Goal: Task Accomplishment & Management: Manage account settings

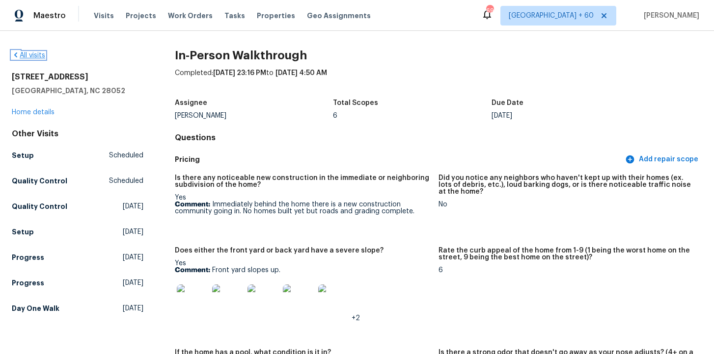
click at [37, 54] on link "All visits" at bounding box center [28, 55] width 33 height 7
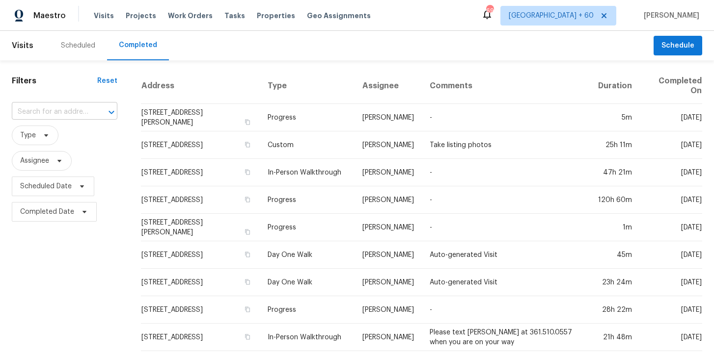
click at [65, 112] on input "text" at bounding box center [51, 112] width 78 height 15
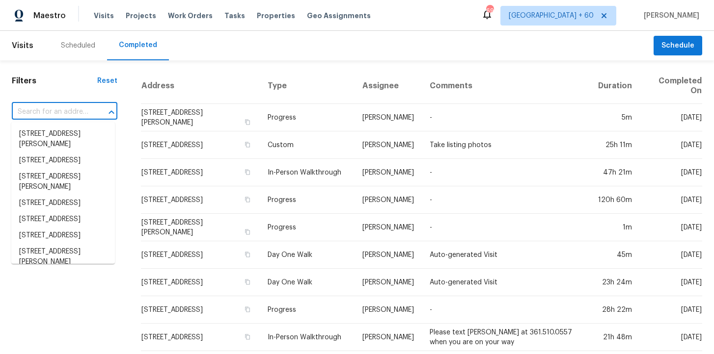
paste input "[STREET_ADDRESS]"
type input "310 Peachtree Pl Durham, NC 27701"
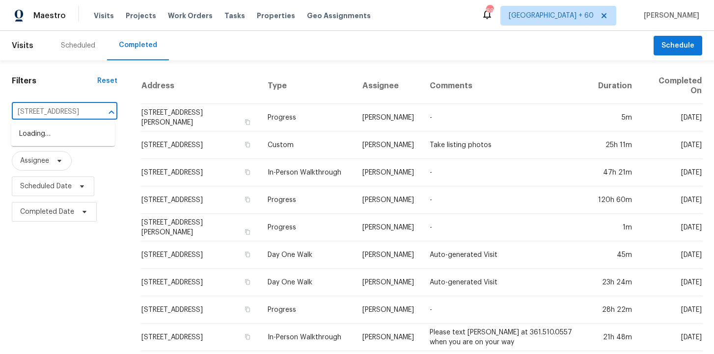
scroll to position [0, 44]
click at [72, 142] on li "310 Peachtree Pl, Durham, NC 27701" at bounding box center [63, 134] width 104 height 16
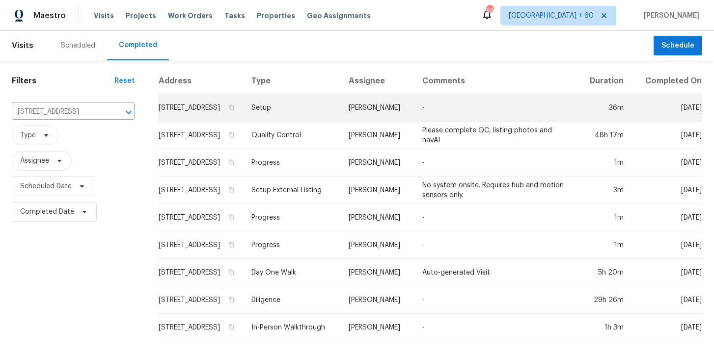
click at [297, 113] on td "Setup" at bounding box center [291, 107] width 97 height 27
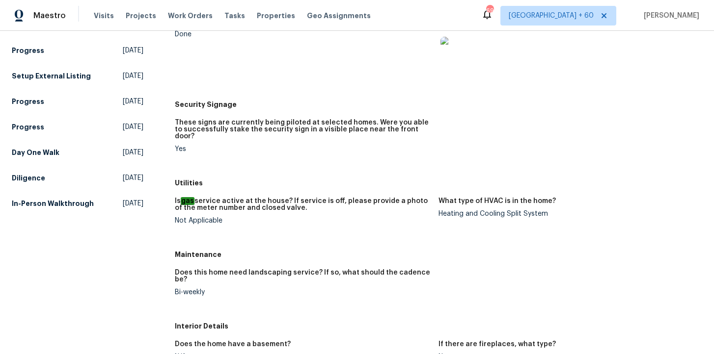
scroll to position [153, 0]
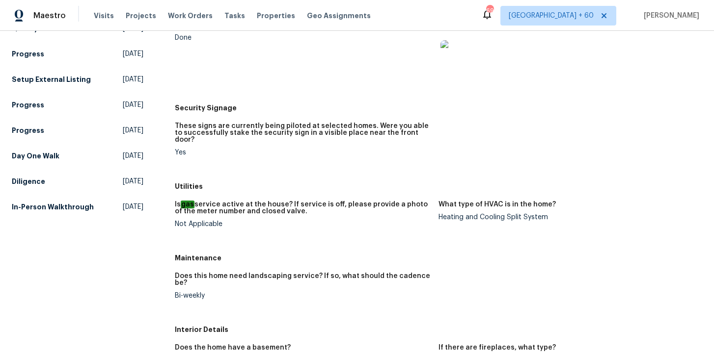
click at [55, 207] on h5 "In-Person Walkthrough" at bounding box center [53, 207] width 82 height 10
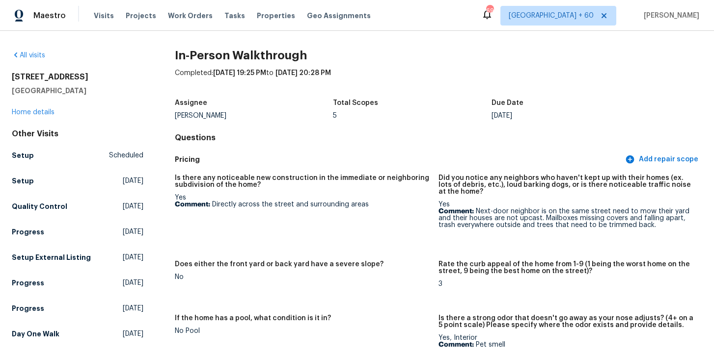
click at [38, 52] on div "All visits" at bounding box center [78, 56] width 132 height 10
click at [38, 53] on link "All visits" at bounding box center [28, 55] width 33 height 7
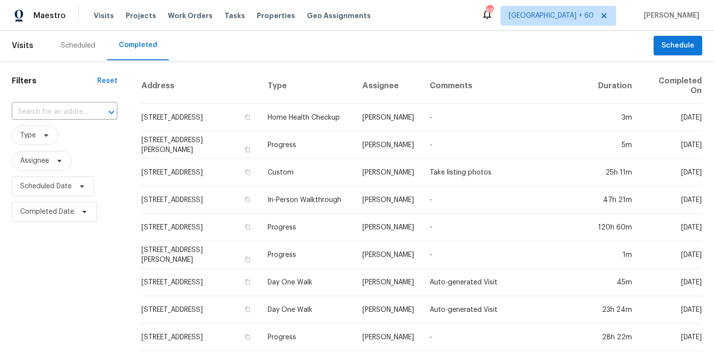
click at [79, 122] on div "​" at bounding box center [65, 112] width 106 height 21
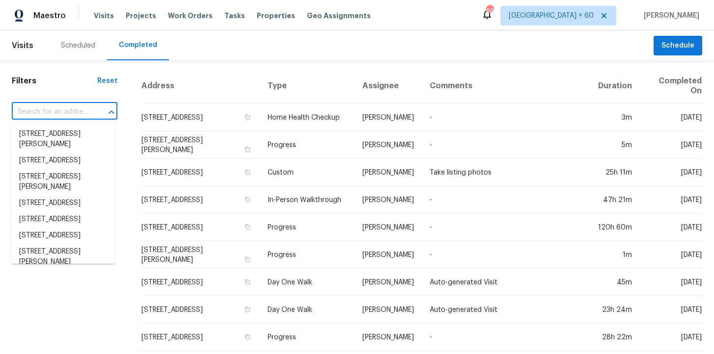
click at [75, 112] on input "text" at bounding box center [51, 112] width 78 height 15
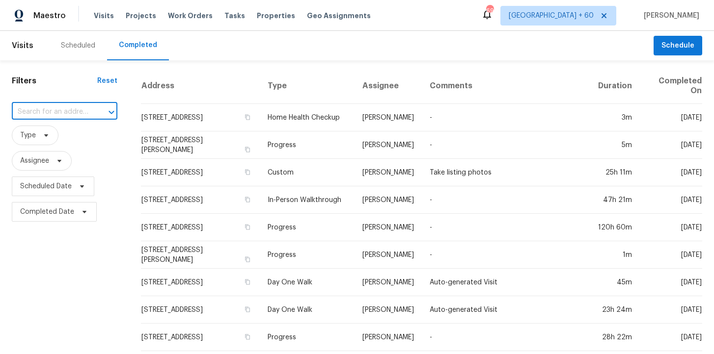
paste input "764 34th St SE Largo, FL 33771"
type input "764 34th St SE Largo, FL 33771"
click at [76, 136] on li "764 34th St SE, Largo, FL 33771" at bounding box center [63, 134] width 104 height 16
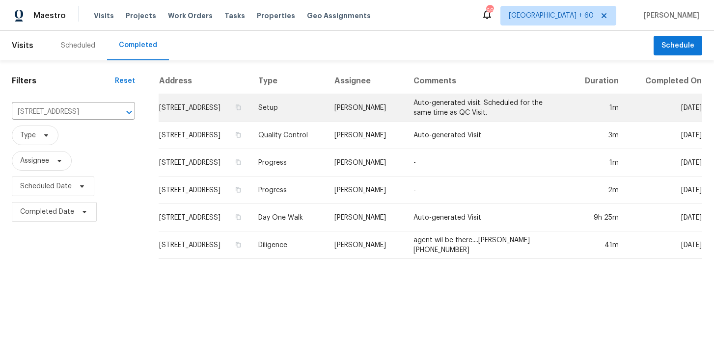
click at [300, 106] on td "Setup" at bounding box center [288, 107] width 76 height 27
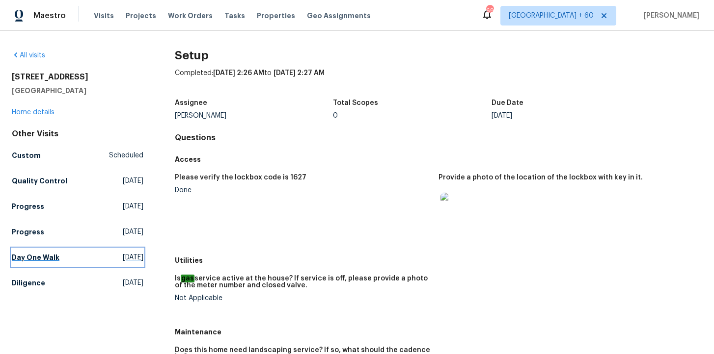
click at [43, 253] on h5 "Day One Walk" at bounding box center [36, 258] width 48 height 10
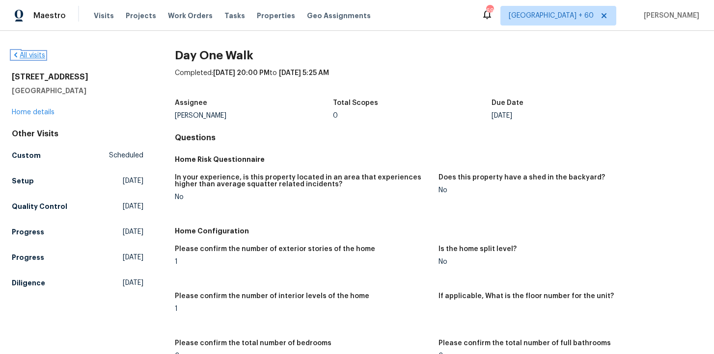
click at [31, 52] on link "All visits" at bounding box center [28, 55] width 33 height 7
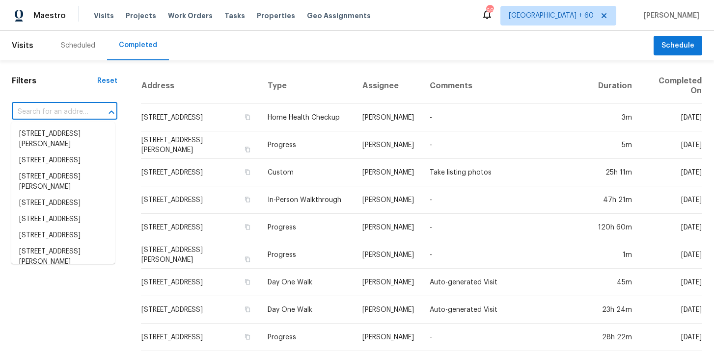
click at [75, 115] on input "text" at bounding box center [51, 112] width 78 height 15
paste input "3107 Atwater Dr North Las Vegas, NV 89032"
type input "3107 Atwater Dr North Las Vegas, NV 89032"
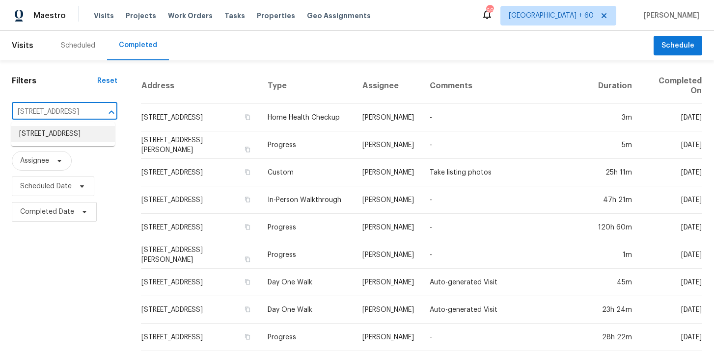
click at [77, 130] on li "3107 Atwater Dr, North Las Vegas, NV 89032" at bounding box center [63, 134] width 104 height 16
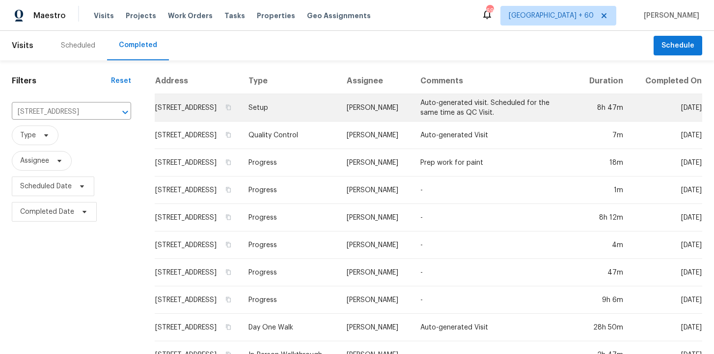
click at [286, 116] on td "Setup" at bounding box center [290, 107] width 98 height 27
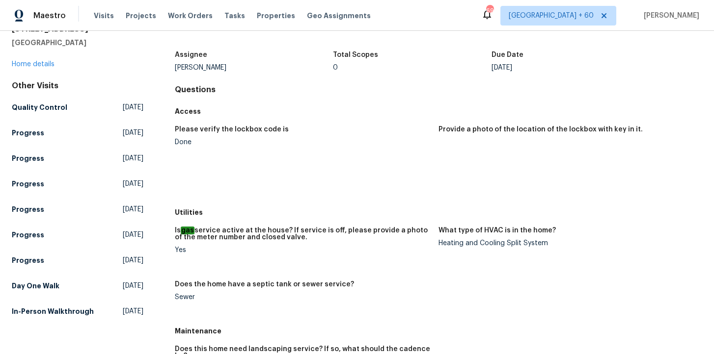
scroll to position [59, 0]
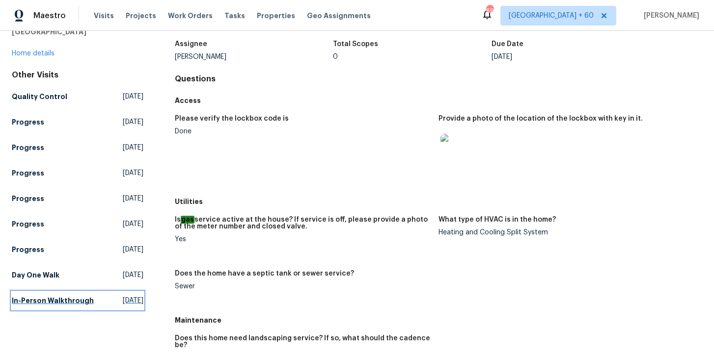
click at [73, 297] on h5 "In-Person Walkthrough" at bounding box center [53, 301] width 82 height 10
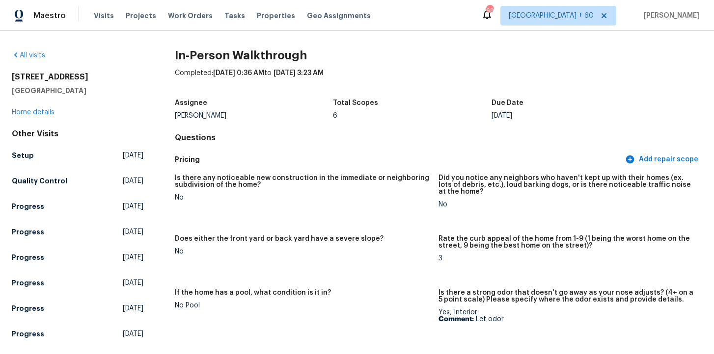
scroll to position [2, 0]
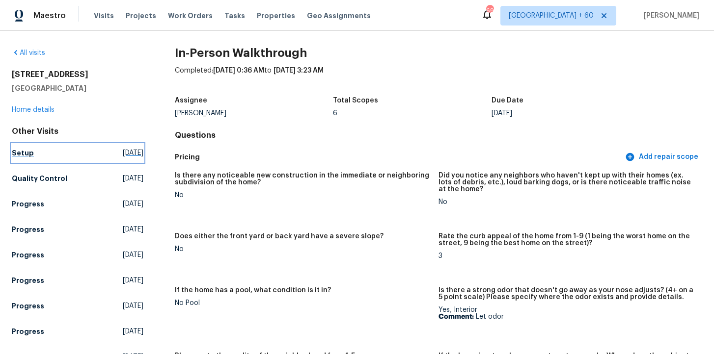
click at [17, 154] on h5 "Setup" at bounding box center [23, 153] width 22 height 10
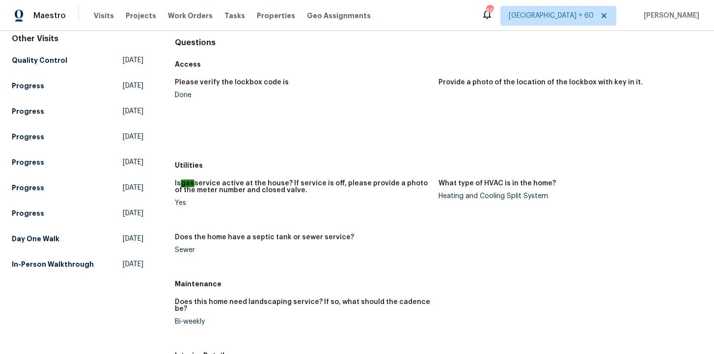
scroll to position [107, 0]
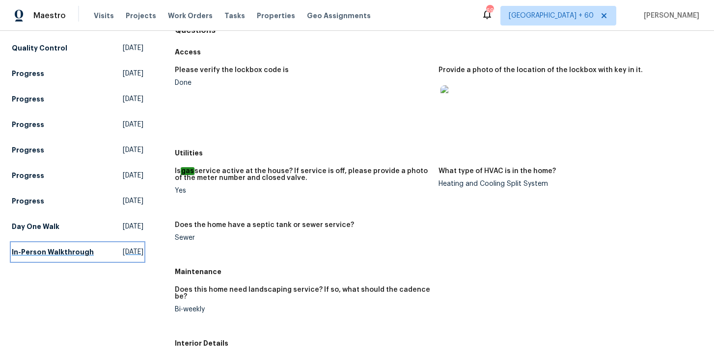
click at [53, 255] on h5 "In-Person Walkthrough" at bounding box center [53, 252] width 82 height 10
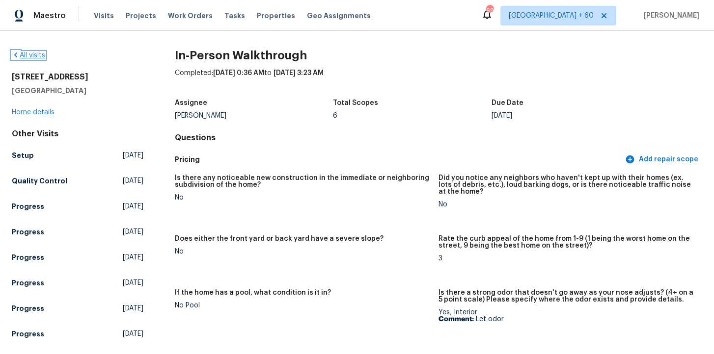
click at [37, 56] on link "All visits" at bounding box center [28, 55] width 33 height 7
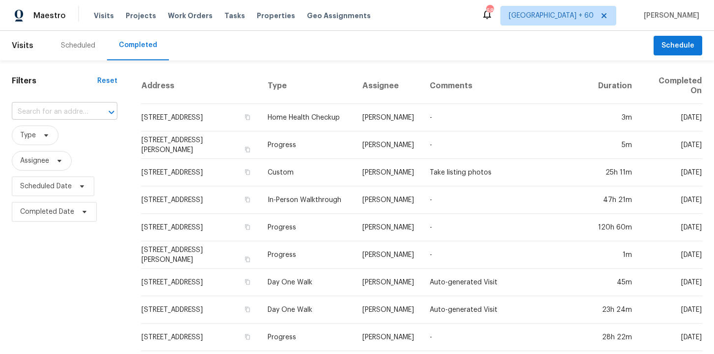
click at [86, 109] on input "text" at bounding box center [51, 112] width 78 height 15
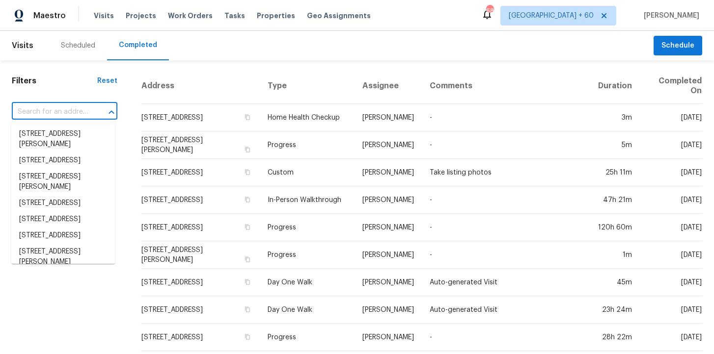
paste input "1107 N Cherry Mesa, AZ 85201"
type input "1107 N Cherry Mesa, AZ 85201"
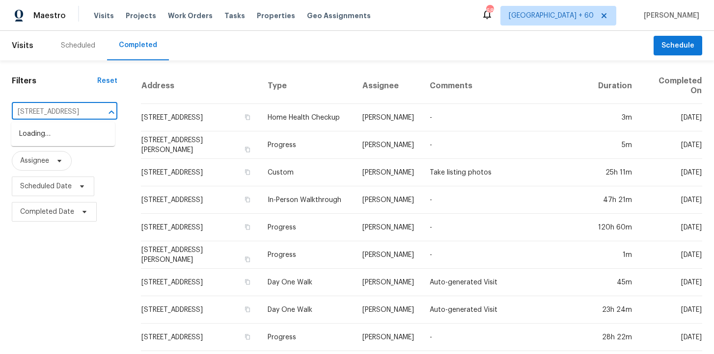
scroll to position [0, 26]
click at [73, 135] on li "[STREET_ADDRESS]" at bounding box center [63, 134] width 104 height 16
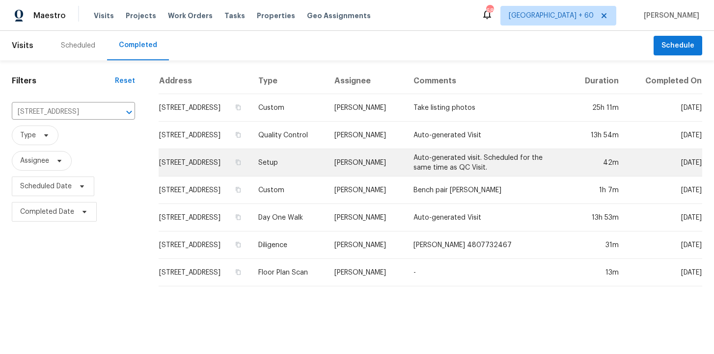
click at [299, 165] on td "Setup" at bounding box center [288, 162] width 76 height 27
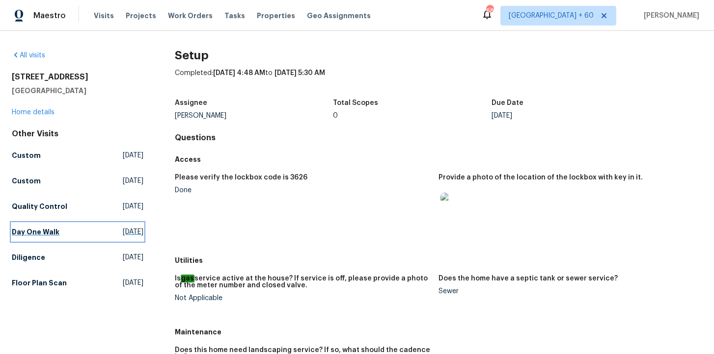
click at [49, 228] on h5 "Day One Walk" at bounding box center [36, 232] width 48 height 10
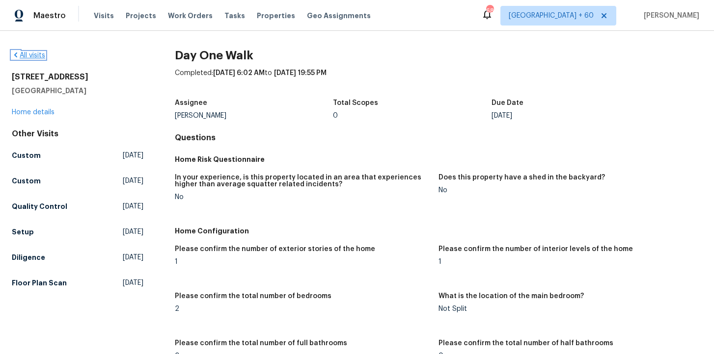
click at [37, 53] on link "All visits" at bounding box center [28, 55] width 33 height 7
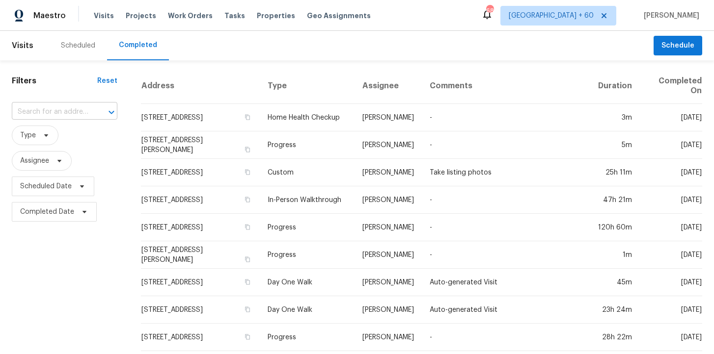
click at [53, 106] on input "text" at bounding box center [51, 112] width 78 height 15
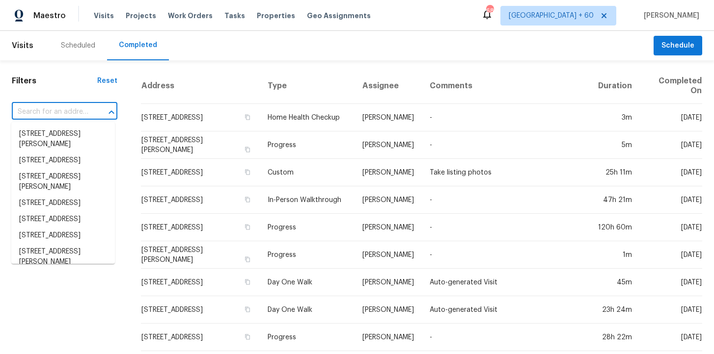
paste input "276 Greenshire Ln Dardenne Prairie, MO 63368"
type input "276 Greenshire Ln Dardenne Prairie, MO 63368"
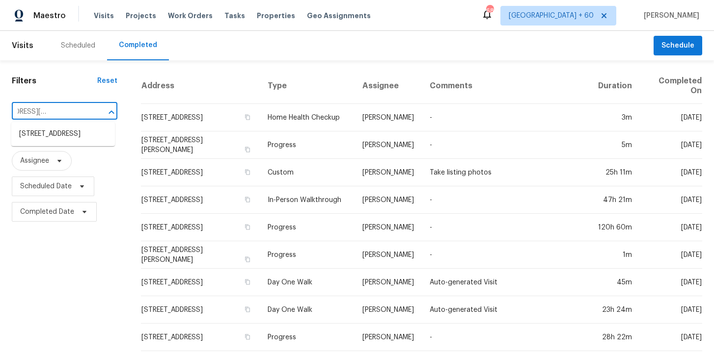
click at [72, 134] on li "276 Greenshire Ln, Dardenne Prairie, MO 63368" at bounding box center [63, 134] width 104 height 16
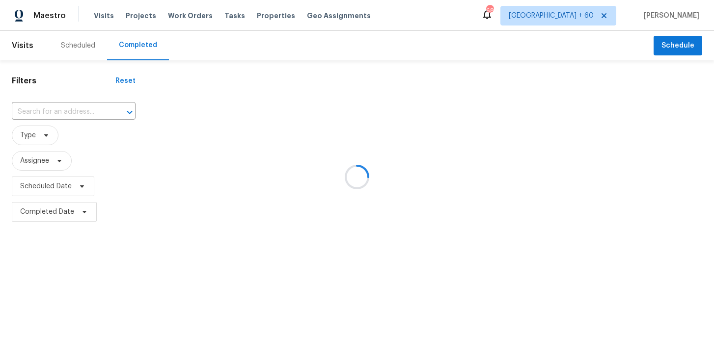
type input "276 Greenshire Ln, Dardenne Prairie, MO 63368"
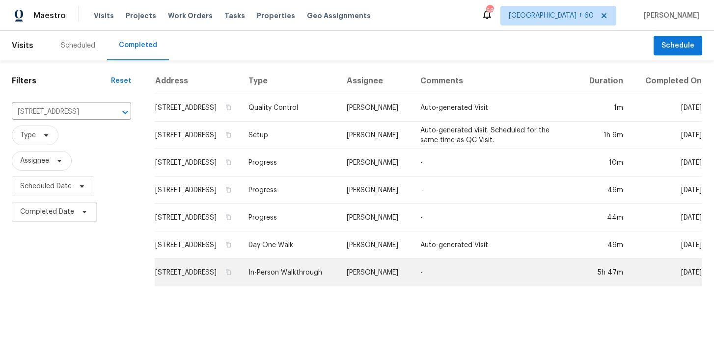
click at [322, 274] on td "In-Person Walkthrough" at bounding box center [290, 272] width 98 height 27
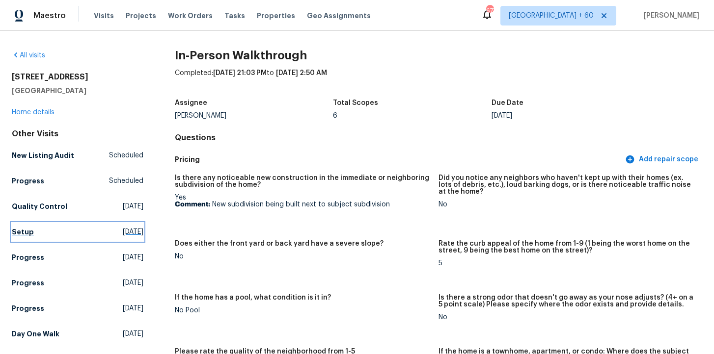
click at [27, 232] on h5 "Setup" at bounding box center [23, 232] width 22 height 10
click at [27, 232] on html "Maestro Visits Projects Work Orders Tasks Properties Geo Assignments 677 Tampa …" at bounding box center [357, 177] width 714 height 354
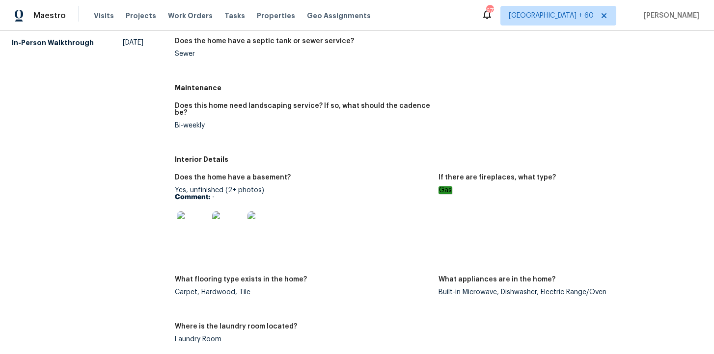
scroll to position [214, 0]
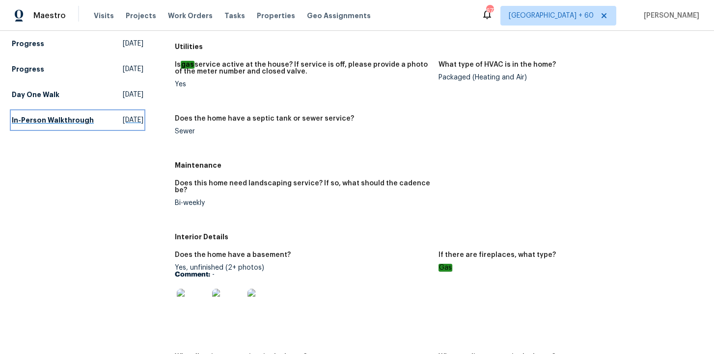
click at [65, 118] on h5 "In-Person Walkthrough" at bounding box center [53, 120] width 82 height 10
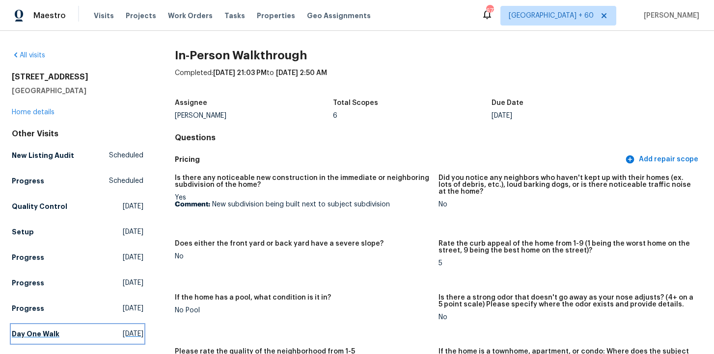
click at [47, 336] on h5 "Day One Walk" at bounding box center [36, 334] width 48 height 10
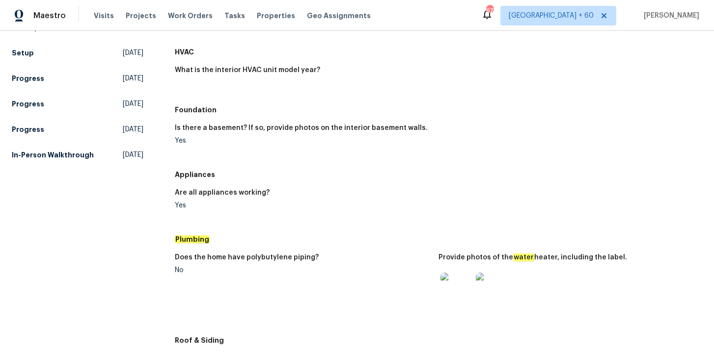
scroll to position [222, 0]
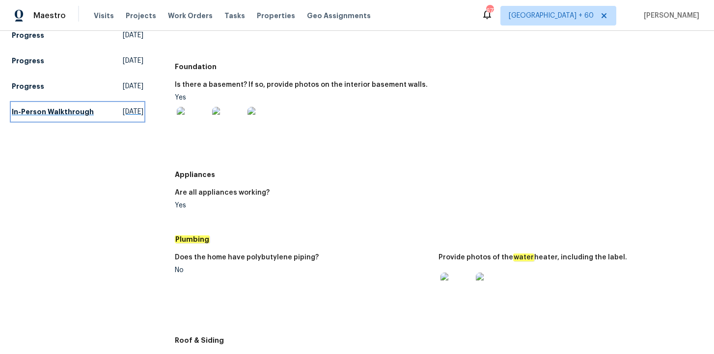
click at [38, 110] on h5 "In-Person Walkthrough" at bounding box center [53, 112] width 82 height 10
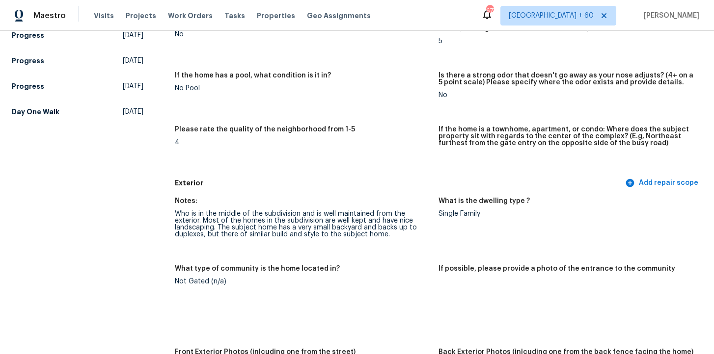
scroll to position [2046, 0]
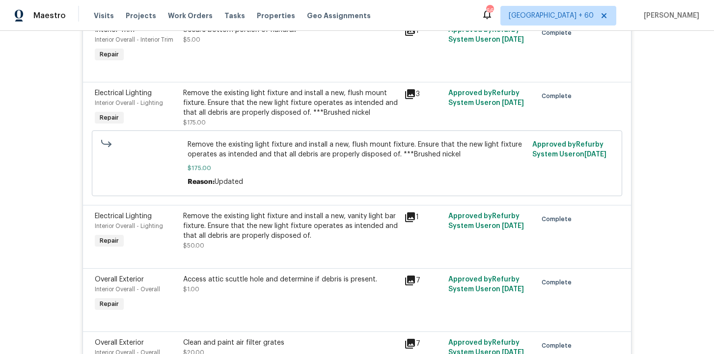
scroll to position [2734, 0]
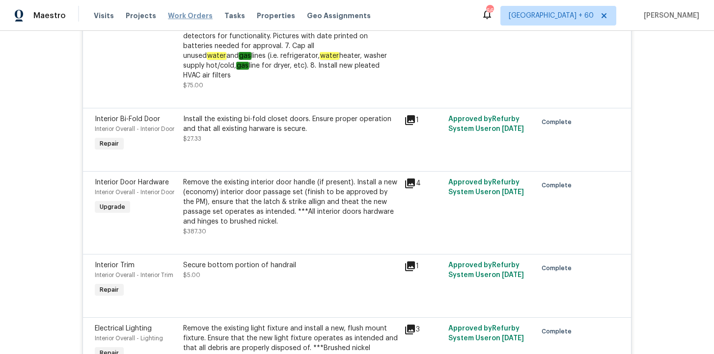
click at [190, 16] on span "Work Orders" at bounding box center [190, 16] width 45 height 10
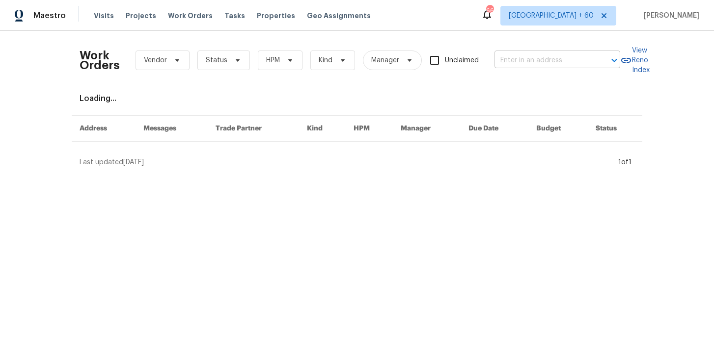
click at [526, 61] on input "text" at bounding box center [543, 60] width 98 height 15
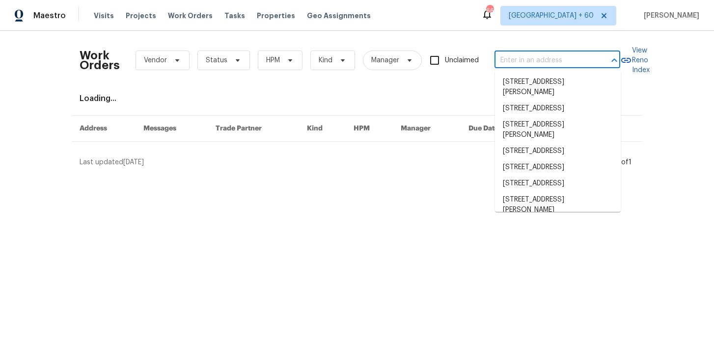
paste input "[STREET_ADDRESS]"
type input "[STREET_ADDRESS]"
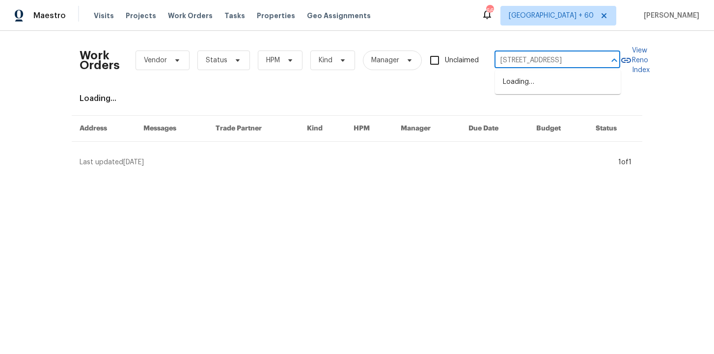
scroll to position [0, 22]
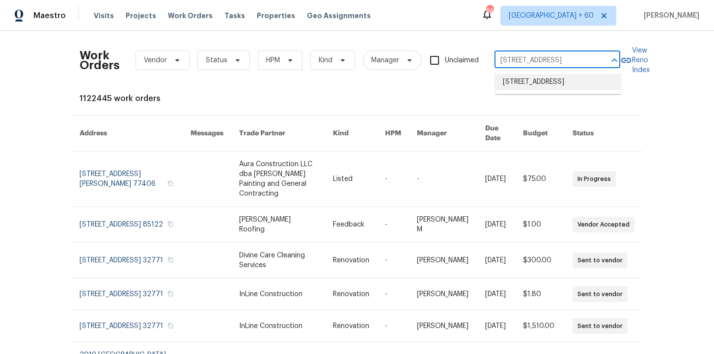
click at [552, 88] on li "[STREET_ADDRESS]" at bounding box center [558, 82] width 126 height 16
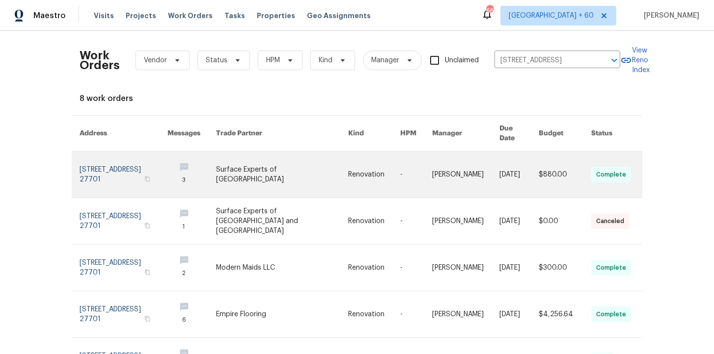
click at [123, 172] on link at bounding box center [124, 175] width 88 height 46
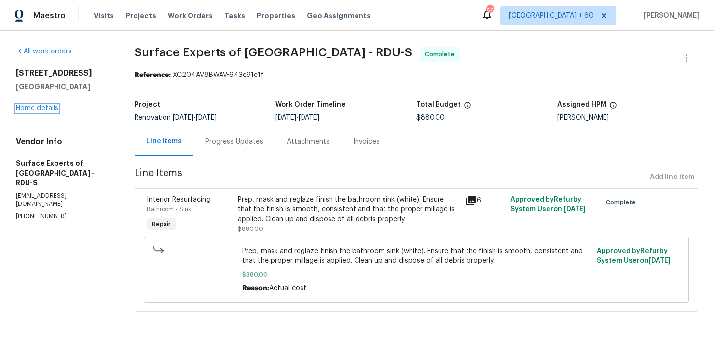
click at [54, 107] on link "Home details" at bounding box center [37, 108] width 43 height 7
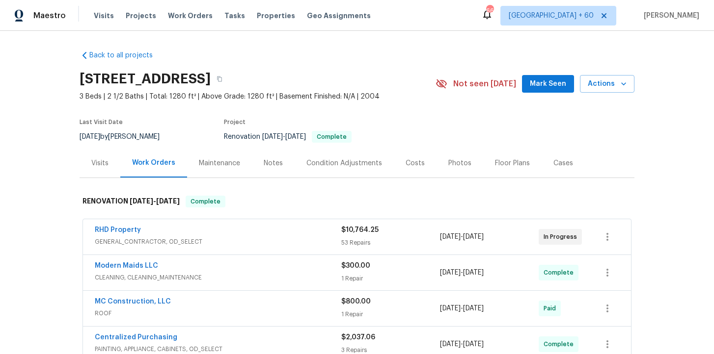
scroll to position [269, 0]
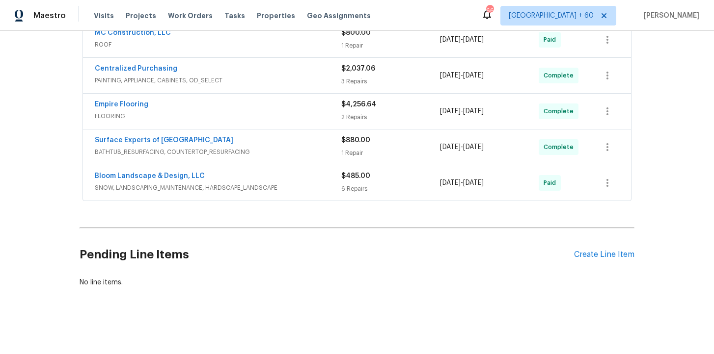
click at [300, 186] on span "SNOW, LANDSCAPING_MAINTENANCE, HARDSCAPE_LANDSCAPE" at bounding box center [218, 188] width 246 height 10
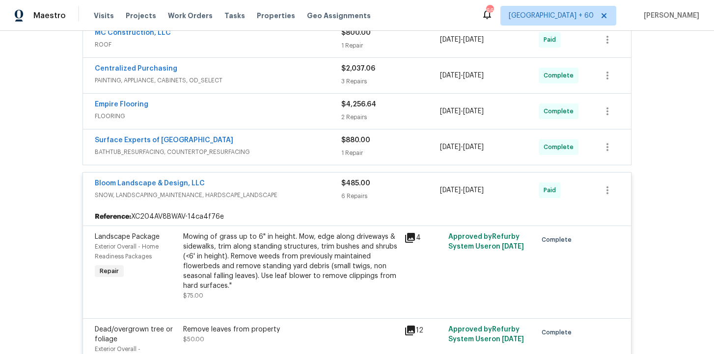
click at [295, 149] on span "BATHTUB_RESURFACING, COUNTERTOP_RESURFACING" at bounding box center [218, 152] width 246 height 10
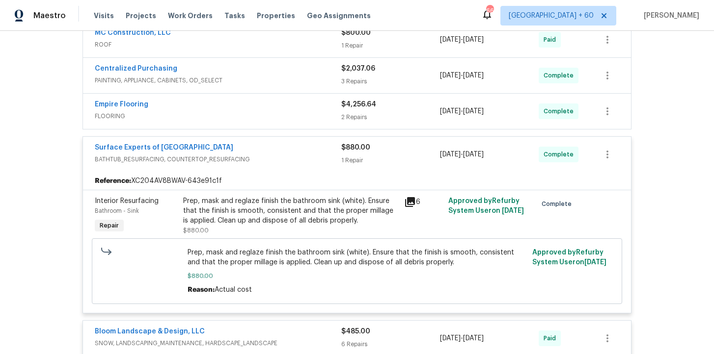
click at [268, 101] on div "Empire Flooring" at bounding box center [218, 106] width 246 height 12
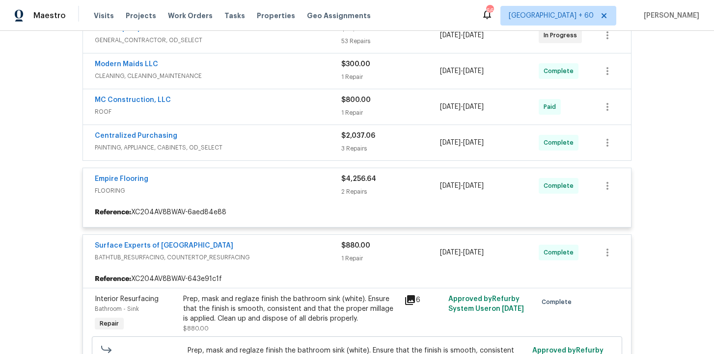
scroll to position [195, 0]
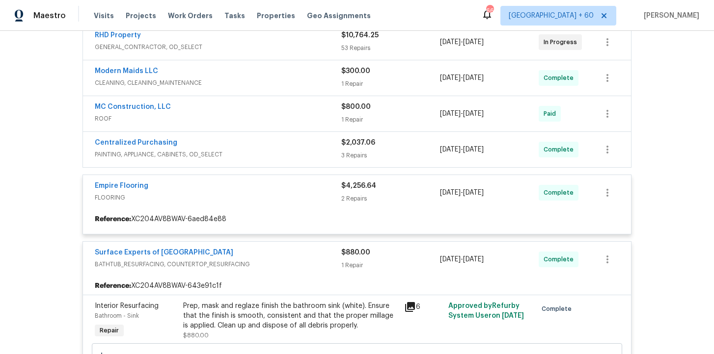
click at [285, 150] on span "PAINTING, APPLIANCE, CABINETS, OD_SELECT" at bounding box center [218, 155] width 246 height 10
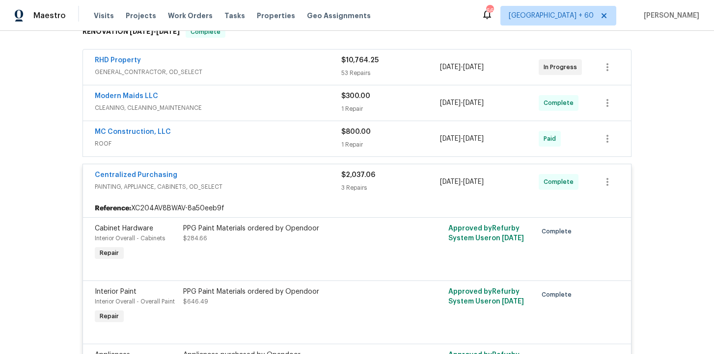
click at [282, 139] on span "ROOF" at bounding box center [218, 144] width 246 height 10
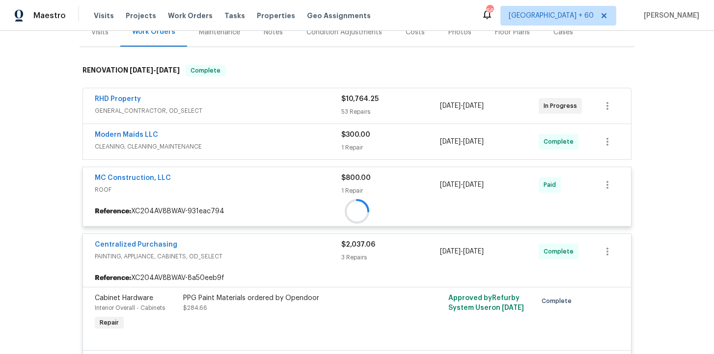
scroll to position [130, 0]
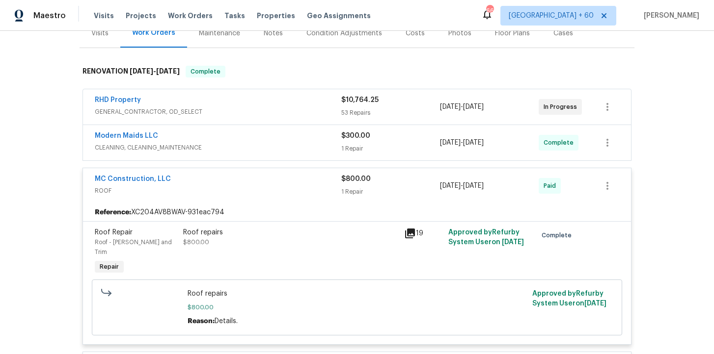
click at [282, 144] on span "CLEANING, CLEANING_MAINTENANCE" at bounding box center [218, 148] width 246 height 10
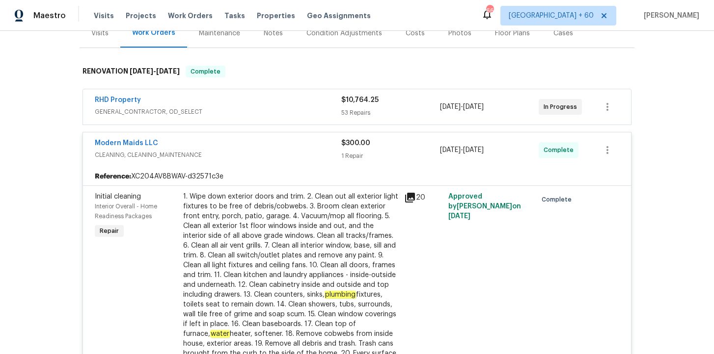
click at [277, 107] on div "RHD Property" at bounding box center [218, 101] width 246 height 12
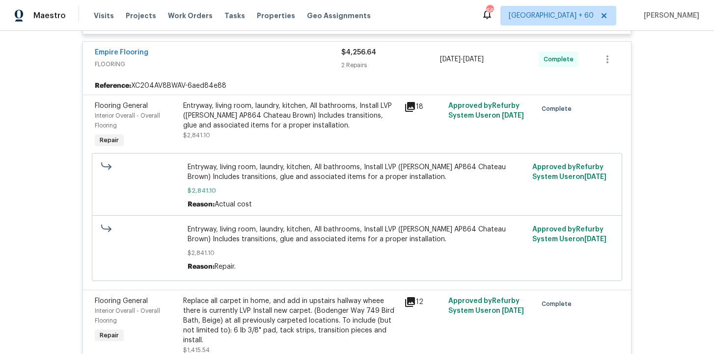
scroll to position [5529, 0]
click at [310, 102] on div "Entryway, living room, laundry, kitchen, All bathrooms, Install LVP (Knighton A…" at bounding box center [290, 121] width 215 height 39
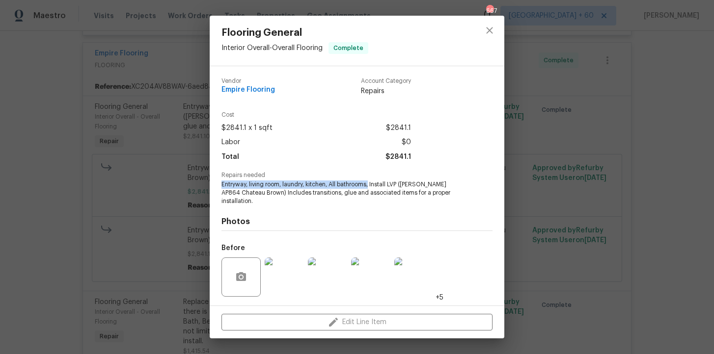
drag, startPoint x: 222, startPoint y: 185, endPoint x: 371, endPoint y: 187, distance: 148.7
click at [371, 187] on span "Entryway, living room, laundry, kitchen, All bathrooms, Install LVP (Knighton A…" at bounding box center [343, 193] width 244 height 25
copy span "Entryway, living room, laundry, kitchen, All bathrooms,"
click at [42, 118] on div "Flooring General Interior Overall - Overall Flooring Complete Vendor Empire Flo…" at bounding box center [357, 177] width 714 height 354
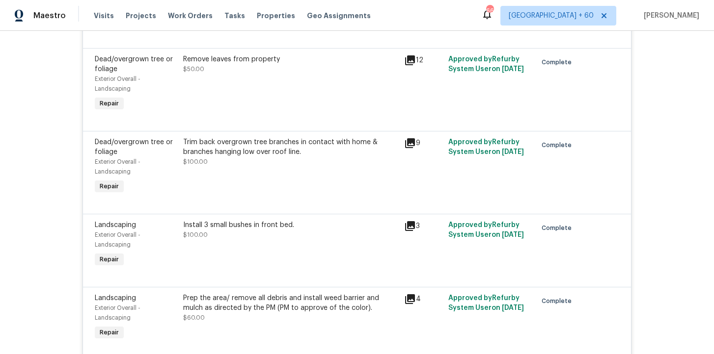
scroll to position [6429, 0]
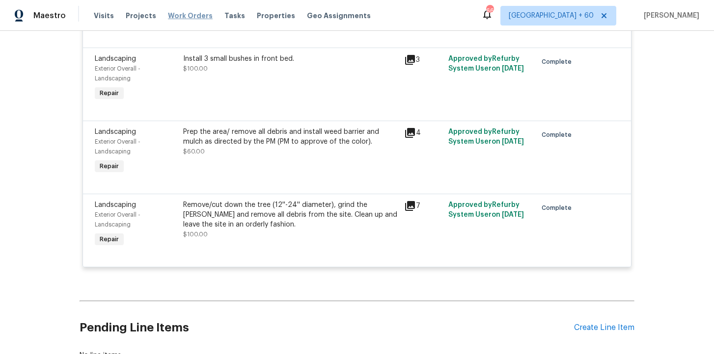
click at [187, 16] on span "Work Orders" at bounding box center [190, 16] width 45 height 10
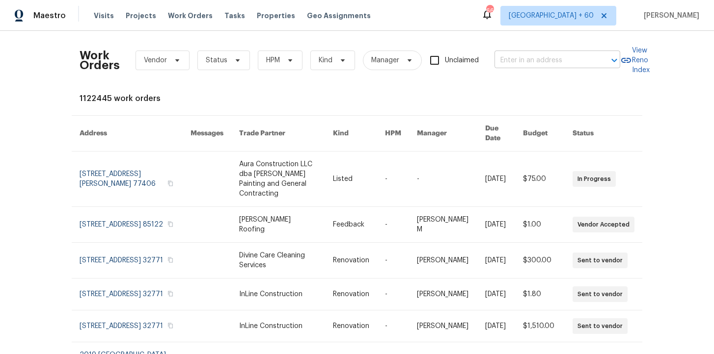
click at [518, 63] on input "text" at bounding box center [543, 60] width 98 height 15
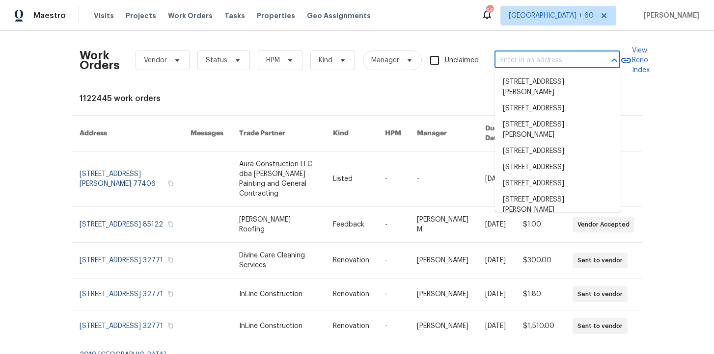
paste input "[STREET_ADDRESS]"
type input "[STREET_ADDRESS]"
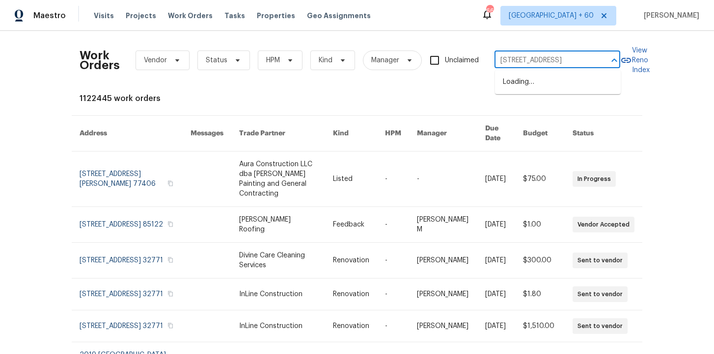
scroll to position [0, 6]
click at [532, 77] on li "[STREET_ADDRESS]" at bounding box center [558, 82] width 126 height 16
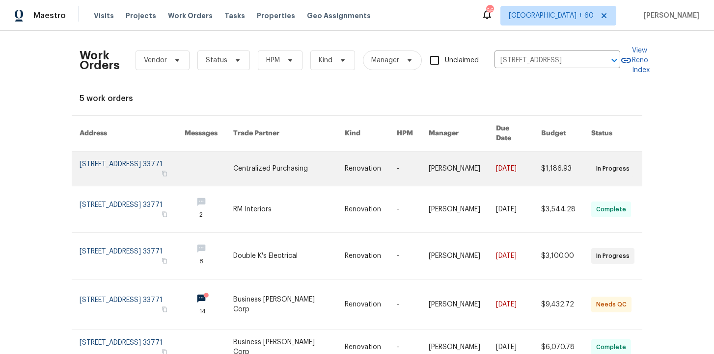
click at [122, 161] on link at bounding box center [132, 169] width 105 height 34
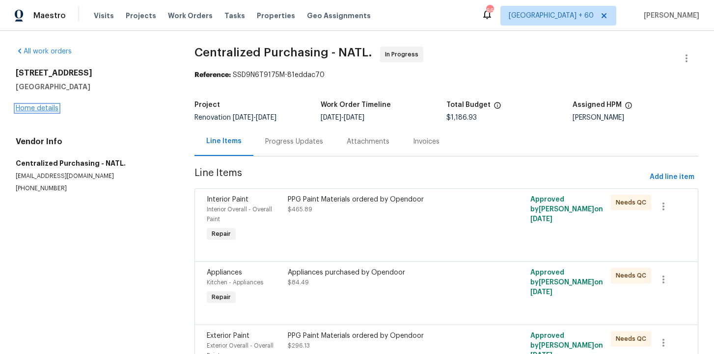
click at [49, 110] on link "Home details" at bounding box center [37, 108] width 43 height 7
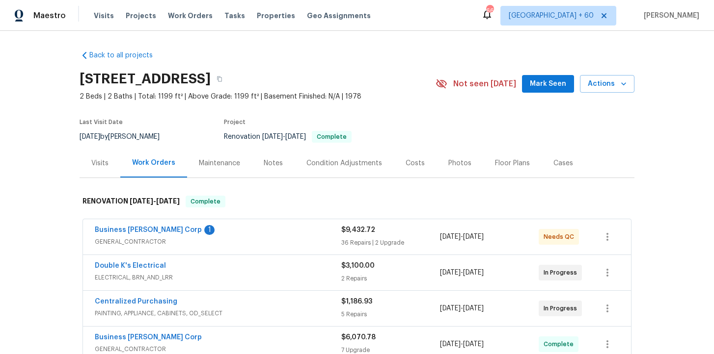
scroll to position [197, 0]
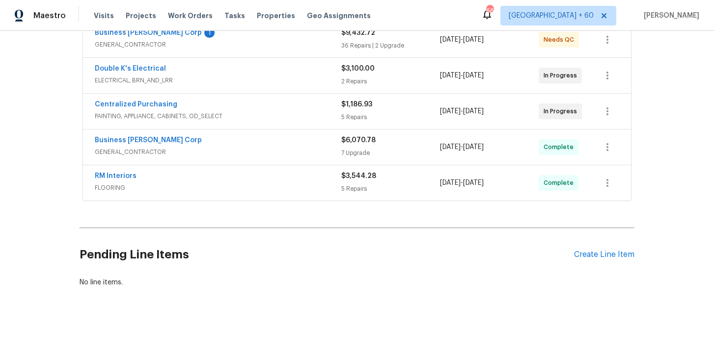
click at [218, 189] on span "FLOORING" at bounding box center [218, 188] width 246 height 10
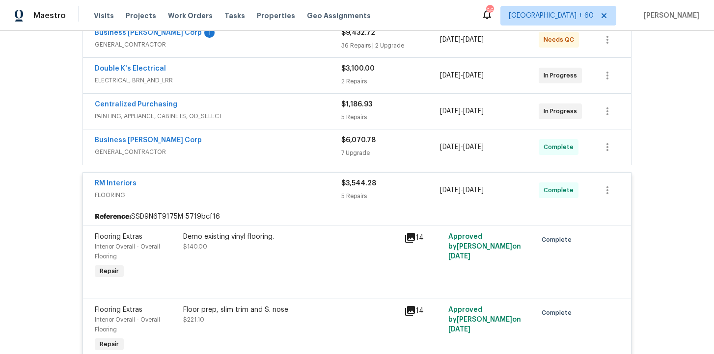
click at [214, 154] on span "GENERAL_CONTRACTOR" at bounding box center [218, 152] width 246 height 10
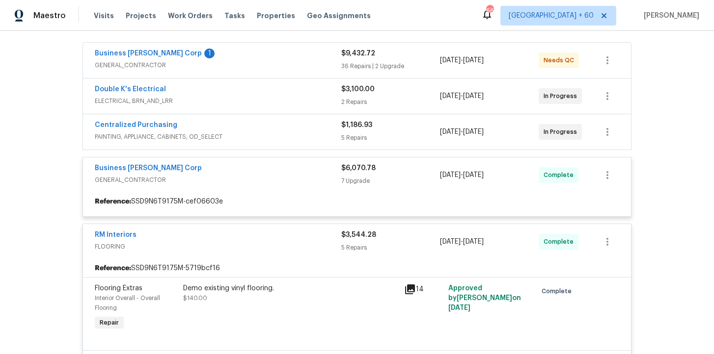
scroll to position [148, 0]
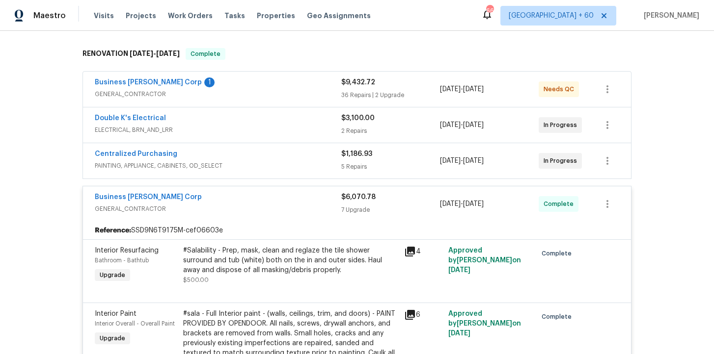
click at [241, 162] on span "PAINTING, APPLIANCE, CABINETS, OD_SELECT" at bounding box center [218, 166] width 246 height 10
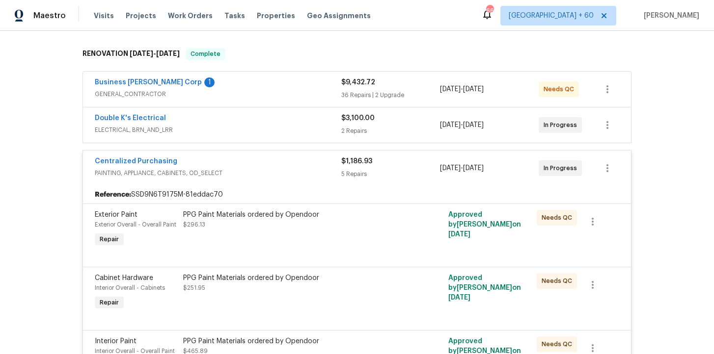
click at [239, 126] on span "ELECTRICAL, BRN_AND_LRR" at bounding box center [218, 130] width 246 height 10
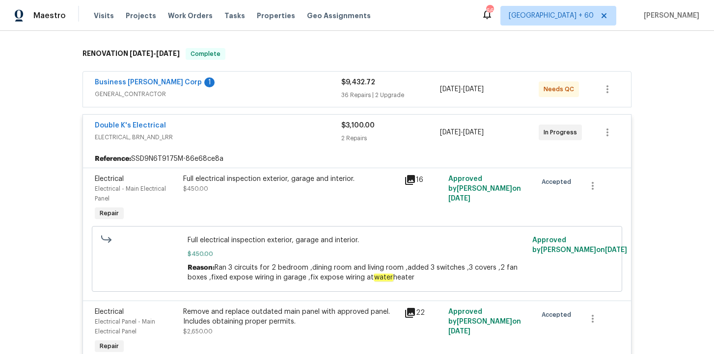
click at [232, 93] on span "GENERAL_CONTRACTOR" at bounding box center [218, 94] width 246 height 10
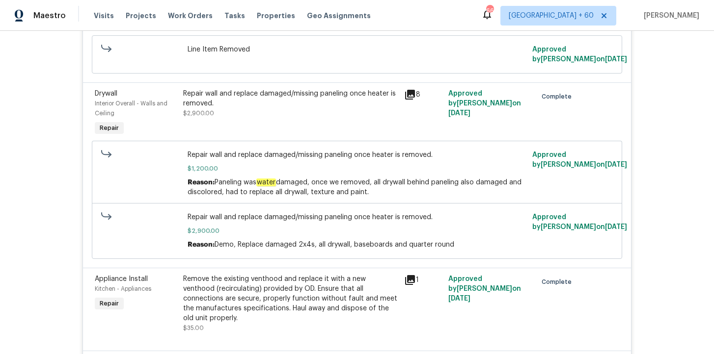
scroll to position [3225, 0]
click at [333, 100] on div "Repair wall and replace damaged/missing paneling once heater is removed." at bounding box center [290, 99] width 215 height 20
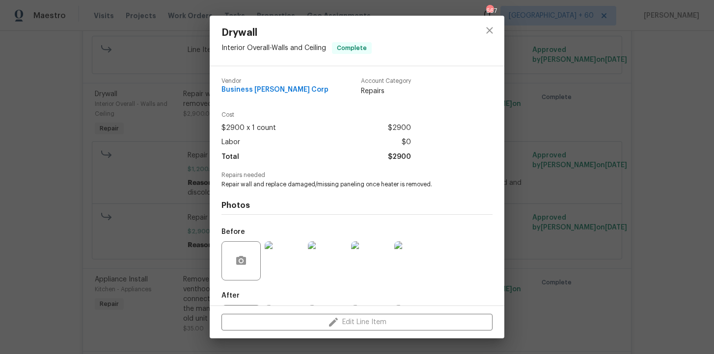
scroll to position [49, 0]
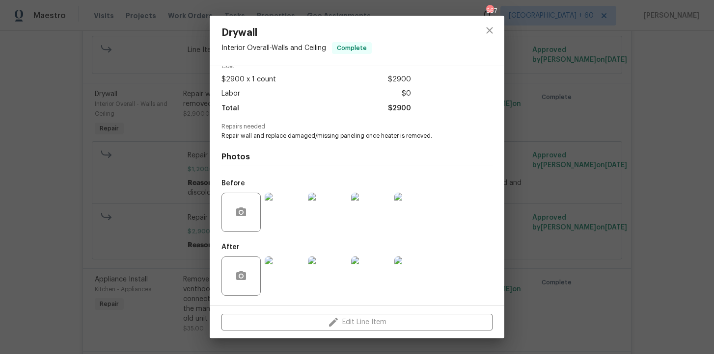
click at [288, 214] on img at bounding box center [284, 212] width 39 height 39
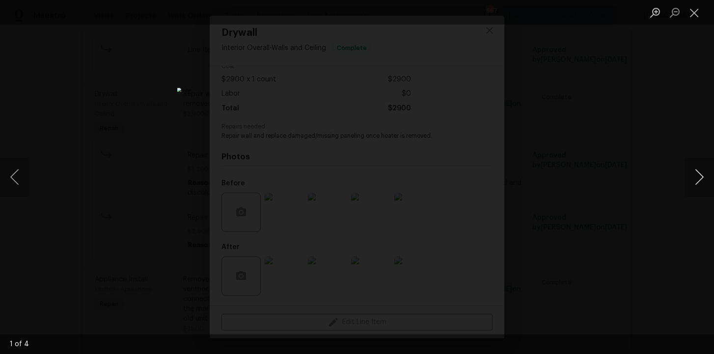
click at [700, 176] on button "Next image" at bounding box center [698, 177] width 29 height 39
click at [700, 177] on button "Next image" at bounding box center [698, 177] width 29 height 39
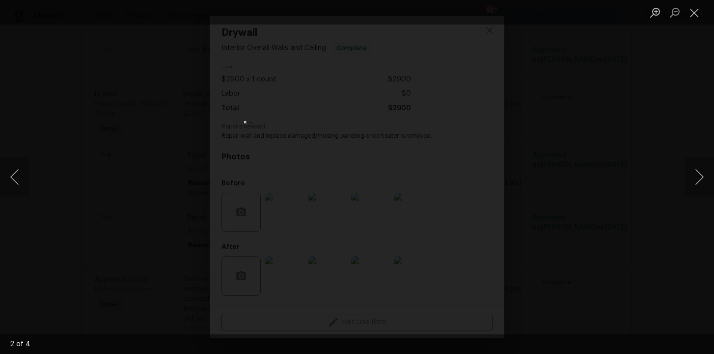
click at [620, 131] on div "Lightbox" at bounding box center [357, 177] width 714 height 354
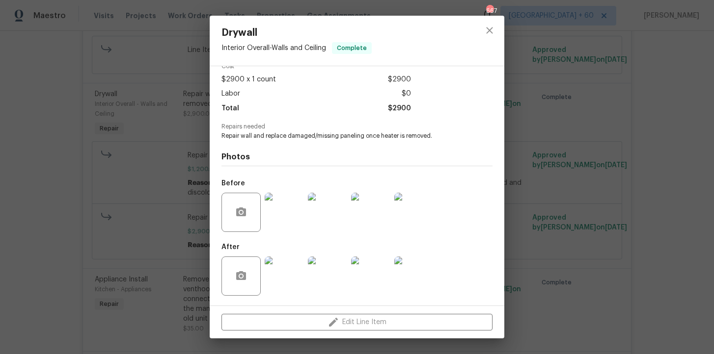
click at [287, 278] on img at bounding box center [284, 276] width 39 height 39
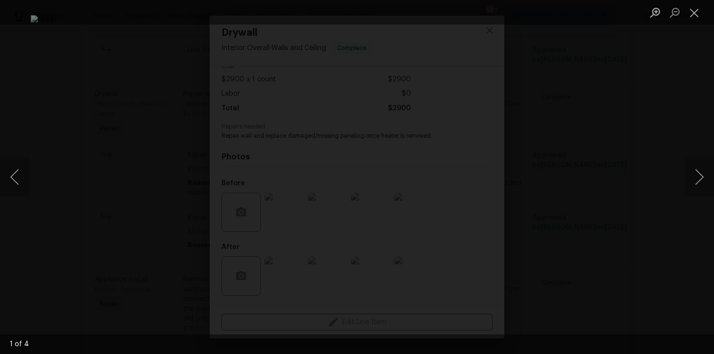
click at [615, 143] on div "Lightbox" at bounding box center [357, 177] width 714 height 354
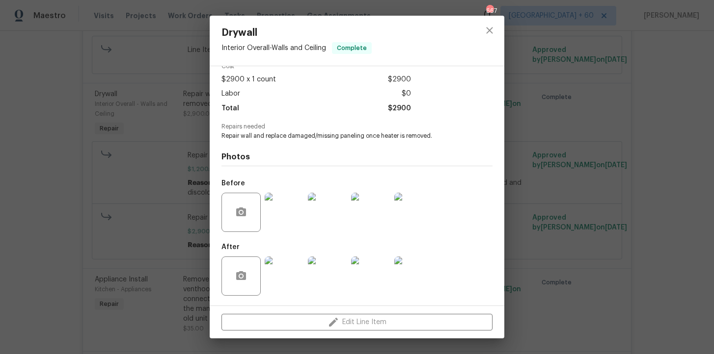
click at [615, 143] on div "Drywall Interior Overall - Walls and Ceiling Complete Vendor Business Morel Cor…" at bounding box center [357, 177] width 714 height 354
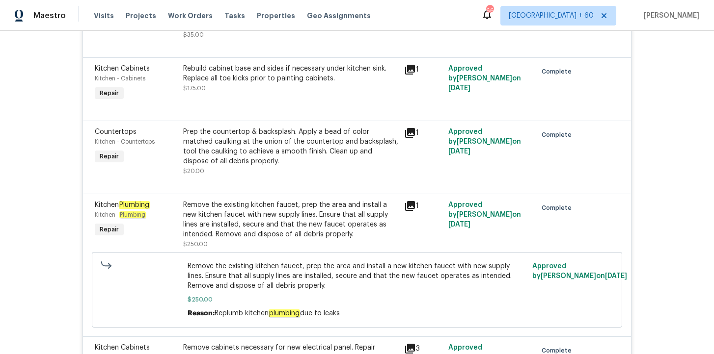
scroll to position [3606, 0]
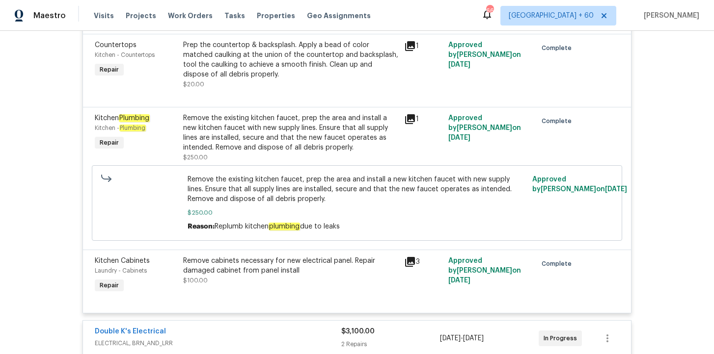
drag, startPoint x: 215, startPoint y: 219, endPoint x: 346, endPoint y: 218, distance: 130.1
click at [346, 222] on div "Reason: Replumb kitchen plumbing due to leaks" at bounding box center [356, 227] width 339 height 10
copy span "Replumb kitchen plumbing due to leaks"
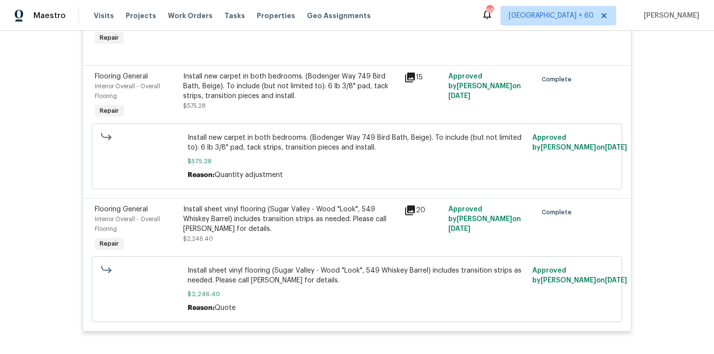
scroll to position [5639, 0]
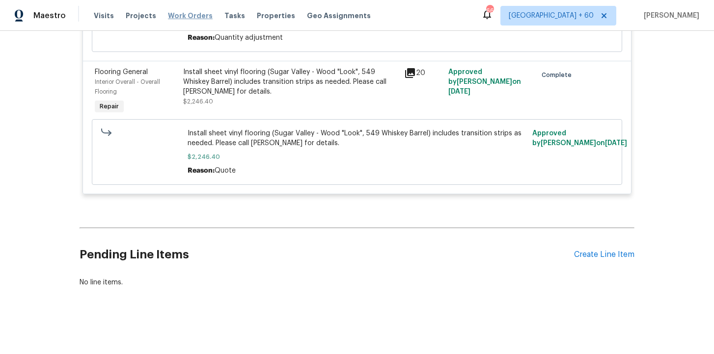
click at [187, 20] on span "Work Orders" at bounding box center [190, 16] width 45 height 10
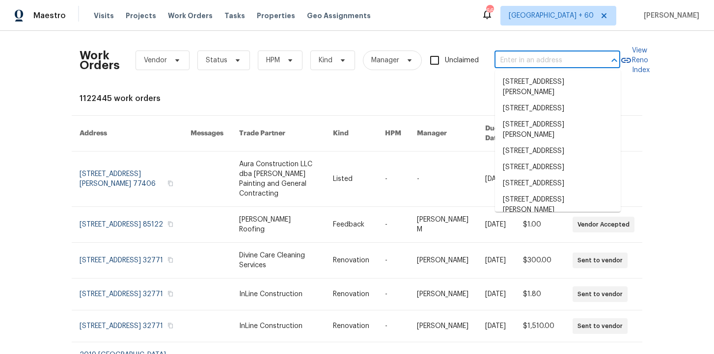
click at [526, 62] on input "text" at bounding box center [543, 60] width 98 height 15
paste input "3107 Atwater Dr North Las Vegas, NV 89032"
type input "3107 Atwater Dr North Las Vegas, NV 89032"
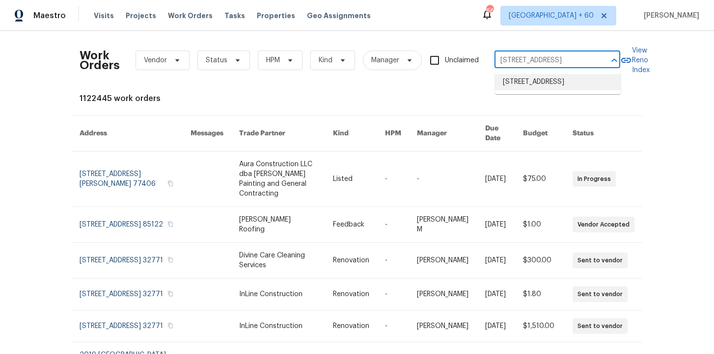
click at [535, 82] on li "3107 Atwater Dr, North Las Vegas, NV 89032" at bounding box center [558, 82] width 126 height 16
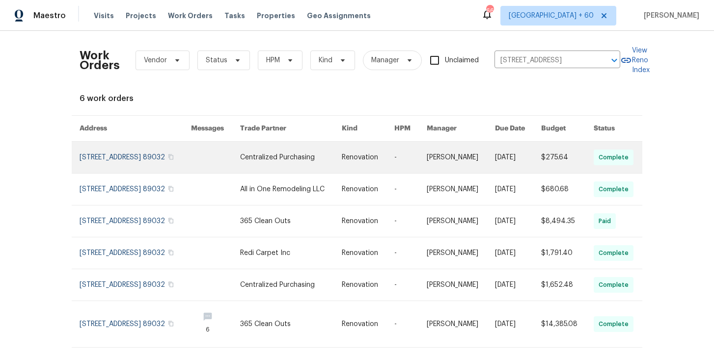
click at [118, 160] on link at bounding box center [135, 157] width 111 height 31
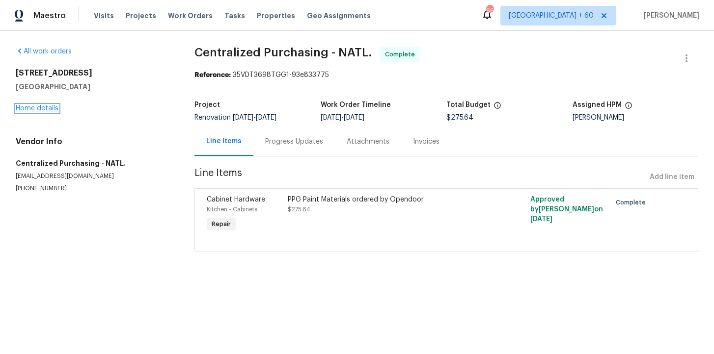
click at [51, 108] on link "Home details" at bounding box center [37, 108] width 43 height 7
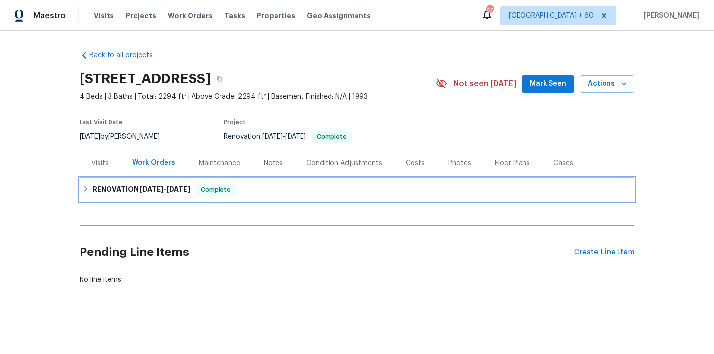
click at [250, 196] on div "RENOVATION 9/10/25 - 9/19/25 Complete" at bounding box center [357, 190] width 555 height 24
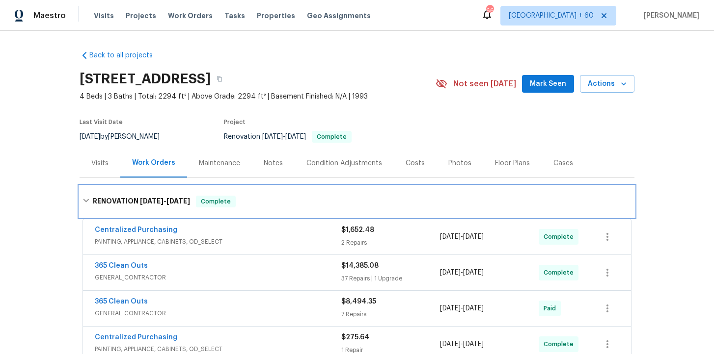
scroll to position [216, 0]
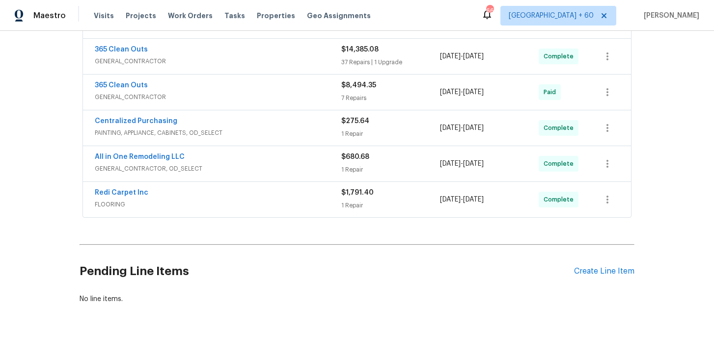
click at [250, 196] on div "Redi Carpet Inc" at bounding box center [218, 194] width 246 height 12
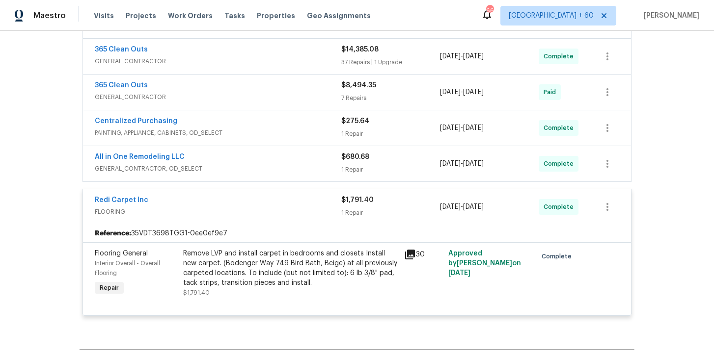
click at [271, 168] on span "GENERAL_CONTRACTOR, OD_SELECT" at bounding box center [218, 169] width 246 height 10
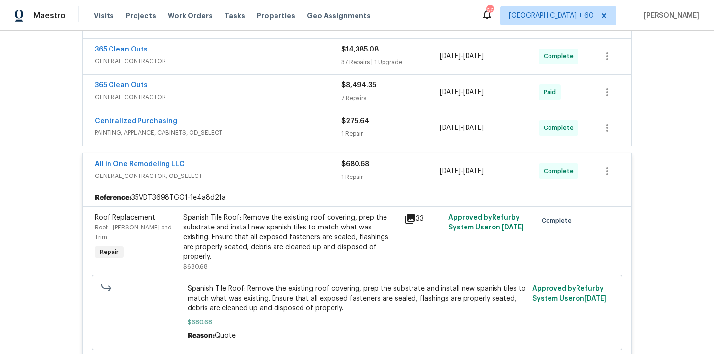
click at [269, 136] on span "PAINTING, APPLIANCE, CABINETS, OD_SELECT" at bounding box center [218, 133] width 246 height 10
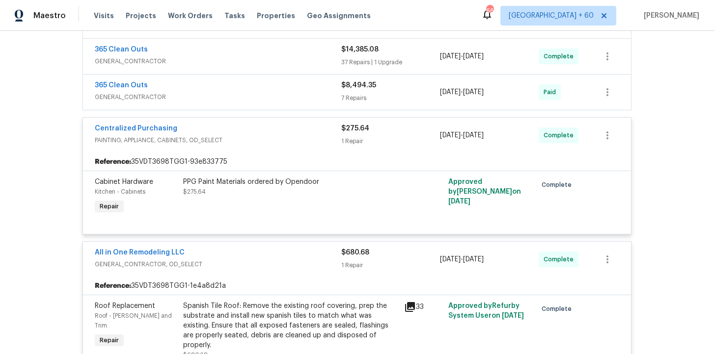
click at [251, 92] on span "GENERAL_CONTRACTOR" at bounding box center [218, 97] width 246 height 10
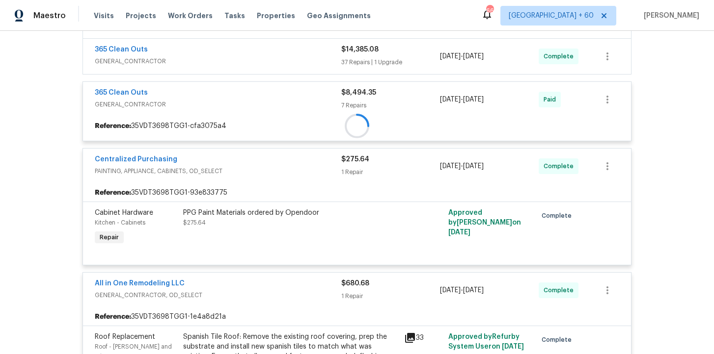
scroll to position [144, 0]
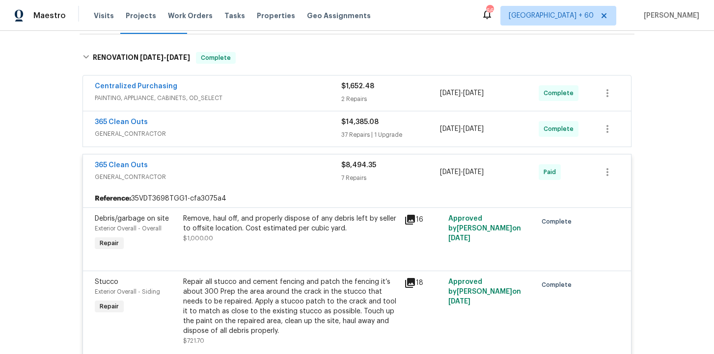
click at [259, 134] on span "GENERAL_CONTRACTOR" at bounding box center [218, 134] width 246 height 10
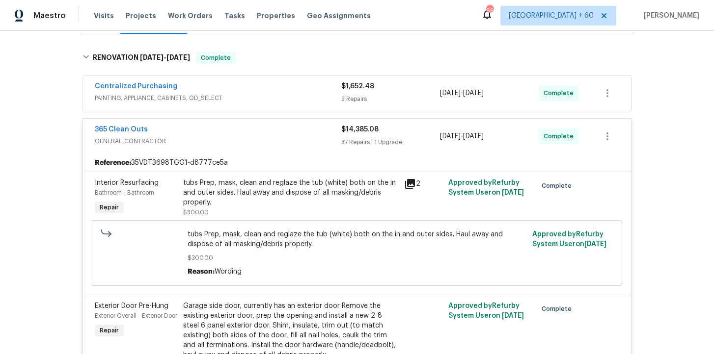
click at [258, 96] on span "PAINTING, APPLIANCE, CABINETS, OD_SELECT" at bounding box center [218, 98] width 246 height 10
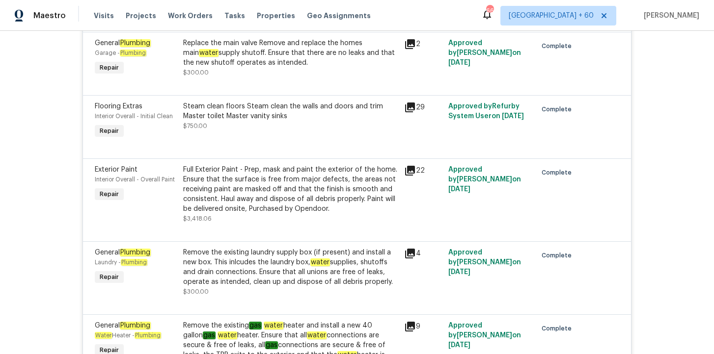
scroll to position [4092, 0]
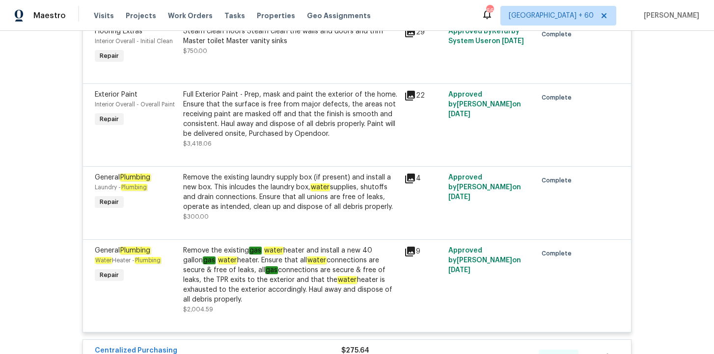
click at [381, 267] on div "Remove the existing gas water heater and install a new 40 gallon gas water heat…" at bounding box center [290, 275] width 215 height 59
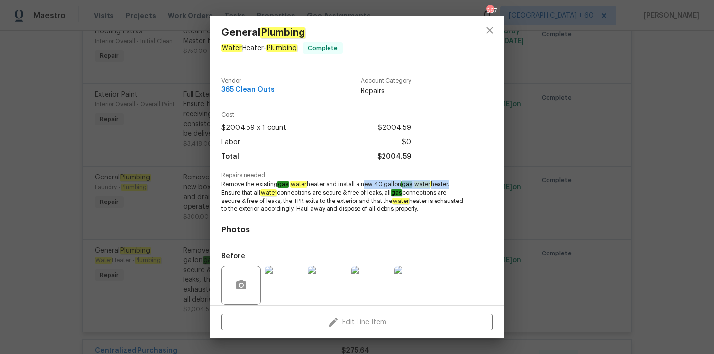
drag, startPoint x: 362, startPoint y: 184, endPoint x: 451, endPoint y: 185, distance: 88.8
click at [451, 185] on span "Remove the existing gas water heater and install a new 40 gallon gas water heat…" at bounding box center [343, 197] width 244 height 33
copy span "new 40 gallon gas water heater"
click at [127, 162] on div "General Plumbing Water Heater - Plumbing Complete Vendor 365 Clean Outs Account…" at bounding box center [357, 177] width 714 height 354
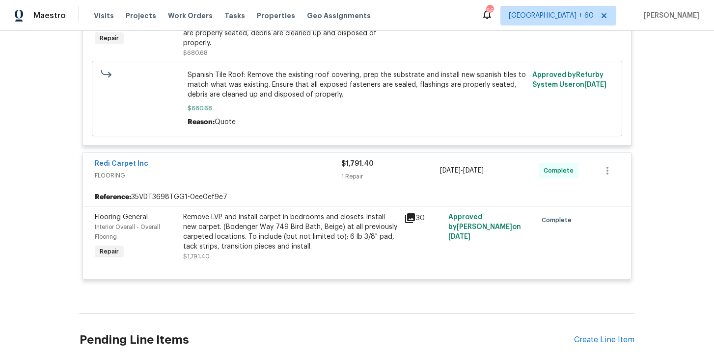
scroll to position [4618, 0]
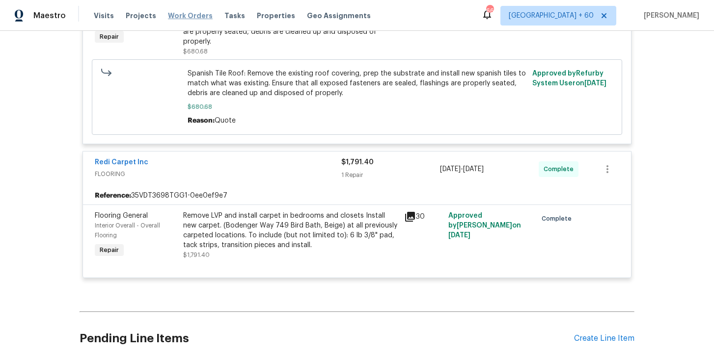
click at [197, 13] on span "Work Orders" at bounding box center [190, 16] width 45 height 10
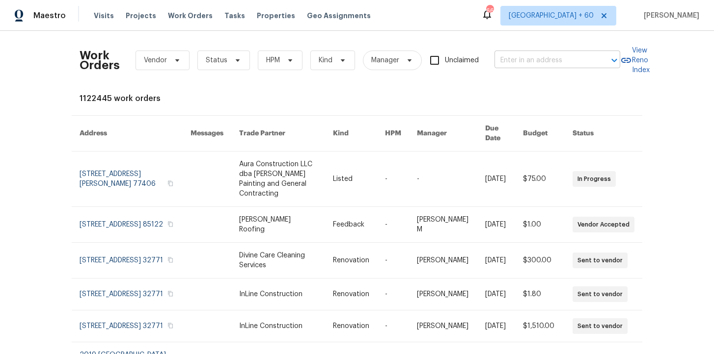
click at [531, 57] on input "text" at bounding box center [543, 60] width 98 height 15
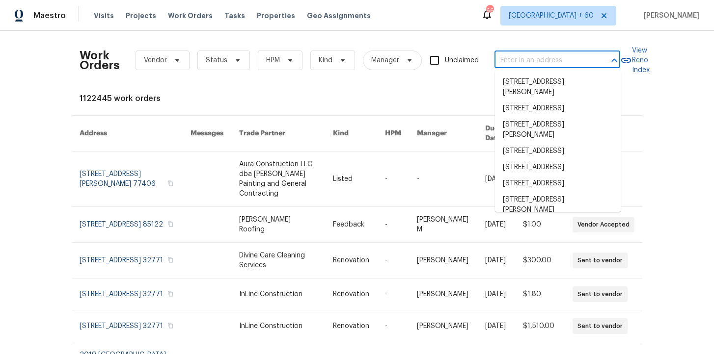
paste input "1107 N Cherry Mesa, AZ 85201"
type input "1107 N Cherry Mesa, AZ 85201"
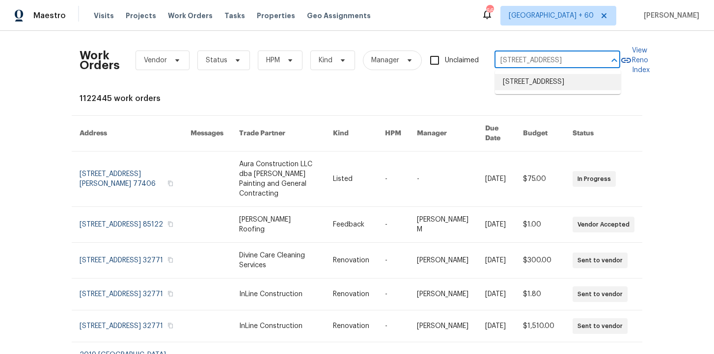
click at [543, 88] on li "[STREET_ADDRESS]" at bounding box center [558, 82] width 126 height 16
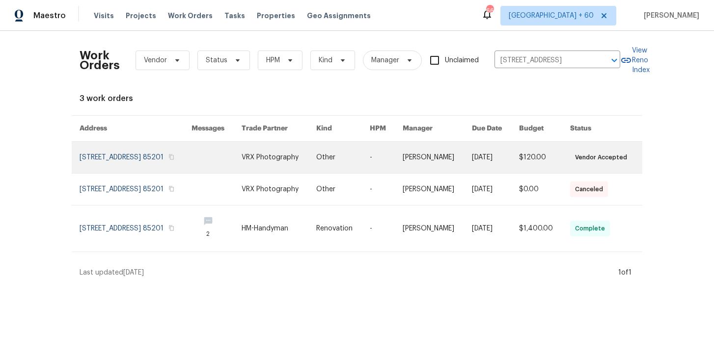
click at [129, 163] on link at bounding box center [136, 157] width 112 height 31
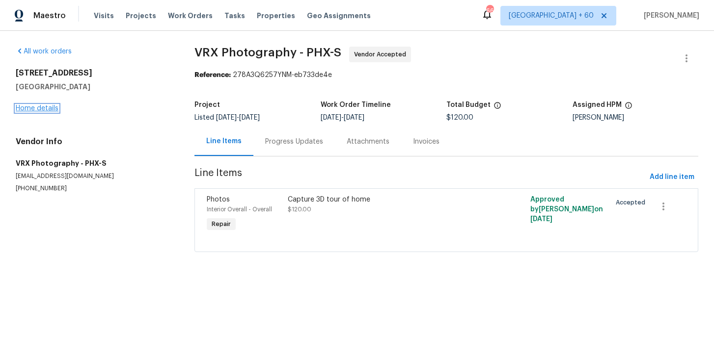
click at [49, 108] on link "Home details" at bounding box center [37, 108] width 43 height 7
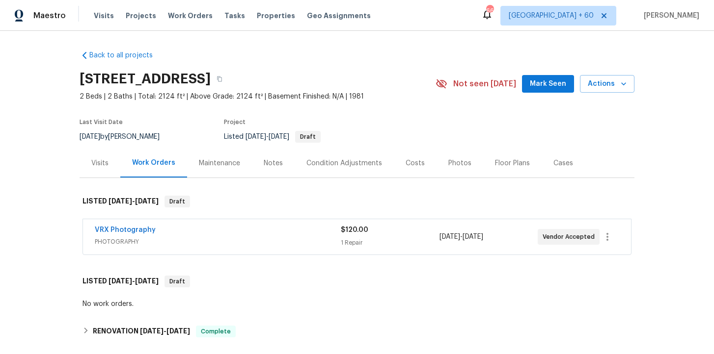
scroll to position [47, 0]
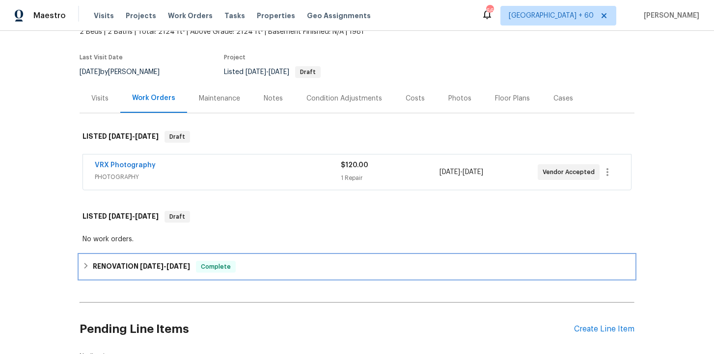
click at [261, 260] on div "RENOVATION 9/24/25 - 9/25/25 Complete" at bounding box center [357, 267] width 555 height 24
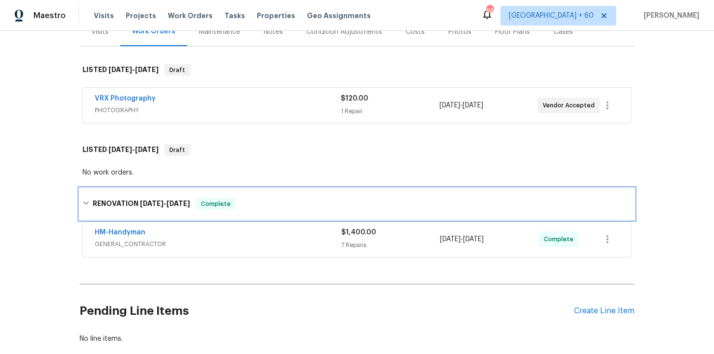
scroll to position [188, 0]
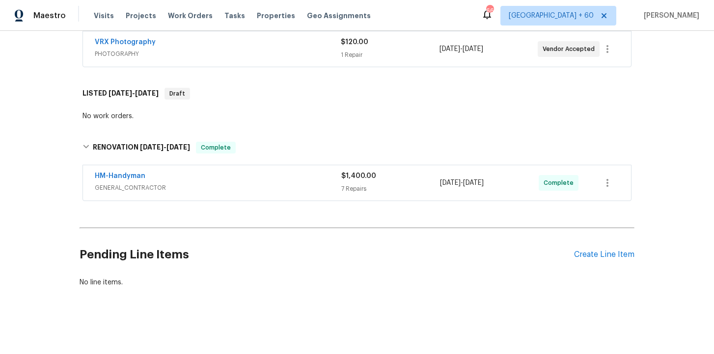
click at [276, 184] on span "GENERAL_CONTRACTOR" at bounding box center [218, 188] width 246 height 10
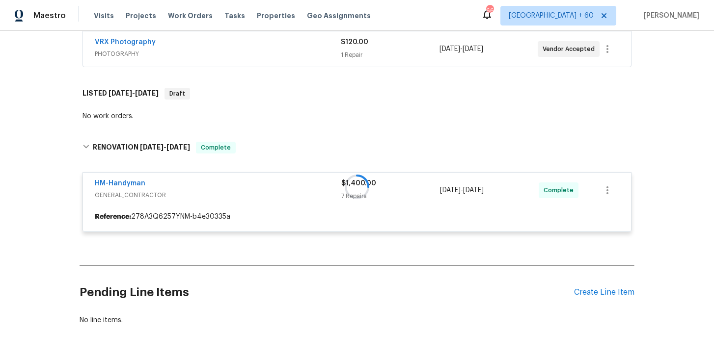
click at [286, 59] on div "VRX Photography PHOTOGRAPHY" at bounding box center [218, 49] width 246 height 24
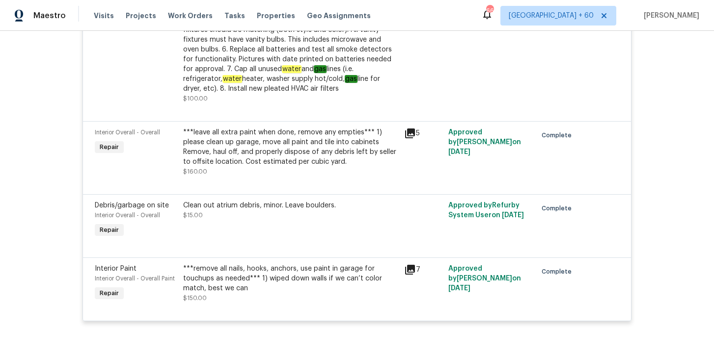
scroll to position [328, 0]
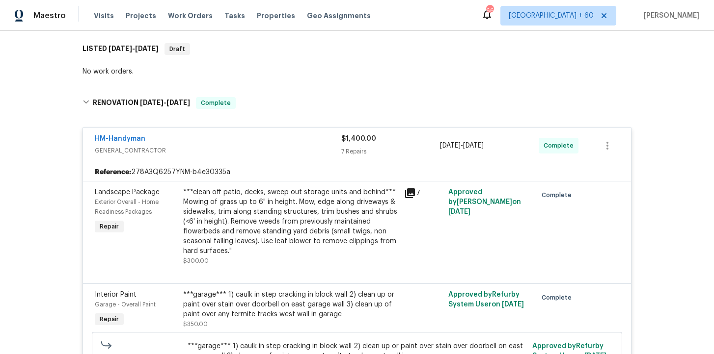
click at [362, 225] on div "***clean off patio, decks, sweep out storage units and behind*** Mowing of gras…" at bounding box center [290, 221] width 215 height 69
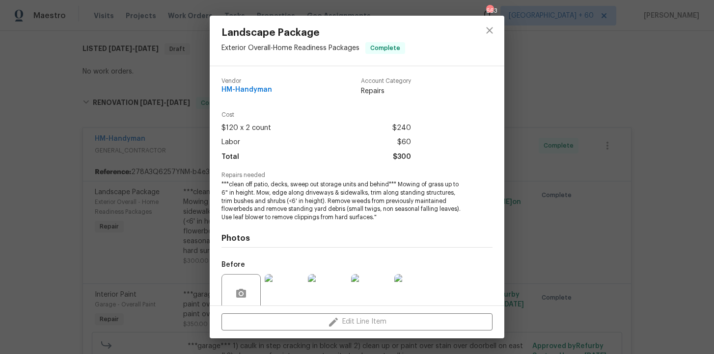
scroll to position [81, 0]
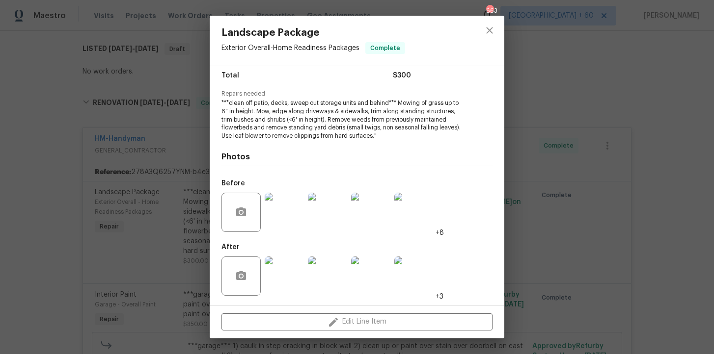
click at [291, 213] on img at bounding box center [284, 212] width 39 height 39
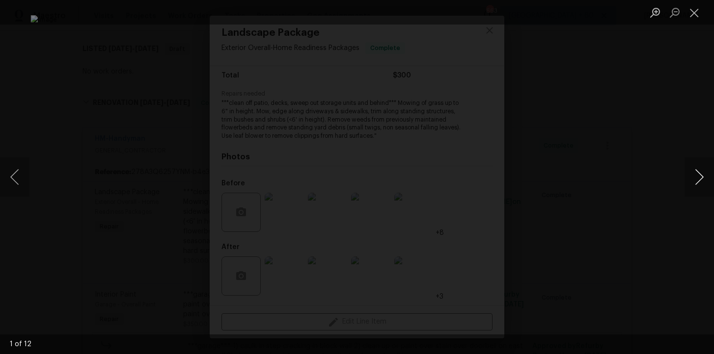
click at [698, 179] on button "Next image" at bounding box center [698, 177] width 29 height 39
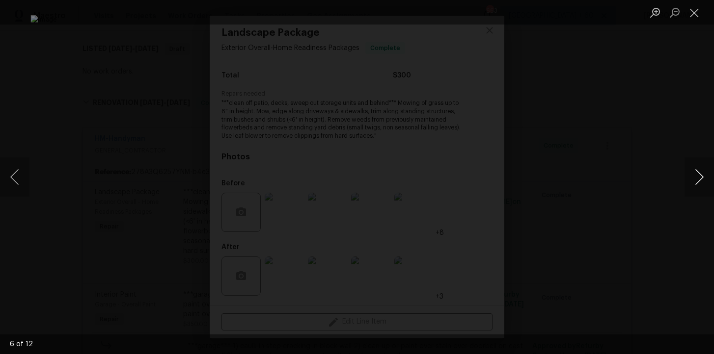
click at [698, 180] on button "Next image" at bounding box center [698, 177] width 29 height 39
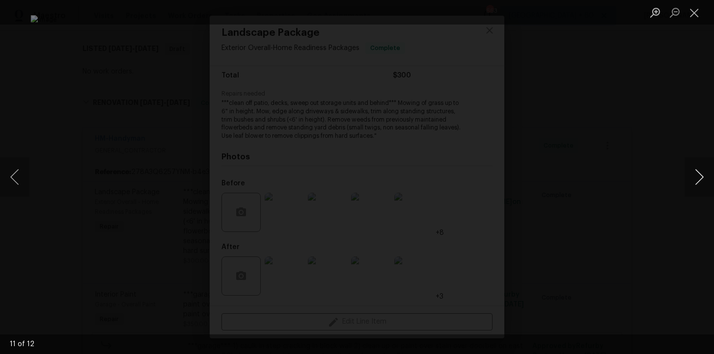
click at [698, 180] on button "Next image" at bounding box center [698, 177] width 29 height 39
click at [694, 12] on button "Close lightbox" at bounding box center [694, 12] width 20 height 17
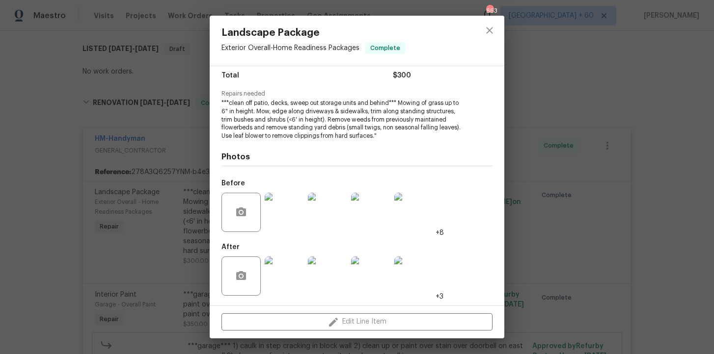
click at [627, 125] on div "Landscape Package Exterior Overall - Home Readiness Packages Complete Vendor HM…" at bounding box center [357, 177] width 714 height 354
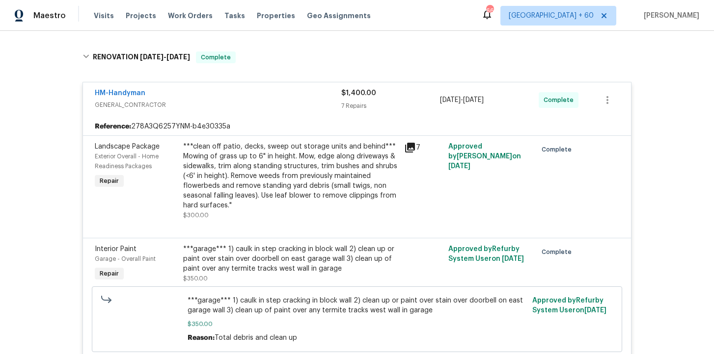
scroll to position [374, 0]
click at [330, 190] on div "***clean off patio, decks, sweep out storage units and behind*** Mowing of gras…" at bounding box center [290, 175] width 215 height 69
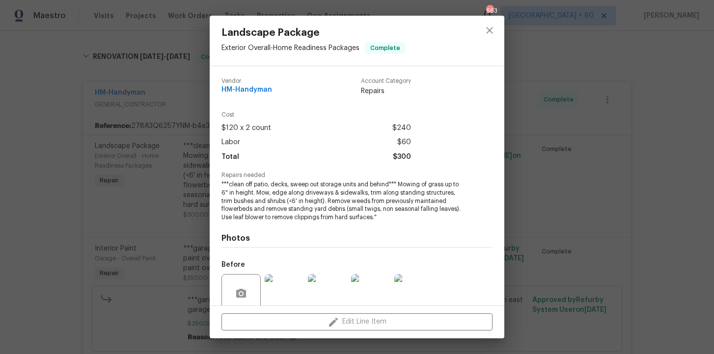
scroll to position [81, 0]
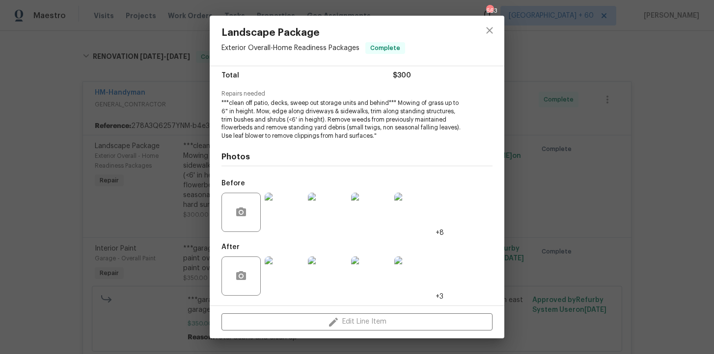
click at [186, 253] on div "Landscape Package Exterior Overall - Home Readiness Packages Complete Vendor HM…" at bounding box center [357, 177] width 714 height 354
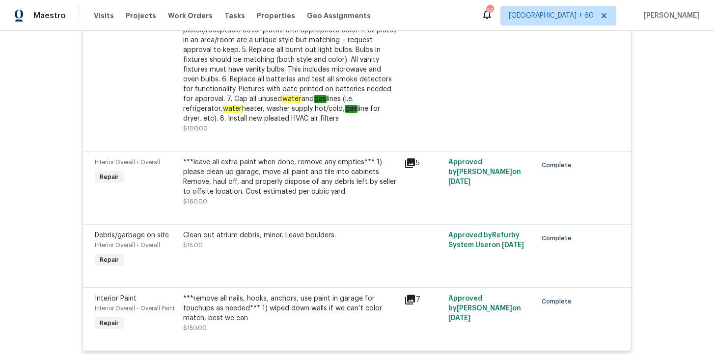
scroll to position [1174, 0]
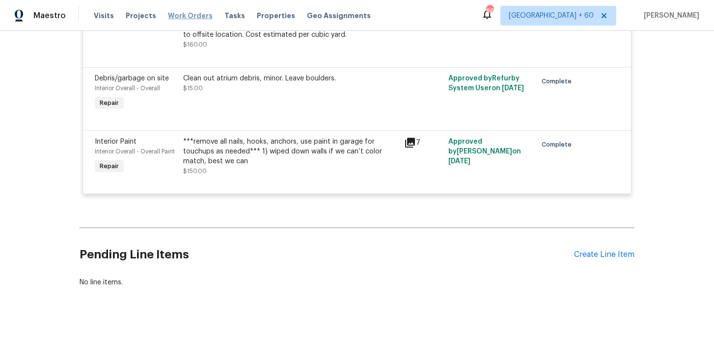
click at [176, 16] on span "Work Orders" at bounding box center [190, 16] width 45 height 10
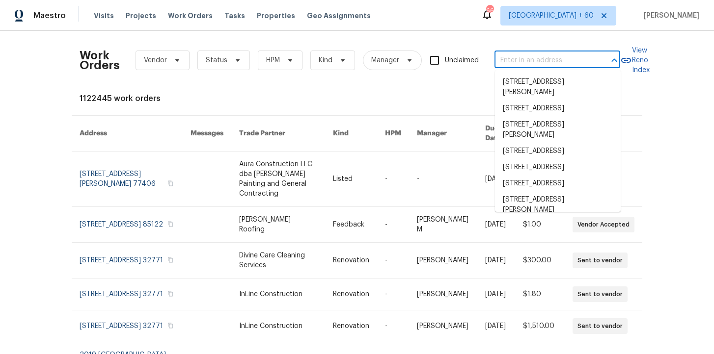
click at [515, 53] on input "text" at bounding box center [543, 60] width 98 height 15
paste input "276 Greenshire Ln Dardenne Prairie, MO 63368"
type input "276 Greenshire Ln Dardenne Prairie, MO 63368"
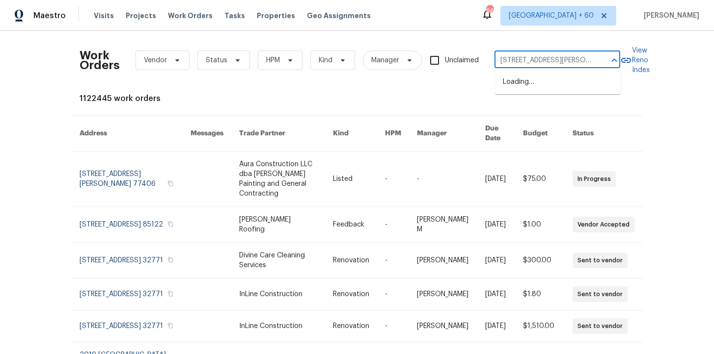
scroll to position [0, 59]
click at [534, 90] on li "276 Greenshire Ln, Dardenne Prairie, MO 63368" at bounding box center [558, 82] width 126 height 16
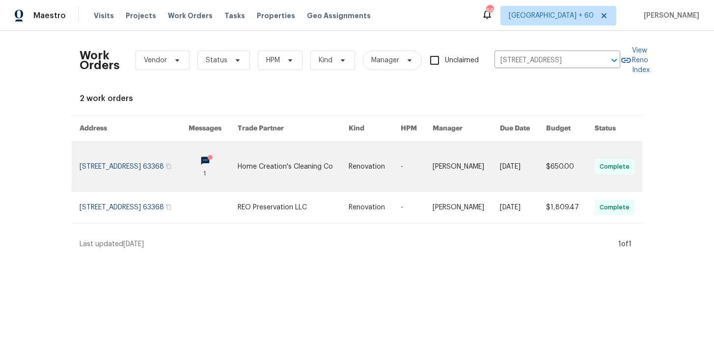
click at [140, 169] on link at bounding box center [134, 167] width 109 height 50
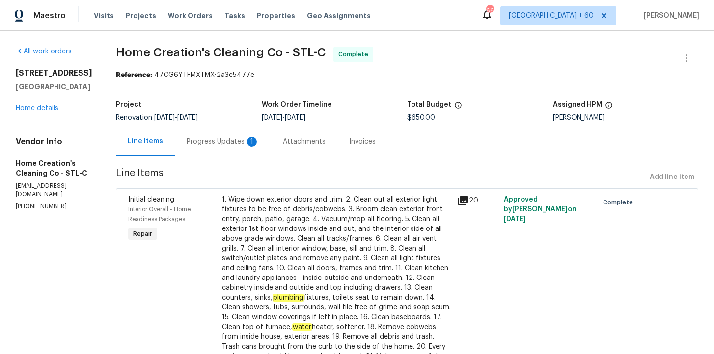
click at [43, 113] on div "276 Greenshire Ln Dardenne Prairie, MO 63368 Home details" at bounding box center [54, 90] width 77 height 45
click at [43, 112] on link "Home details" at bounding box center [37, 108] width 43 height 7
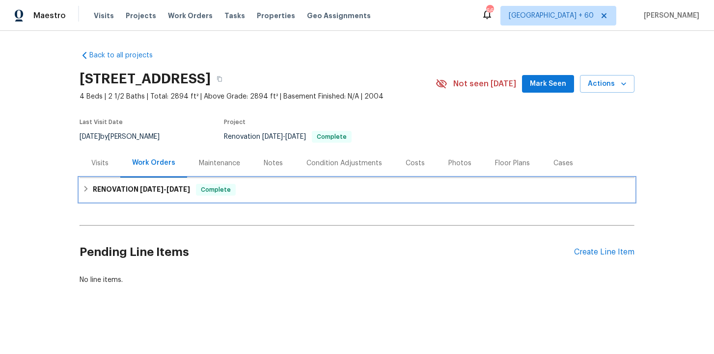
click at [190, 189] on span "9/30/25" at bounding box center [178, 189] width 24 height 7
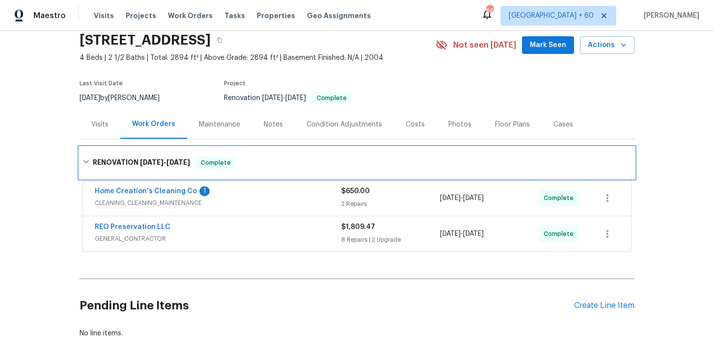
scroll to position [90, 0]
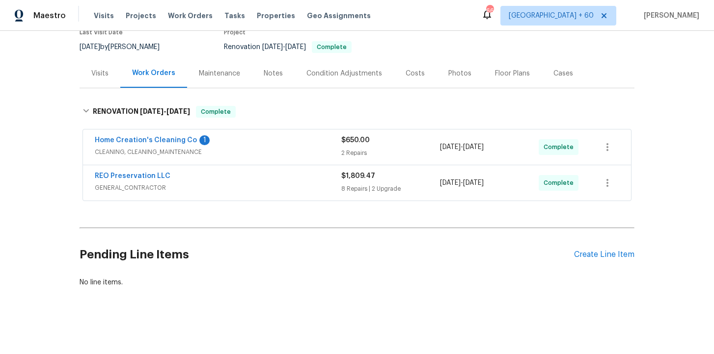
click at [218, 184] on span "GENERAL_CONTRACTOR" at bounding box center [218, 188] width 246 height 10
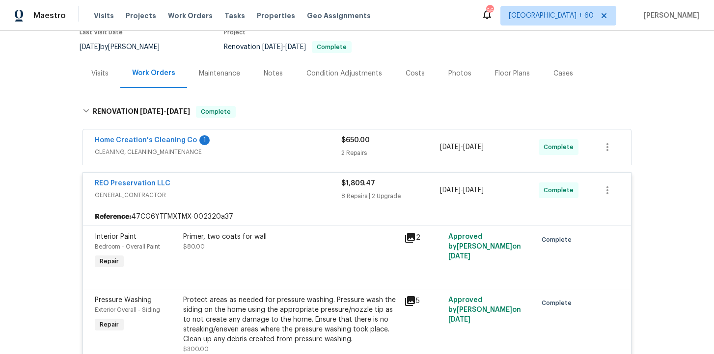
click at [249, 150] on span "CLEANING, CLEANING_MAINTENANCE" at bounding box center [218, 152] width 246 height 10
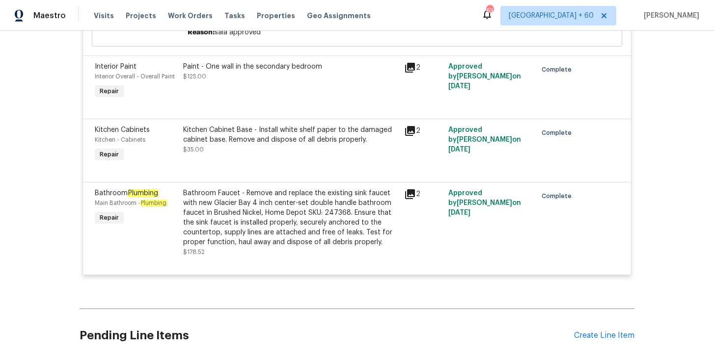
scroll to position [1413, 0]
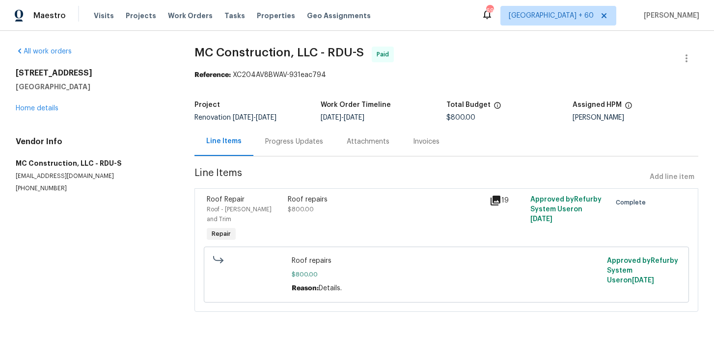
click at [297, 144] on div "Progress Updates" at bounding box center [294, 142] width 58 height 10
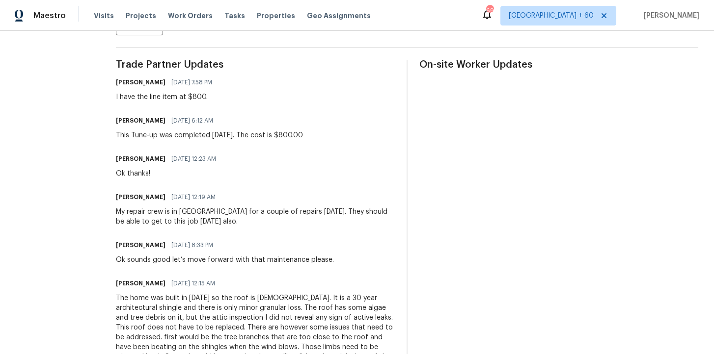
scroll to position [407, 0]
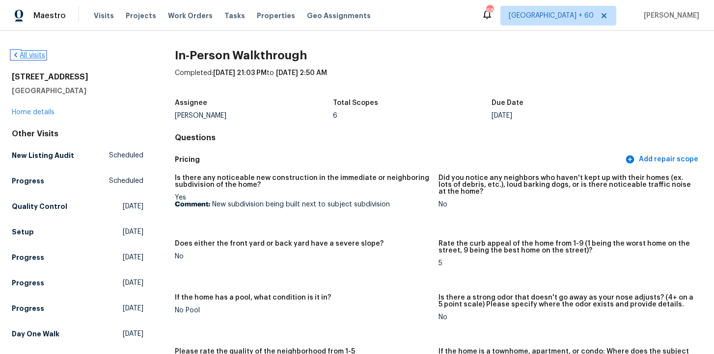
click at [38, 54] on link "All visits" at bounding box center [28, 55] width 33 height 7
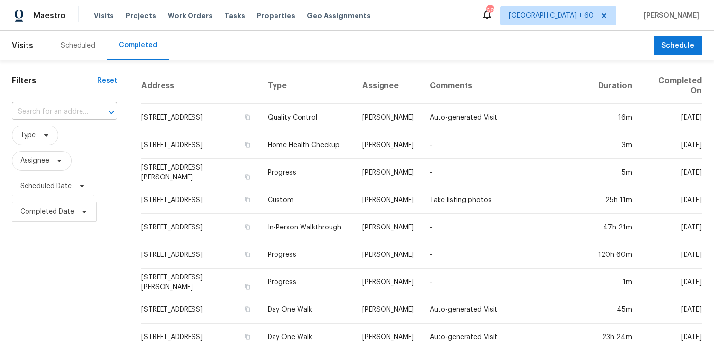
click at [72, 111] on input "text" at bounding box center [51, 112] width 78 height 15
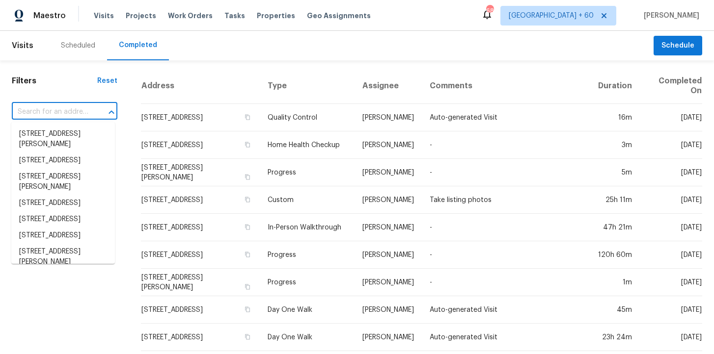
paste input "10490 W Jewell Ave Apt C, Lakewood, CO 80232"
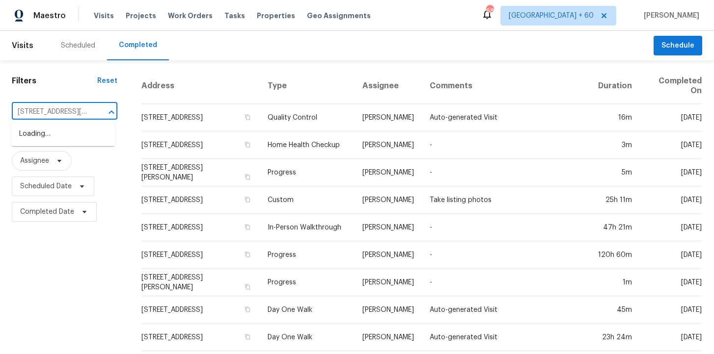
type input "10490 W Jewell Ave"
click at [91, 137] on li "10490 W Jewell Ave Apt C, Lakewood, CO 80232" at bounding box center [63, 139] width 104 height 27
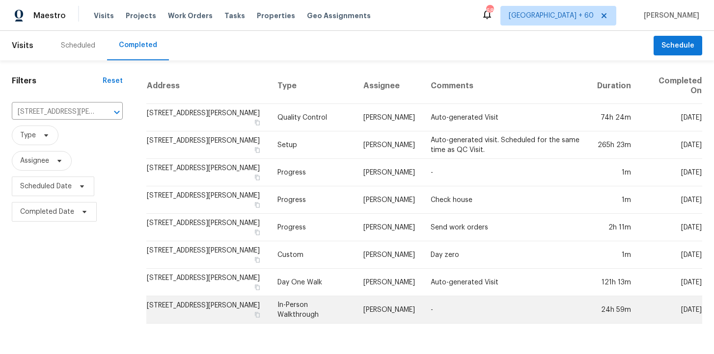
click at [300, 303] on td "In-Person Walkthrough" at bounding box center [311, 309] width 85 height 27
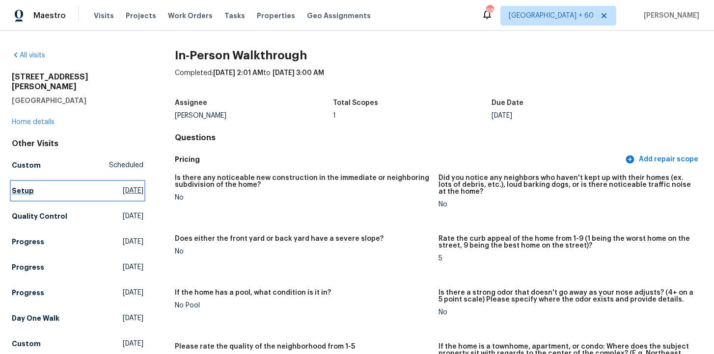
click at [32, 182] on link "Setup Sat, Sep 27 2025" at bounding box center [78, 191] width 132 height 18
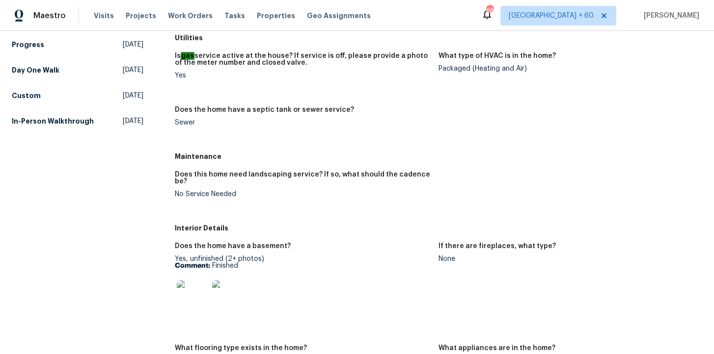
scroll to position [217, 0]
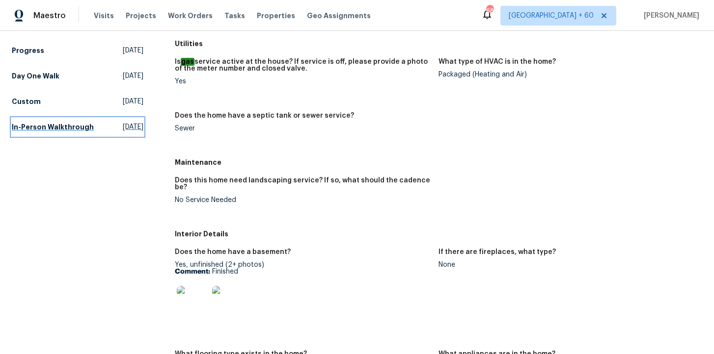
click at [63, 122] on h5 "In-Person Walkthrough" at bounding box center [53, 127] width 82 height 10
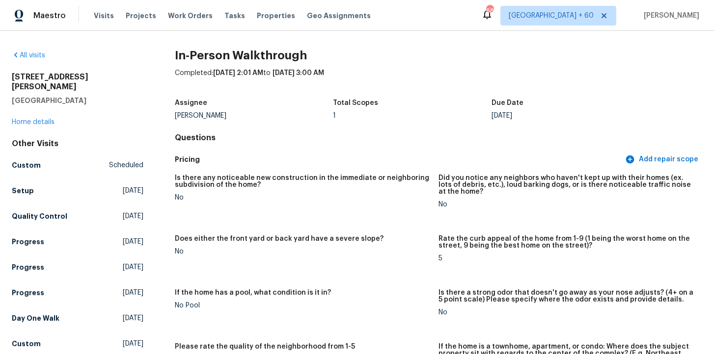
click at [50, 320] on div "Other Visits Custom Scheduled Setup Sat, Sep 27 2025 Quality Control Sat, Sep 2…" at bounding box center [78, 246] width 132 height 214
click at [50, 314] on h5 "Day One Walk" at bounding box center [36, 319] width 48 height 10
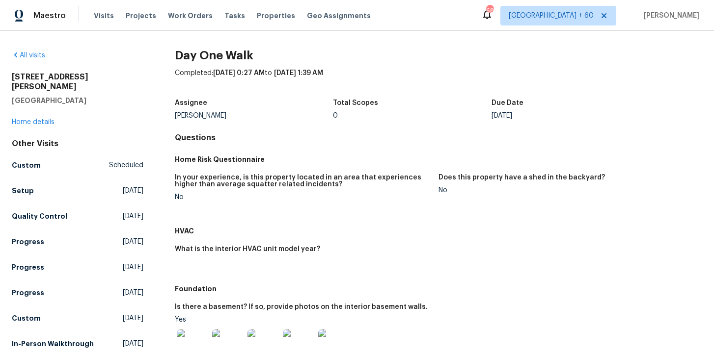
scroll to position [287, 0]
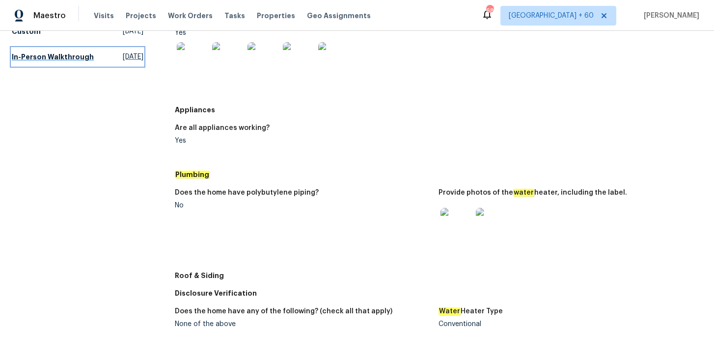
click at [57, 52] on h5 "In-Person Walkthrough" at bounding box center [53, 57] width 82 height 10
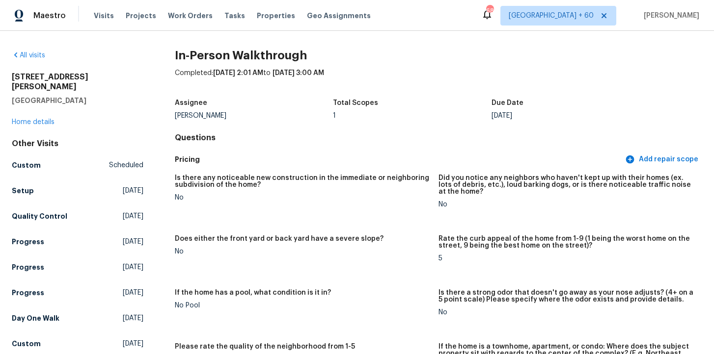
click at [26, 50] on div "All visits 10490 W Jewell Ave Apt C Lakewood, CO 80232 Home details Other Visit…" at bounding box center [357, 192] width 714 height 323
click at [30, 57] on link "All visits" at bounding box center [28, 55] width 33 height 7
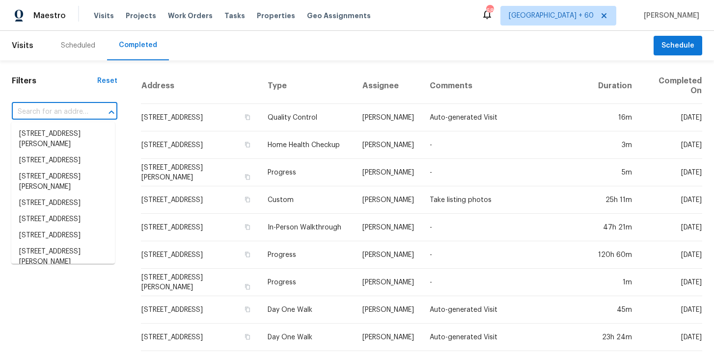
click at [73, 113] on input "text" at bounding box center [51, 112] width 78 height 15
paste input "230 Oak Meadows Pl Covington, GA 30016"
type input "230 Oak Meadows Pl Covington, GA 30016"
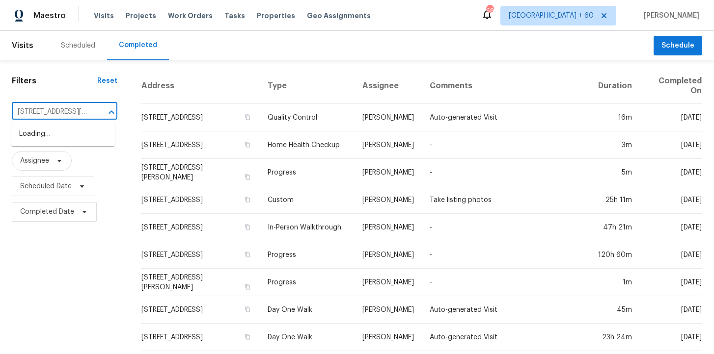
scroll to position [0, 68]
click at [86, 138] on li "230 Oak Meadows Pl, Covington, GA 30016" at bounding box center [63, 139] width 104 height 27
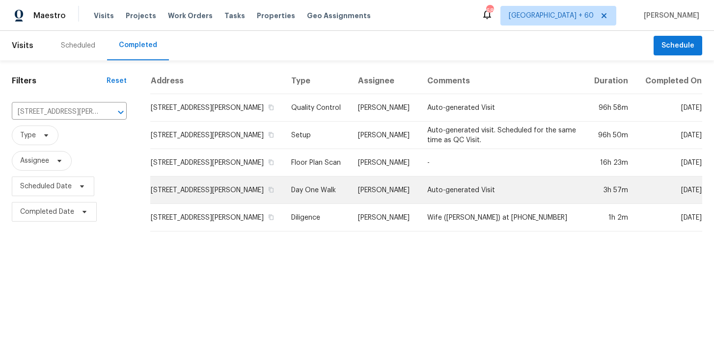
click at [324, 195] on td "Day One Walk" at bounding box center [316, 190] width 67 height 27
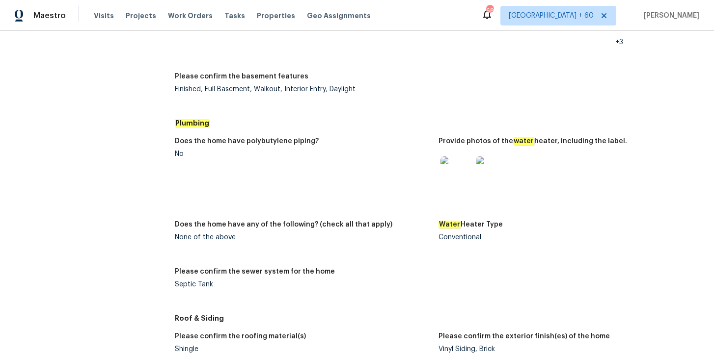
scroll to position [1103, 0]
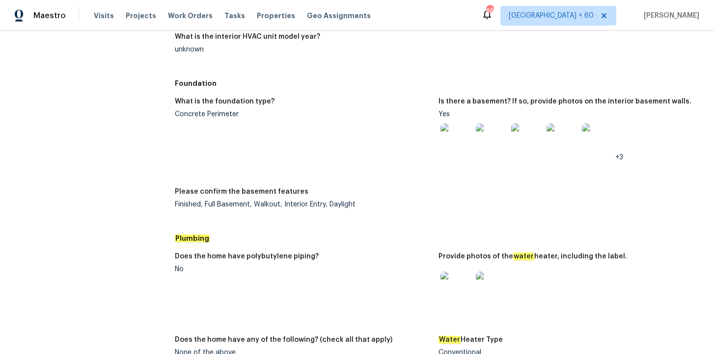
click at [456, 144] on img at bounding box center [455, 139] width 31 height 31
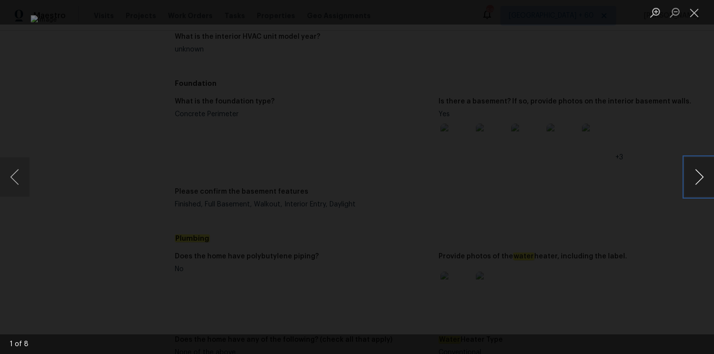
click at [706, 180] on button "Next image" at bounding box center [698, 177] width 29 height 39
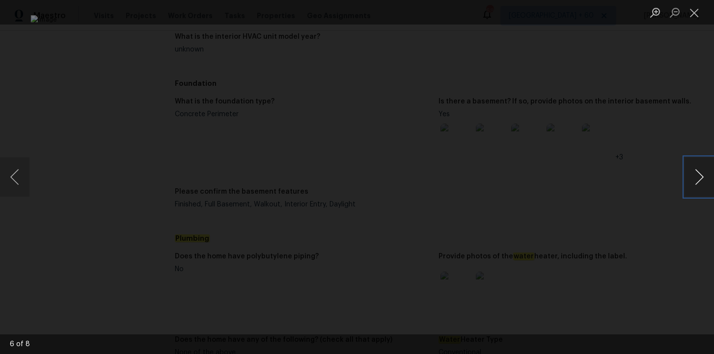
click at [706, 180] on button "Next image" at bounding box center [698, 177] width 29 height 39
click at [694, 15] on button "Close lightbox" at bounding box center [694, 12] width 20 height 17
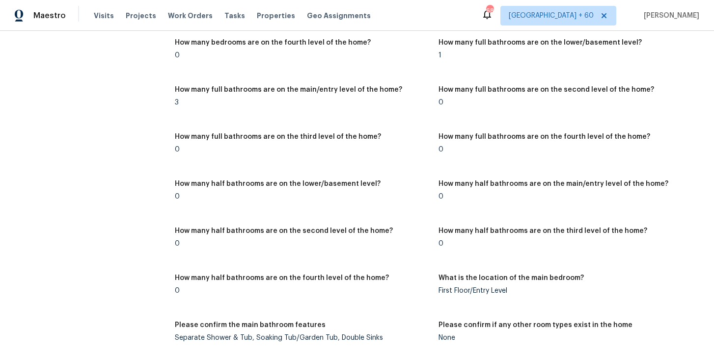
scroll to position [0, 0]
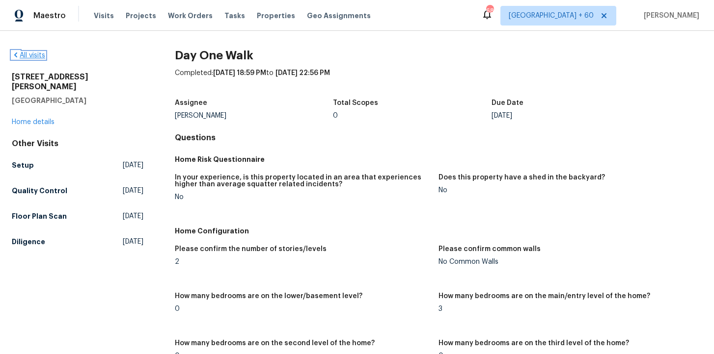
click at [32, 55] on link "All visits" at bounding box center [28, 55] width 33 height 7
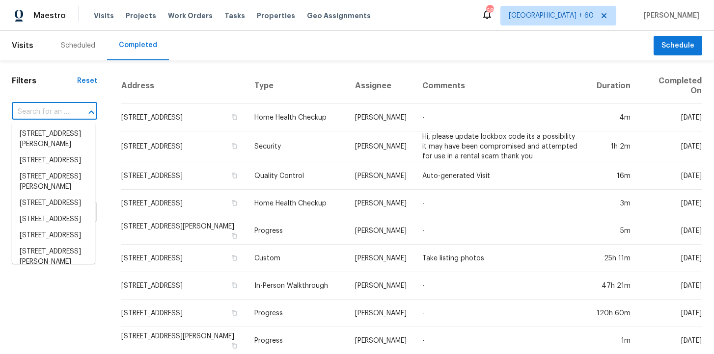
click at [62, 112] on input "text" at bounding box center [41, 112] width 58 height 15
paste input "106 Willow Ln Burleson, TX 76028"
type input "106 Willow Ln Burleson, TX 76028"
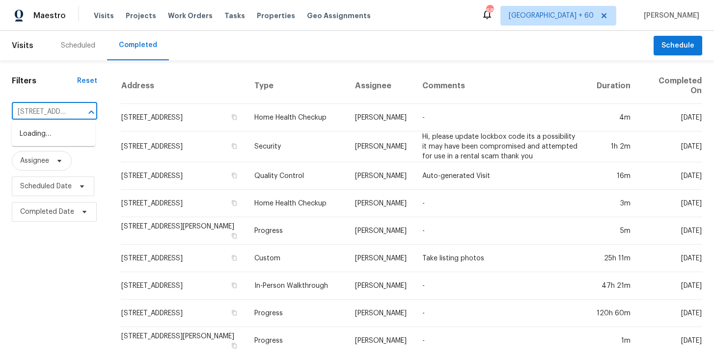
scroll to position [0, 58]
click at [58, 136] on li "106 Willow Ln, Burleson, TX 76028" at bounding box center [53, 134] width 83 height 16
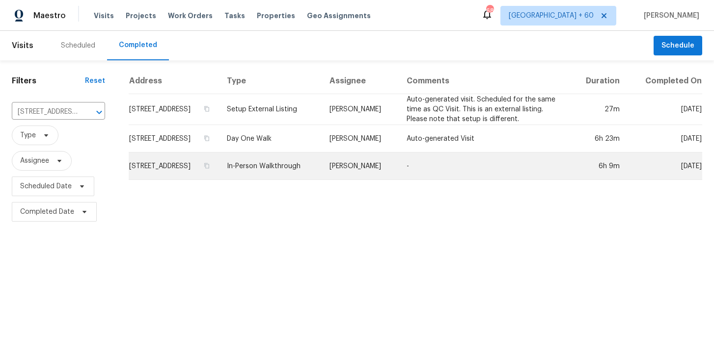
click at [289, 168] on td "In-Person Walkthrough" at bounding box center [270, 166] width 103 height 27
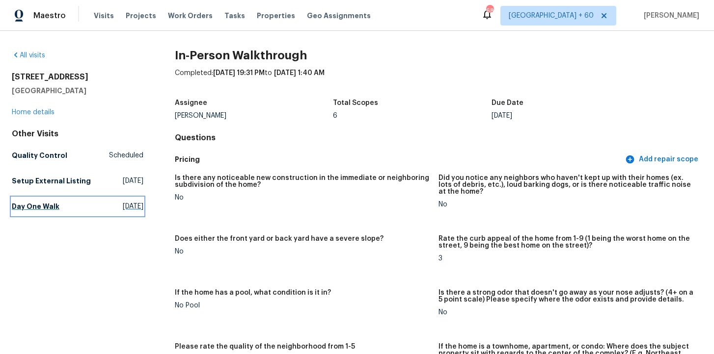
click at [42, 202] on h5 "Day One Walk" at bounding box center [36, 207] width 48 height 10
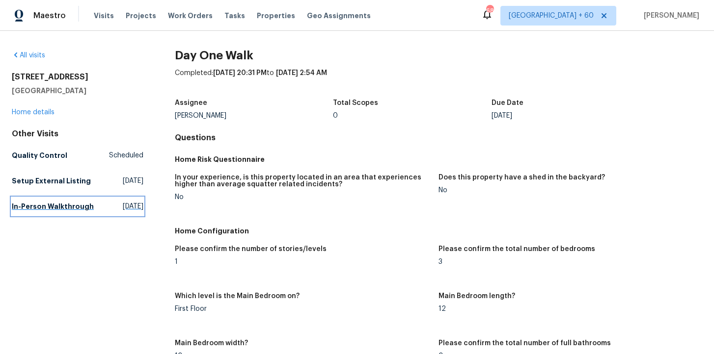
click at [66, 209] on h5 "In-Person Walkthrough" at bounding box center [53, 207] width 82 height 10
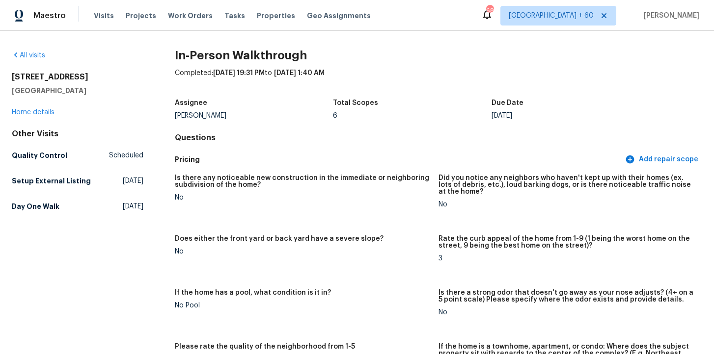
scroll to position [1481, 0]
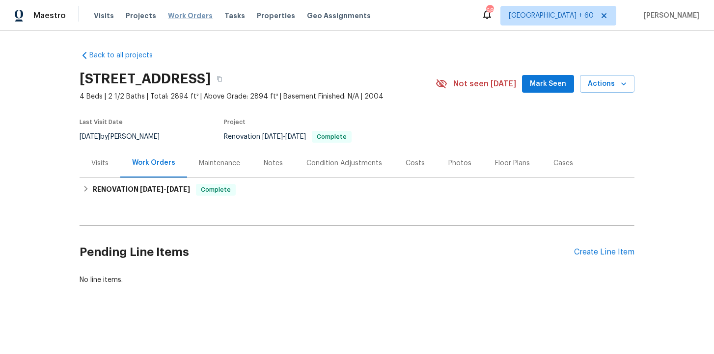
click at [177, 14] on span "Work Orders" at bounding box center [190, 16] width 45 height 10
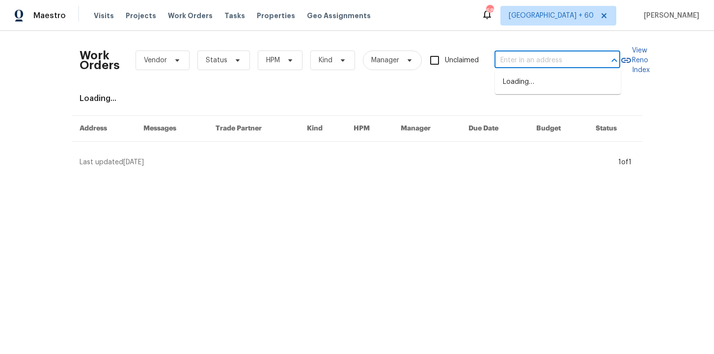
click at [515, 59] on input "text" at bounding box center [543, 60] width 98 height 15
paste input "10490 W Jewell Ave Apt C, Lakewood, CO 80232"
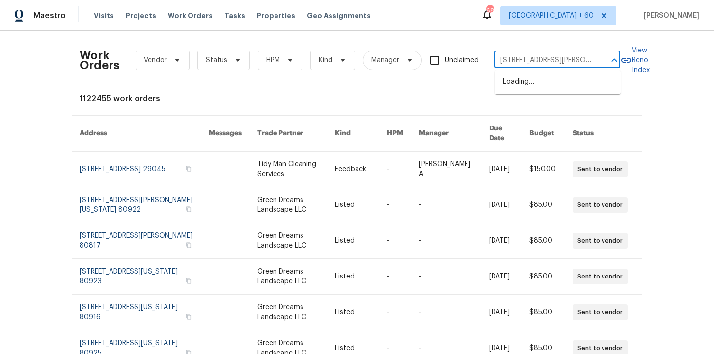
type input "10490 W Jewell Ave"
click at [545, 83] on li "10490 W Jewell Ave Apt C, Lakewood, CO 80232" at bounding box center [558, 87] width 126 height 27
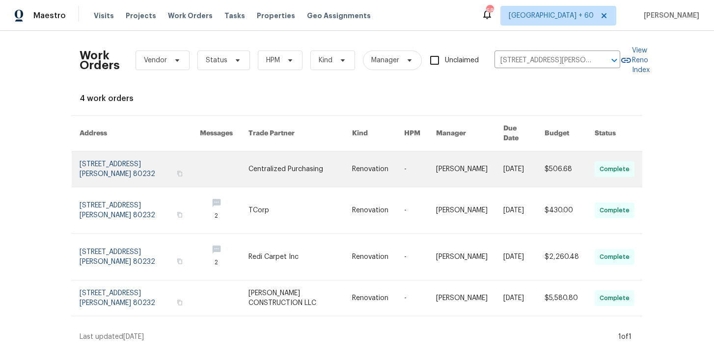
click at [113, 162] on link at bounding box center [140, 169] width 120 height 35
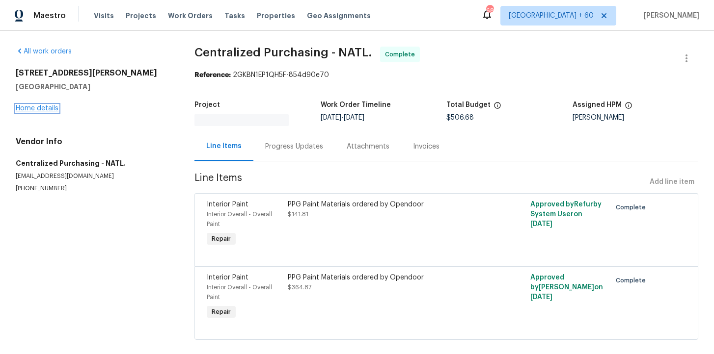
click at [52, 109] on link "Home details" at bounding box center [37, 108] width 43 height 7
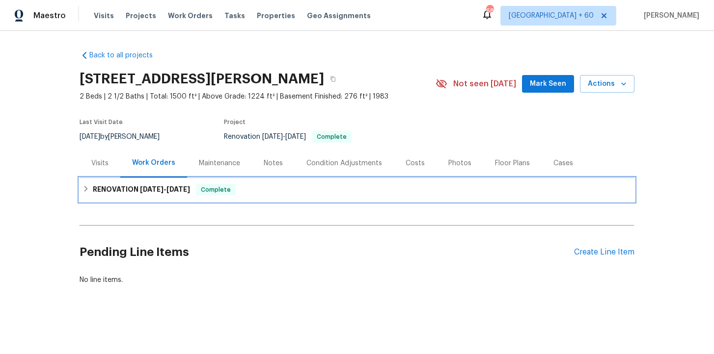
click at [204, 192] on span "Complete" at bounding box center [216, 190] width 38 height 10
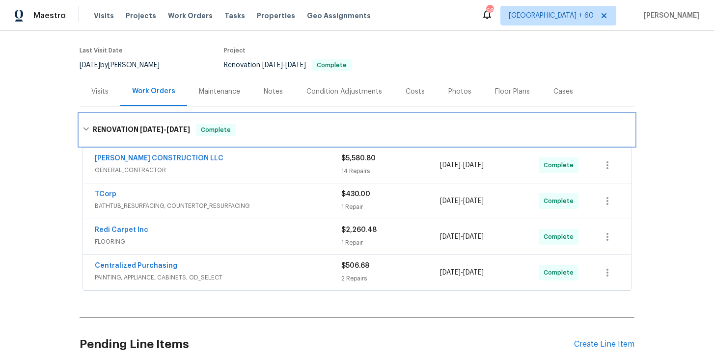
scroll to position [149, 0]
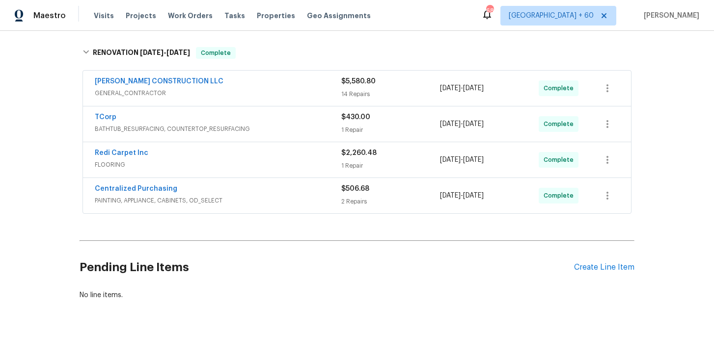
click at [258, 199] on span "PAINTING, APPLIANCE, CABINETS, OD_SELECT" at bounding box center [218, 201] width 246 height 10
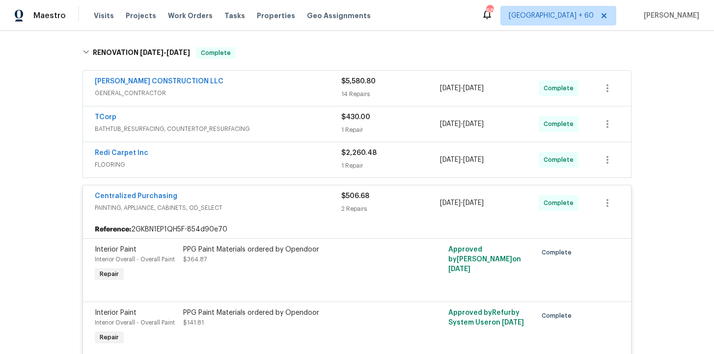
click at [239, 160] on span "FLOORING" at bounding box center [218, 165] width 246 height 10
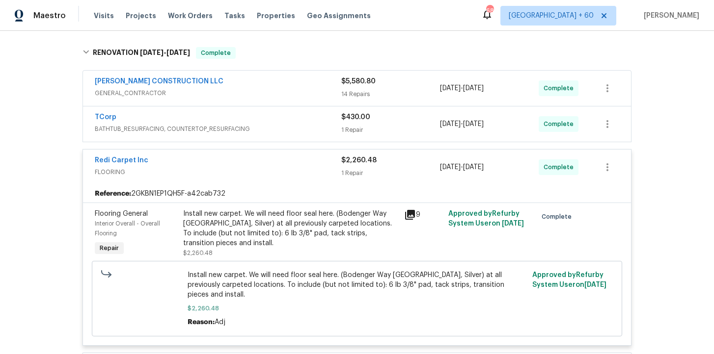
click at [274, 126] on span "BATHTUB_RESURFACING, COUNTERTOP_RESURFACING" at bounding box center [218, 129] width 246 height 10
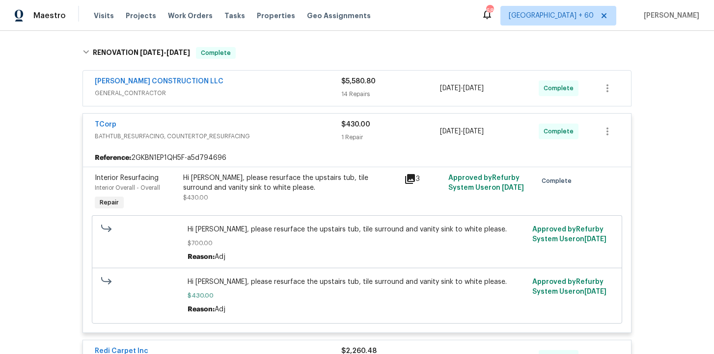
click at [277, 81] on div "ESPINO'S CONSTRUCTION LLC" at bounding box center [218, 83] width 246 height 12
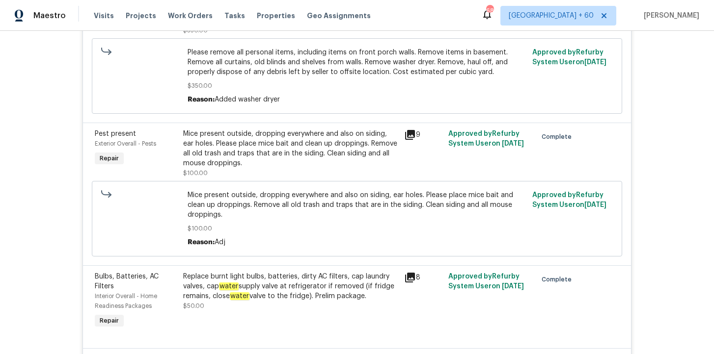
scroll to position [311, 0]
click at [318, 149] on div "Mice present outside, dropping everywhere and also on siding, ear holes. Please…" at bounding box center [290, 147] width 215 height 39
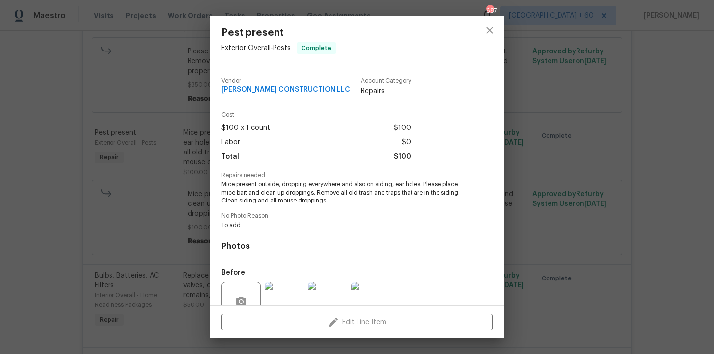
click at [271, 89] on span "ESPINO'S CONSTRUCTION LLC" at bounding box center [285, 89] width 129 height 7
copy span "ESPINO'S CONSTRUCTION LLC"
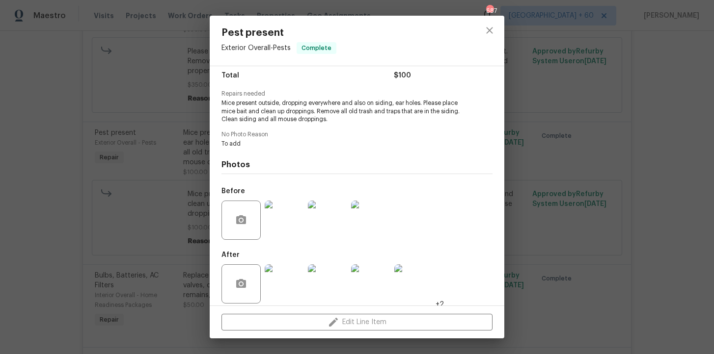
scroll to position [89, 0]
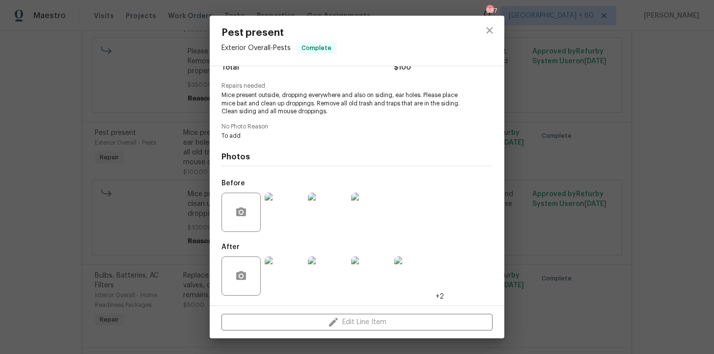
click at [134, 89] on div "Pest present Exterior Overall - Pests Complete Vendor ESPINO'S CONSTRUCTION LLC…" at bounding box center [357, 177] width 714 height 354
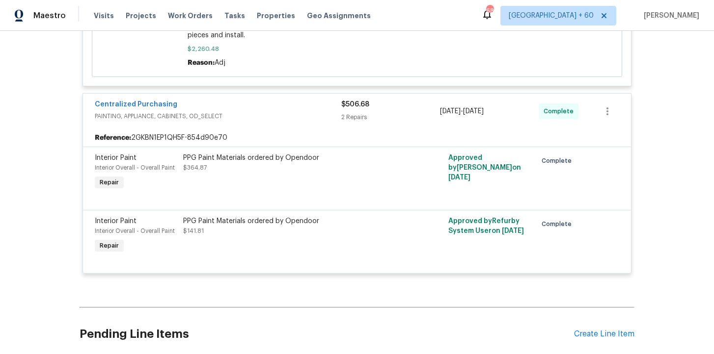
scroll to position [2164, 0]
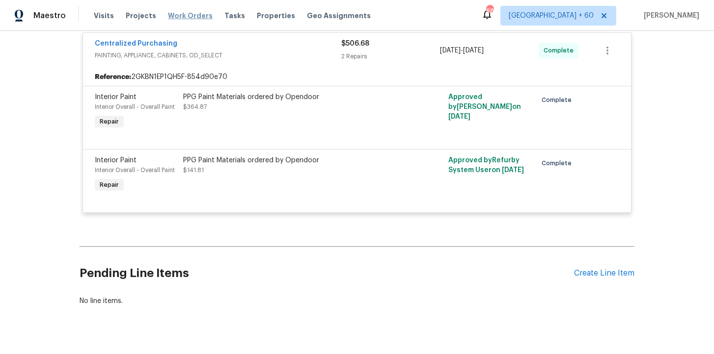
click at [185, 13] on span "Work Orders" at bounding box center [190, 16] width 45 height 10
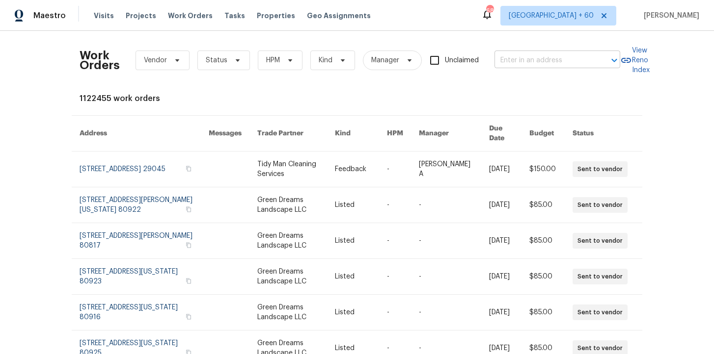
click at [534, 58] on input "text" at bounding box center [543, 60] width 98 height 15
paste input "2048 Appaloosa Way Conyers, GA 30012"
type input "2048 Appaloosa Way Conyers, GA 30012"
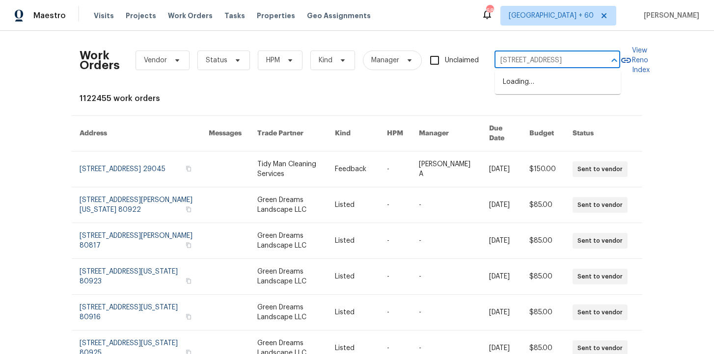
scroll to position [0, 39]
click at [542, 90] on li "2048 Appaloosa Way, Conyers, GA 30012" at bounding box center [558, 82] width 126 height 16
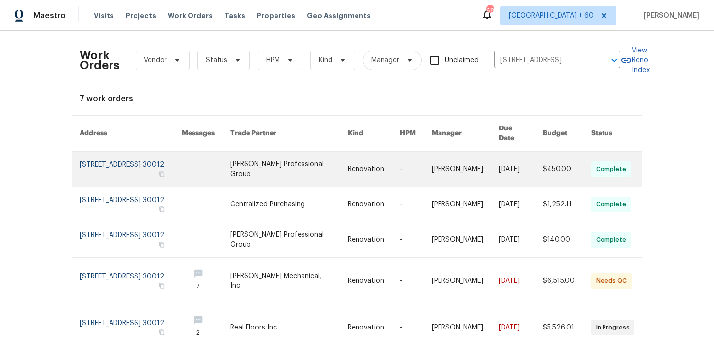
click at [122, 160] on link at bounding box center [131, 169] width 102 height 35
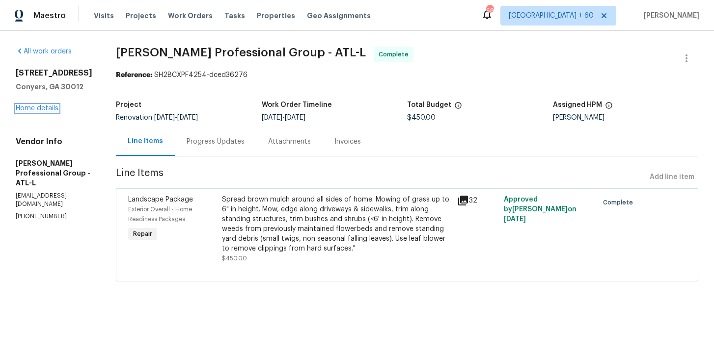
click at [44, 107] on link "Home details" at bounding box center [37, 108] width 43 height 7
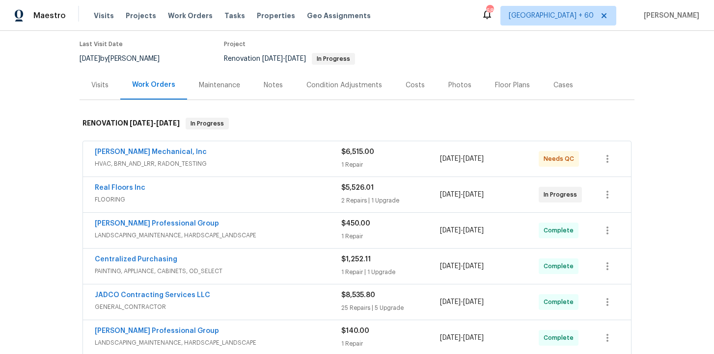
scroll to position [80, 0]
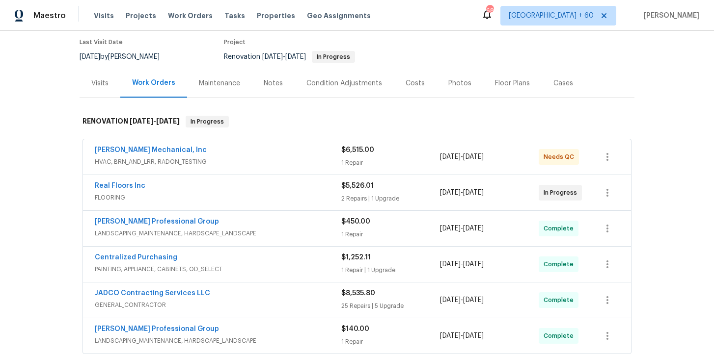
click at [291, 157] on div "JH Martin Mechanical, Inc" at bounding box center [218, 151] width 246 height 12
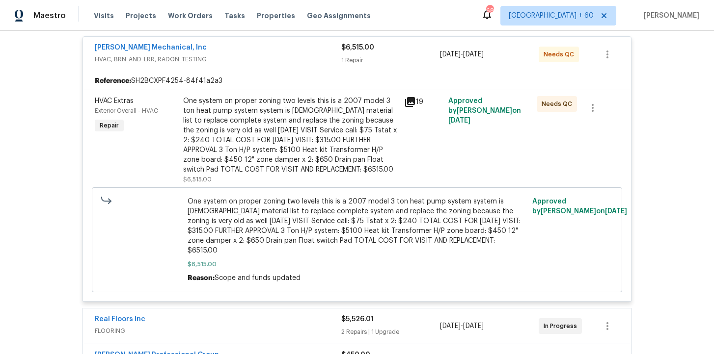
scroll to position [334, 0]
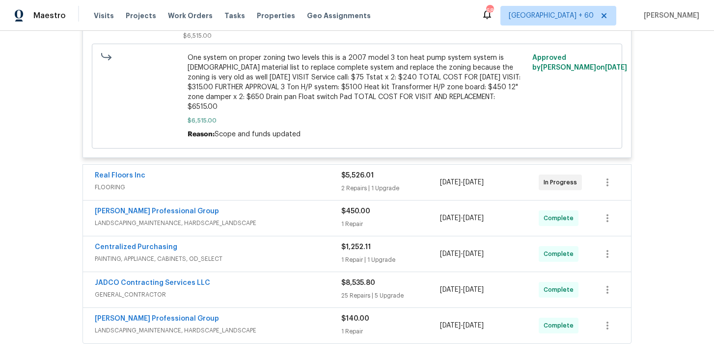
click at [273, 172] on div "Real Floors Inc" at bounding box center [218, 177] width 246 height 12
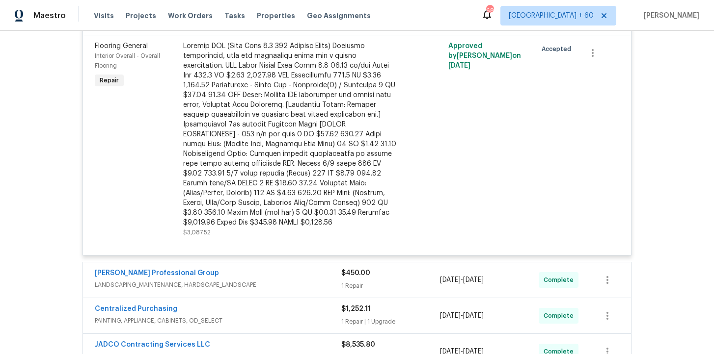
scroll to position [1111, 0]
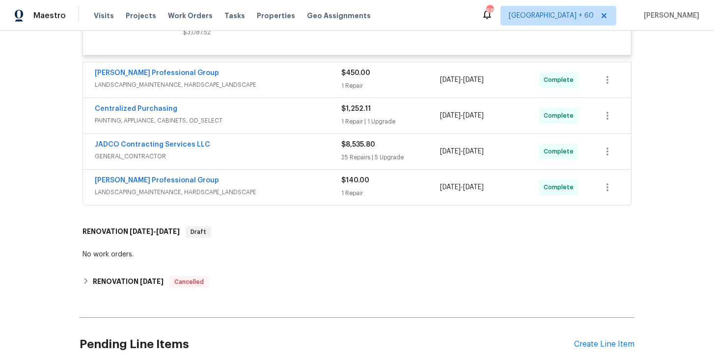
click at [265, 104] on div "Centralized Purchasing" at bounding box center [218, 110] width 246 height 12
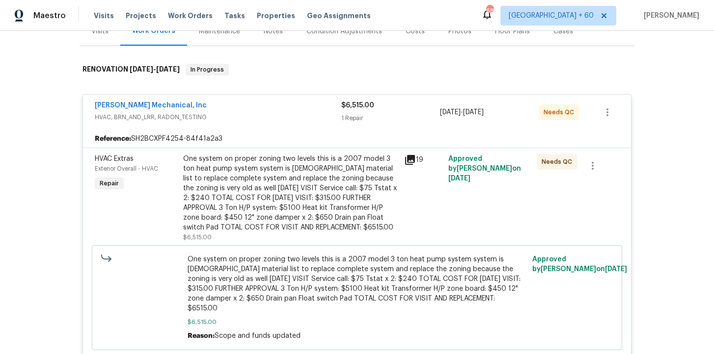
scroll to position [0, 0]
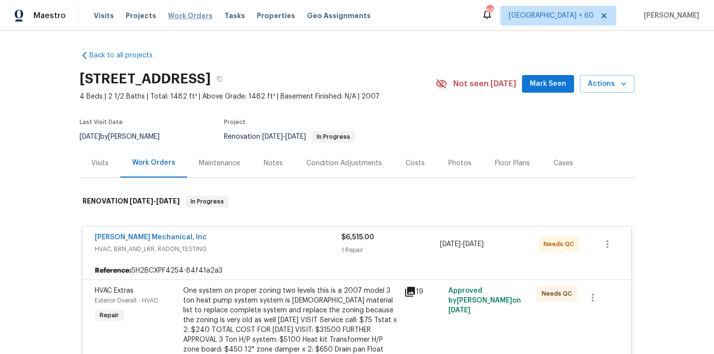
click at [194, 15] on span "Work Orders" at bounding box center [190, 16] width 45 height 10
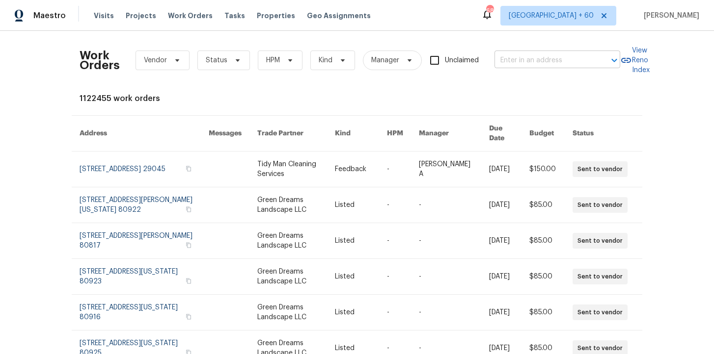
click at [535, 62] on input "text" at bounding box center [543, 60] width 98 height 15
paste input "5107 Sandy Banks Rd Raleigh, NC 27616"
type input "5107 Sandy Banks Rd Raleigh, NC 27616"
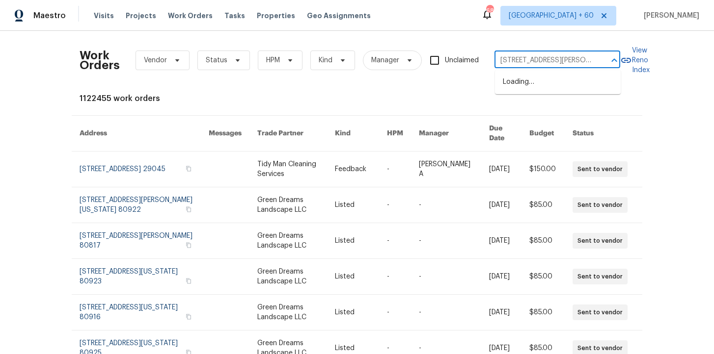
scroll to position [0, 35]
click at [544, 80] on li "5107 Sandy Banks Rd, Raleigh, NC 27616" at bounding box center [558, 87] width 126 height 27
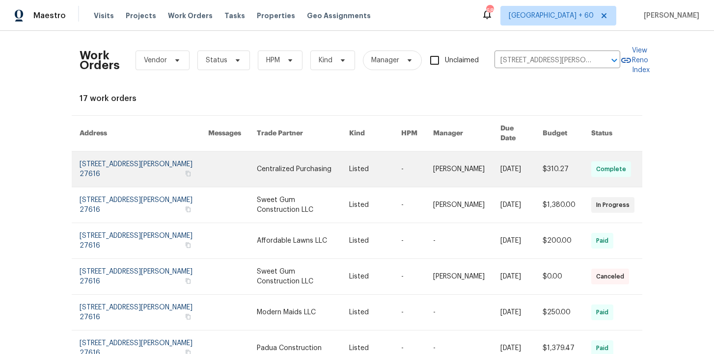
click at [123, 162] on link at bounding box center [144, 169] width 129 height 35
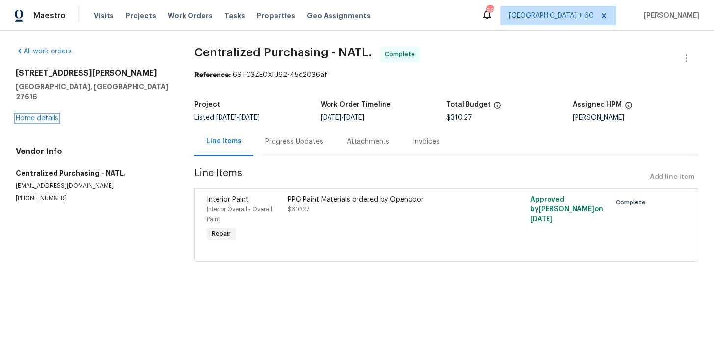
click at [51, 115] on link "Home details" at bounding box center [37, 118] width 43 height 7
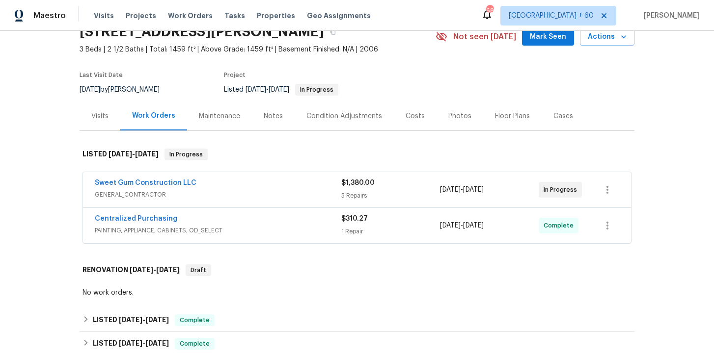
scroll to position [100, 0]
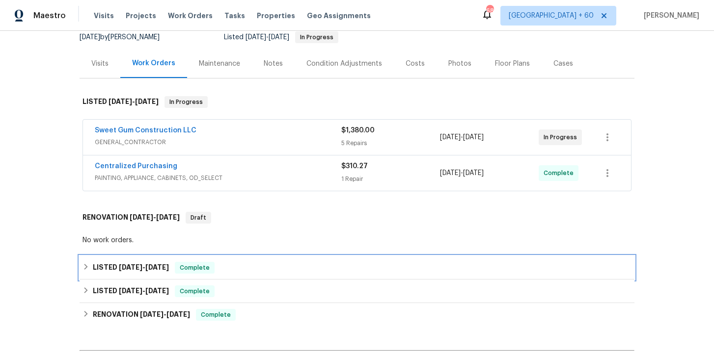
click at [250, 268] on div "LISTED 7/23/25 - 7/31/25 Complete" at bounding box center [356, 268] width 549 height 12
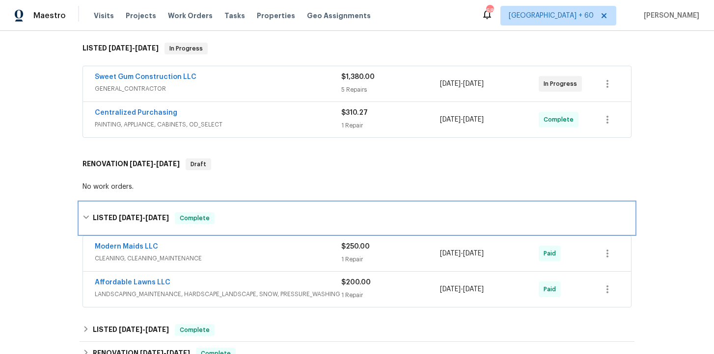
scroll to position [150, 0]
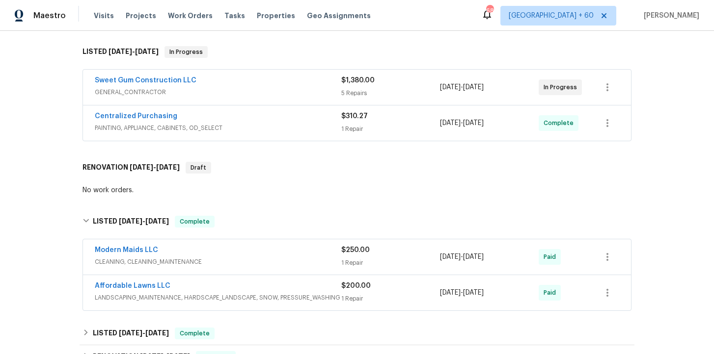
click at [280, 301] on span "LANDSCAPING_MAINTENANCE, HARDSCAPE_LANDSCAPE, SNOW, PRESSURE_WASHING" at bounding box center [218, 298] width 246 height 10
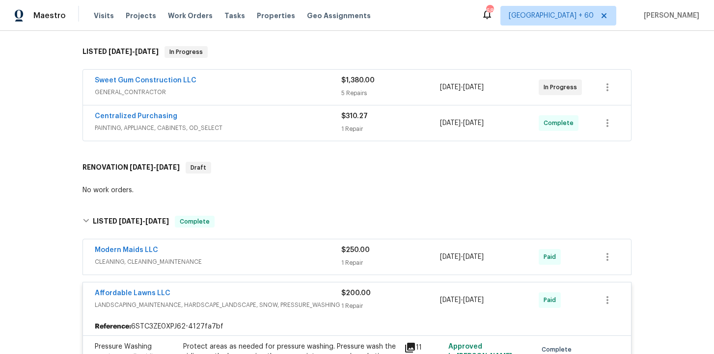
click at [268, 262] on span "CLEANING, CLEANING_MAINTENANCE" at bounding box center [218, 262] width 246 height 10
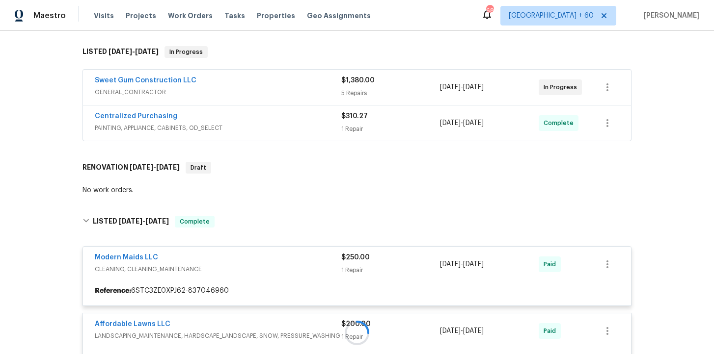
click at [265, 130] on span "PAINTING, APPLIANCE, CABINETS, OD_SELECT" at bounding box center [218, 128] width 246 height 10
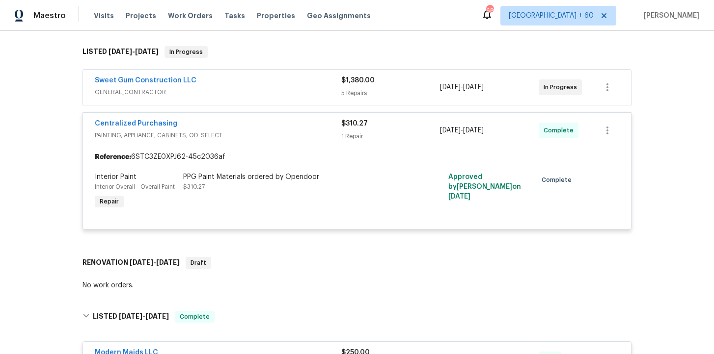
click at [263, 83] on div "Sweet Gum Construction LLC" at bounding box center [218, 82] width 246 height 12
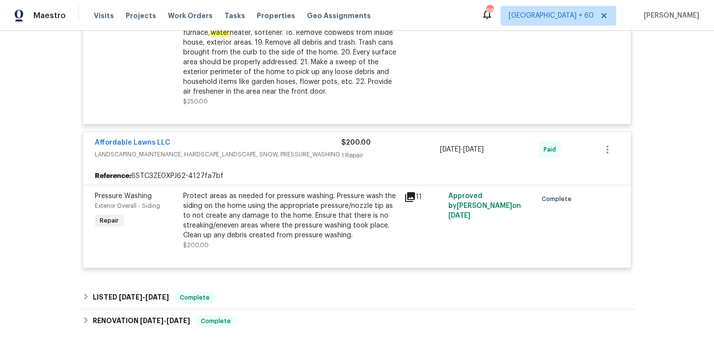
scroll to position [1361, 0]
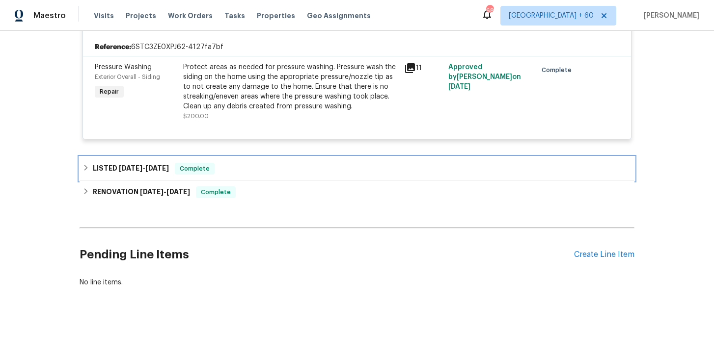
click at [242, 160] on div "LISTED 7/9/25 - 7/22/25 Complete" at bounding box center [357, 169] width 555 height 24
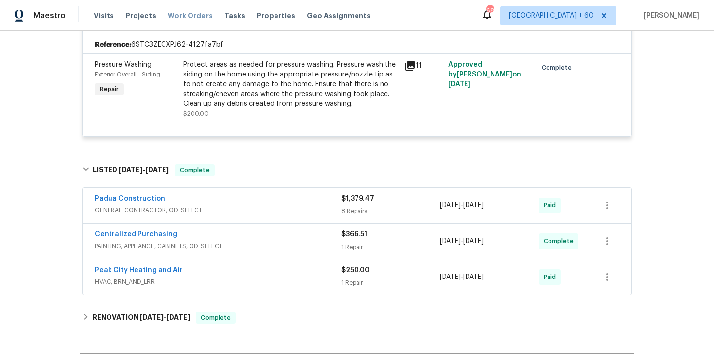
click at [179, 14] on span "Work Orders" at bounding box center [190, 16] width 45 height 10
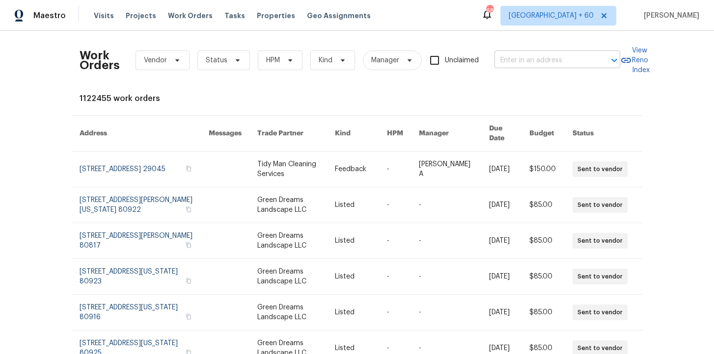
click at [536, 56] on input "text" at bounding box center [543, 60] width 98 height 15
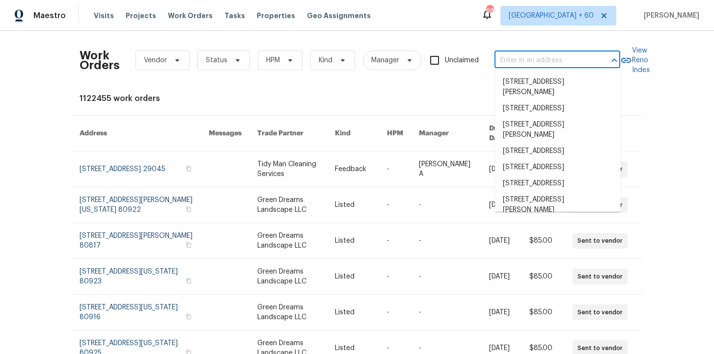
paste input "230 Oak Meadows Pl Covington, GA 30016"
type input "230 Oak Meadows Pl Covington, GA 30016"
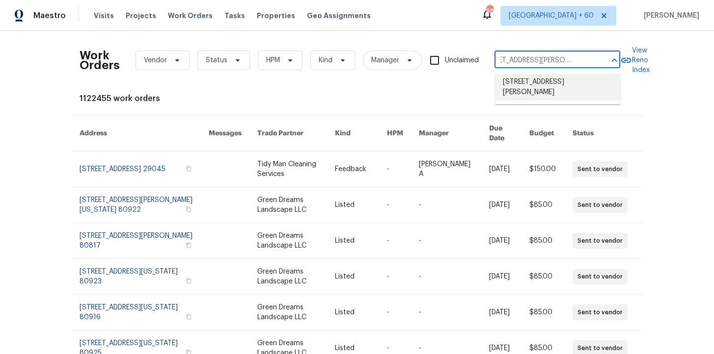
click at [545, 83] on li "230 Oak Meadows Pl, Covington, GA 30016" at bounding box center [558, 87] width 126 height 27
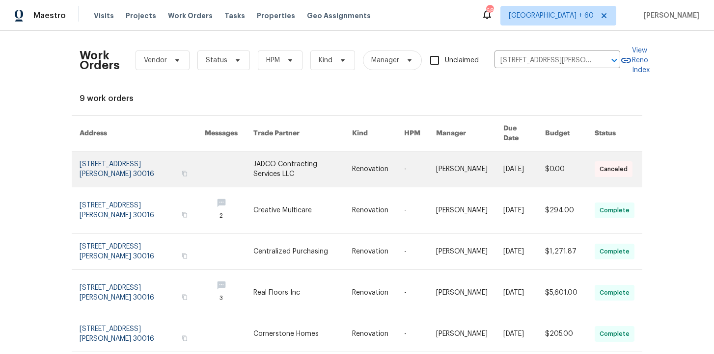
click at [119, 161] on link at bounding box center [142, 169] width 125 height 35
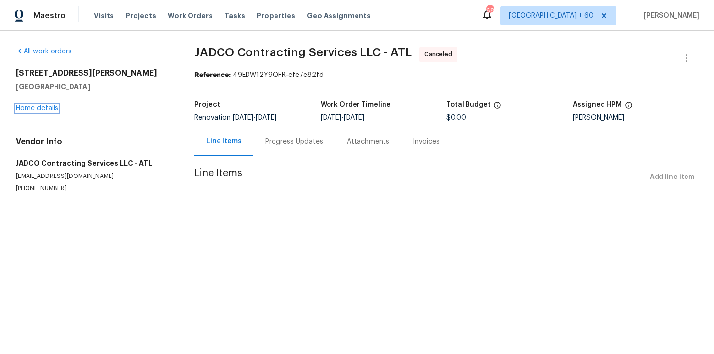
click at [44, 108] on link "Home details" at bounding box center [37, 108] width 43 height 7
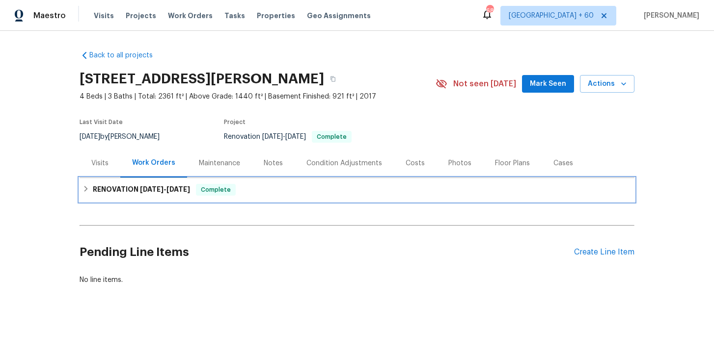
click at [176, 190] on span "10/1/25" at bounding box center [178, 189] width 24 height 7
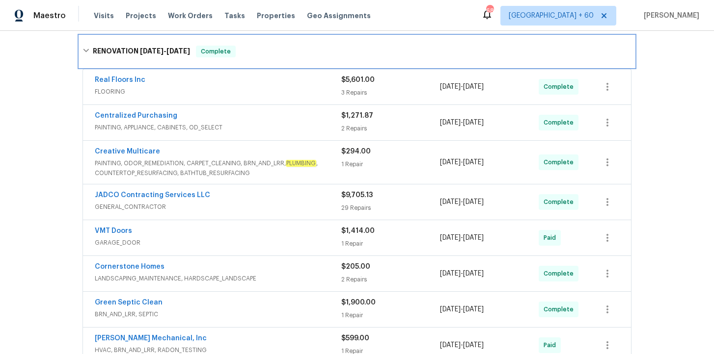
scroll to position [290, 0]
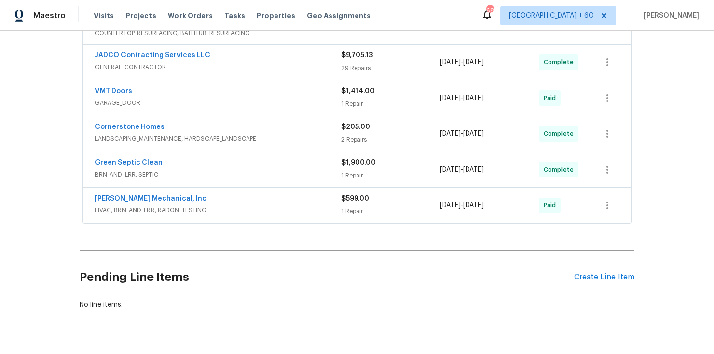
click at [274, 210] on span "HVAC, BRN_AND_LRR, RADON_TESTING" at bounding box center [218, 211] width 246 height 10
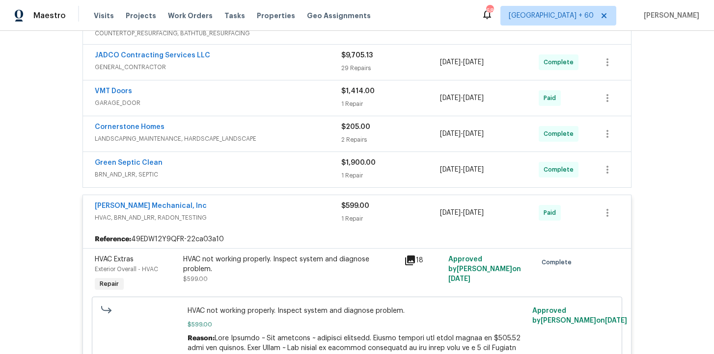
click at [250, 167] on div "Green Septic Clean" at bounding box center [218, 164] width 246 height 12
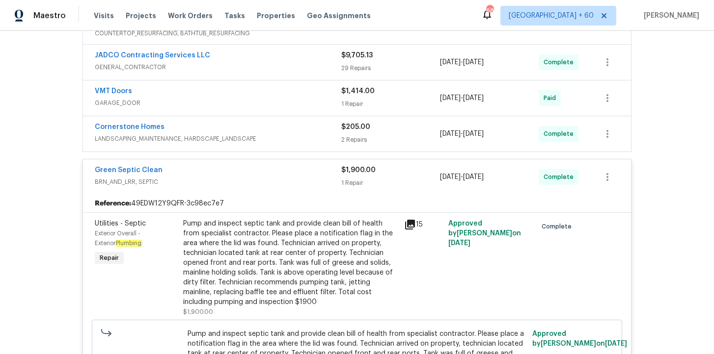
click at [277, 134] on span "LANDSCAPING_MAINTENANCE, HARDSCAPE_LANDSCAPE" at bounding box center [218, 139] width 246 height 10
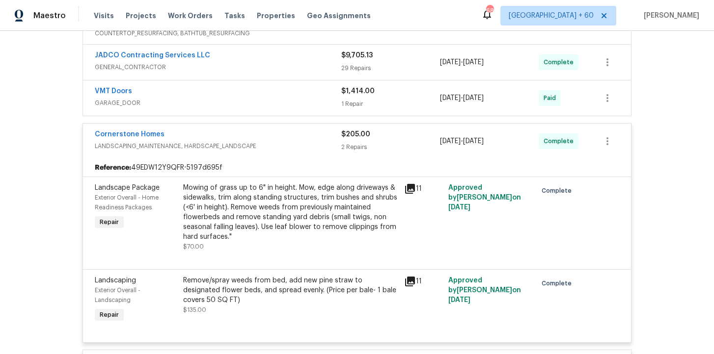
click at [259, 106] on span "GARAGE_DOOR" at bounding box center [218, 103] width 246 height 10
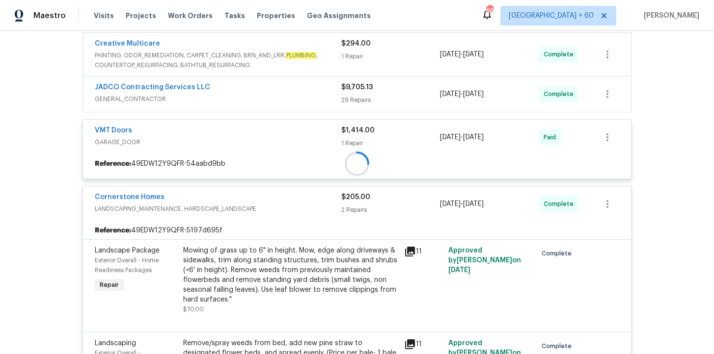
scroll to position [206, 0]
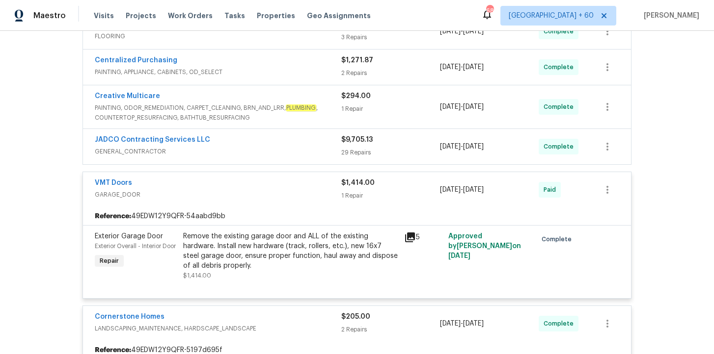
click at [270, 141] on div "JADCO Contracting Services LLC" at bounding box center [218, 141] width 246 height 12
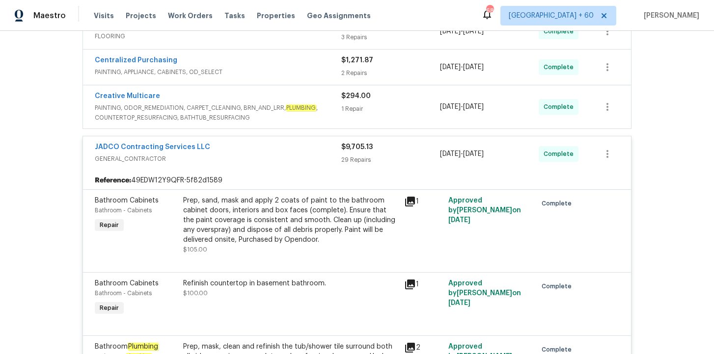
click at [270, 114] on span "PAINTING, ODOR_REMEDIATION, CARPET_CLEANING, BRN_AND_LRR, PLUMBING , COUNTERTOP…" at bounding box center [218, 113] width 246 height 20
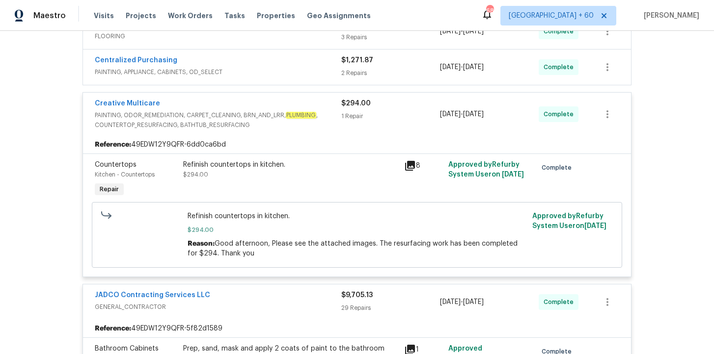
click at [262, 73] on span "PAINTING, APPLIANCE, CABINETS, OD_SELECT" at bounding box center [218, 72] width 246 height 10
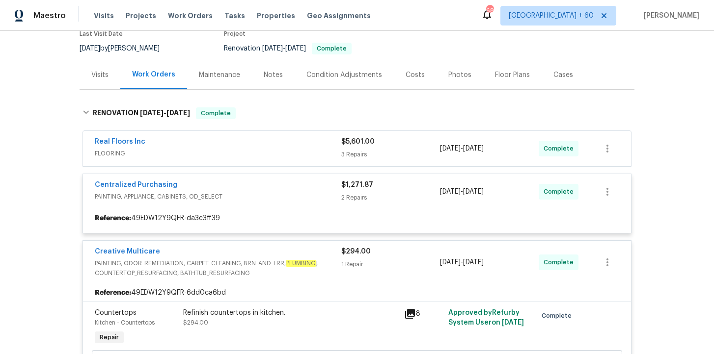
scroll to position [92, 0]
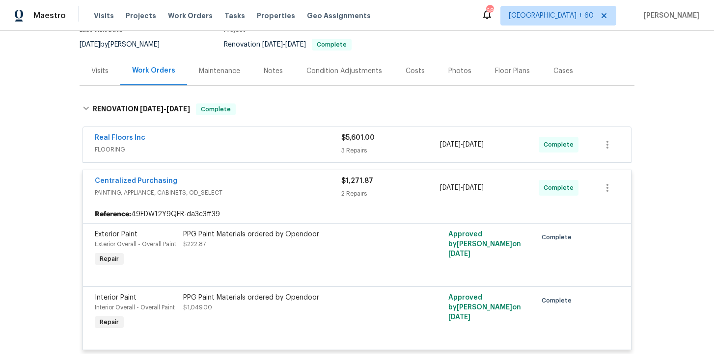
click at [268, 146] on span "FLOORING" at bounding box center [218, 150] width 246 height 10
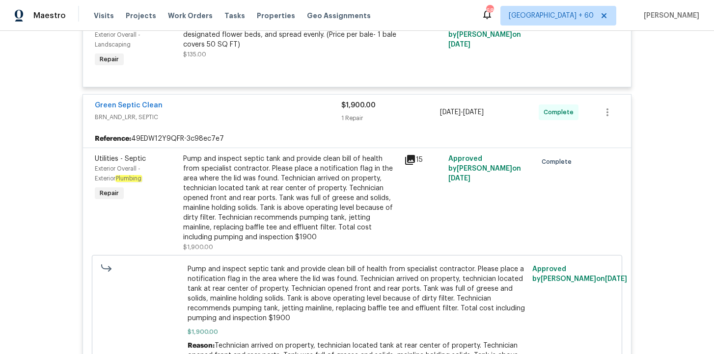
scroll to position [3765, 0]
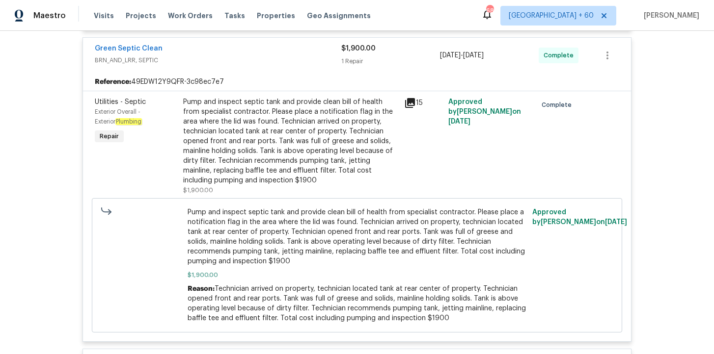
click at [296, 115] on div "Pump and inspect septic tank and provide clean bill of health from specialist c…" at bounding box center [290, 141] width 215 height 88
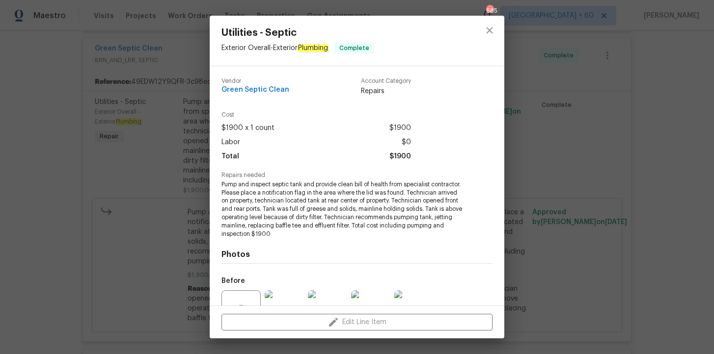
scroll to position [98, 0]
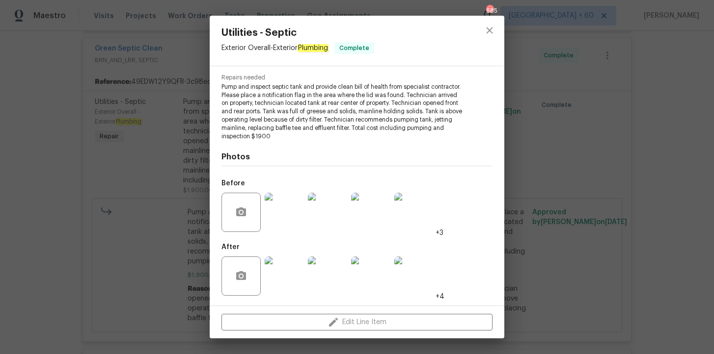
click at [286, 277] on img at bounding box center [284, 276] width 39 height 39
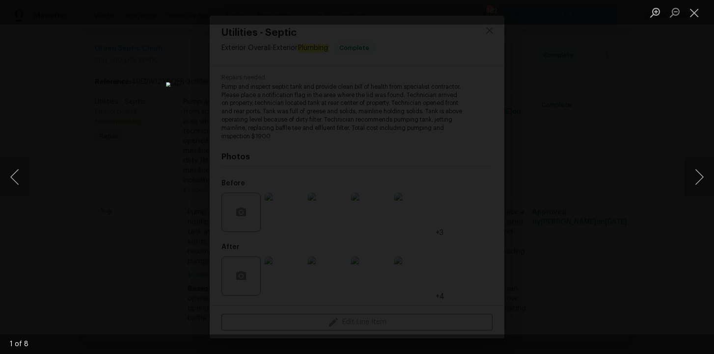
click at [55, 100] on div "Lightbox" at bounding box center [357, 177] width 714 height 354
click at [697, 16] on button "Close lightbox" at bounding box center [694, 12] width 20 height 17
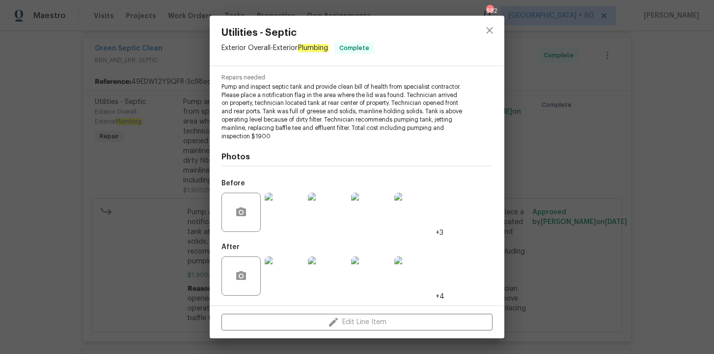
click at [624, 136] on div "Utilities - Septic Exterior Overall - Exterior Plumbing Complete Vendor Green S…" at bounding box center [357, 177] width 714 height 354
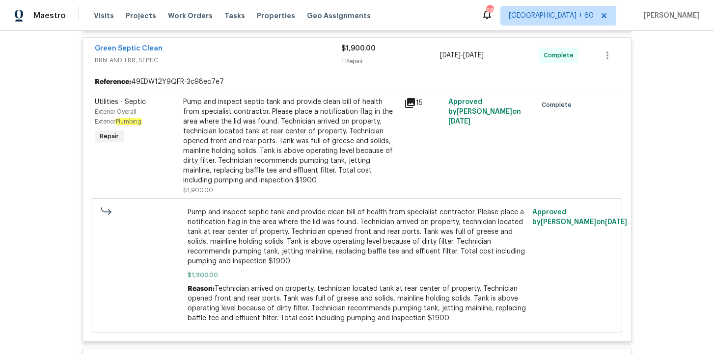
scroll to position [4080, 0]
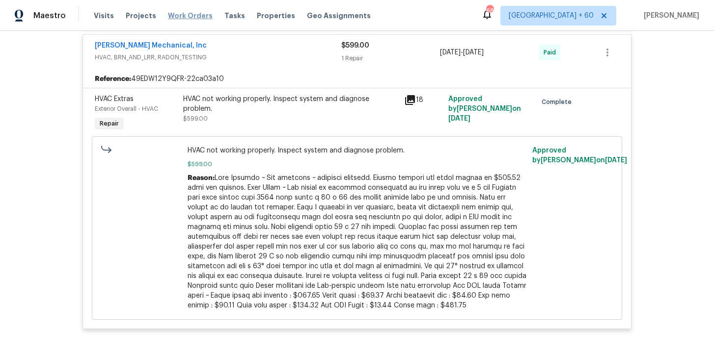
click at [186, 19] on span "Work Orders" at bounding box center [190, 16] width 45 height 10
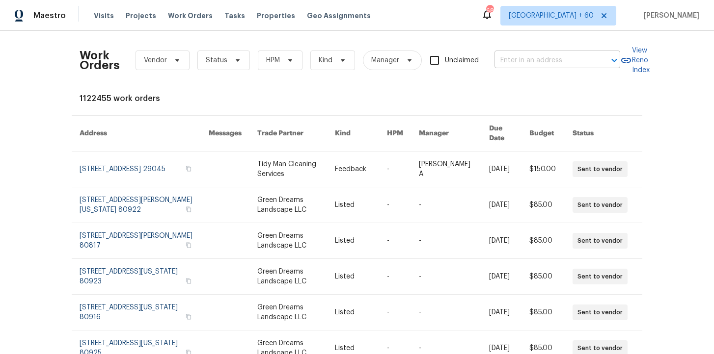
click at [524, 59] on input "text" at bounding box center [543, 60] width 98 height 15
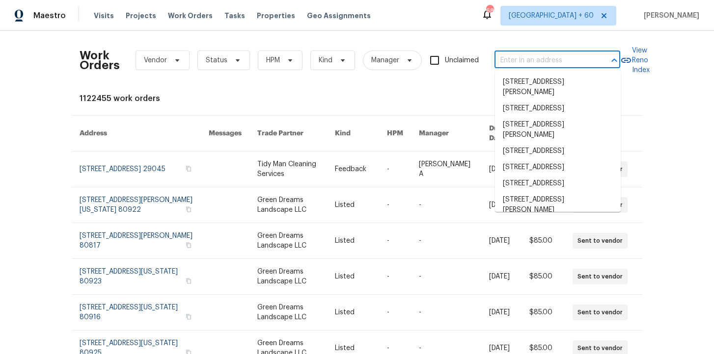
paste input "106 Willow Ln Burleson, TX 76028"
type input "106 Willow Ln Burleson, TX 76028"
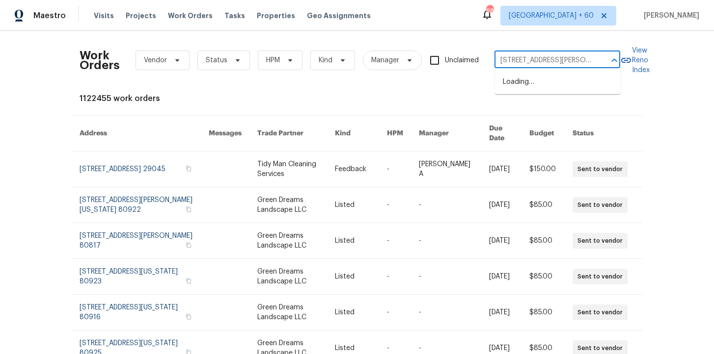
scroll to position [0, 16]
click at [544, 85] on li "106 Willow Ln, Burleson, TX 76028" at bounding box center [558, 82] width 126 height 16
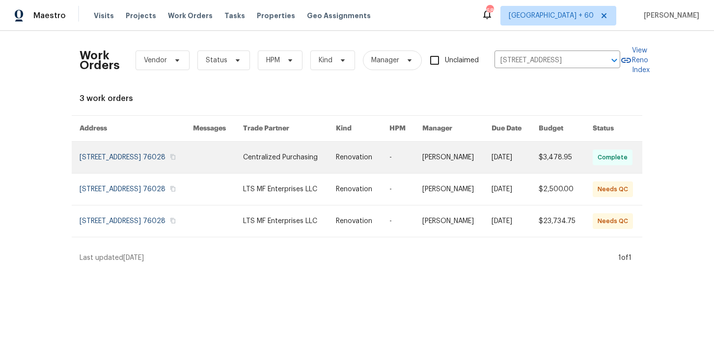
click at [137, 161] on link at bounding box center [136, 157] width 113 height 31
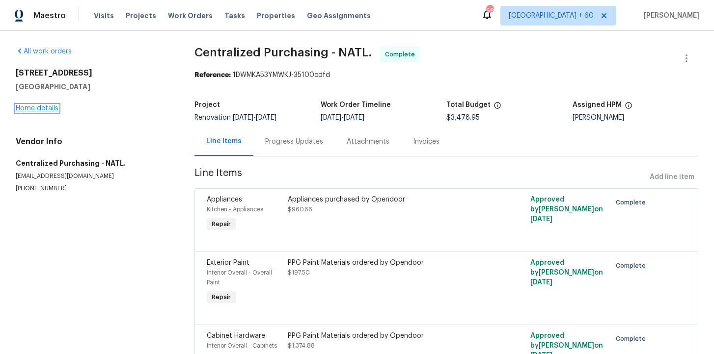
click at [41, 107] on link "Home details" at bounding box center [37, 108] width 43 height 7
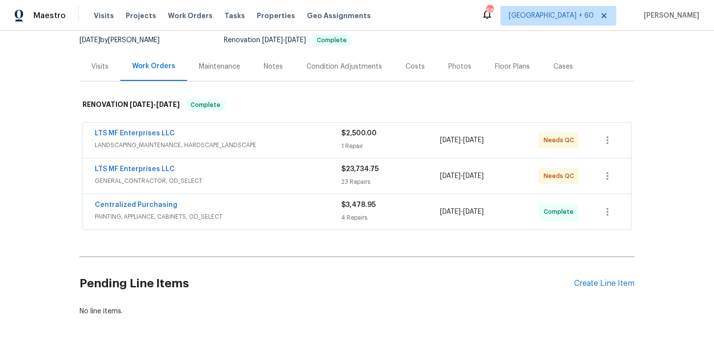
scroll to position [121, 0]
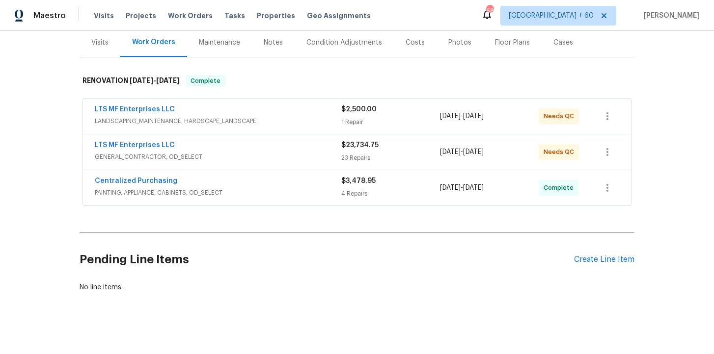
click at [276, 183] on div "Centralized Purchasing" at bounding box center [218, 182] width 246 height 12
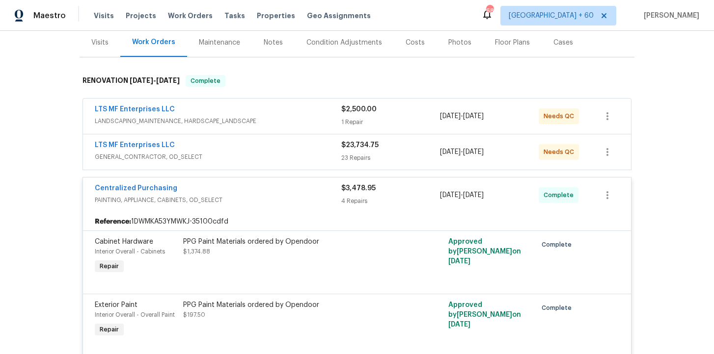
click at [280, 159] on span "GENERAL_CONTRACTOR, OD_SELECT" at bounding box center [218, 157] width 246 height 10
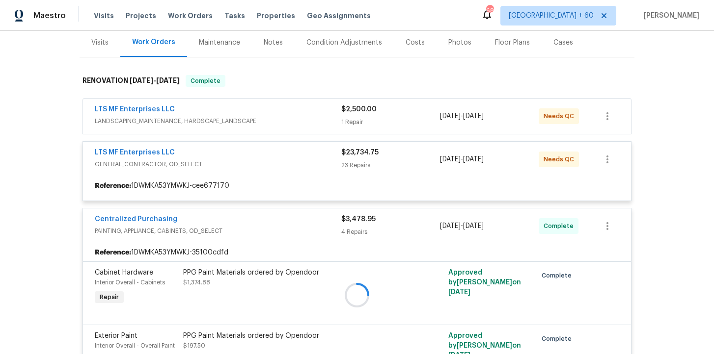
click at [288, 119] on div at bounding box center [357, 295] width 555 height 460
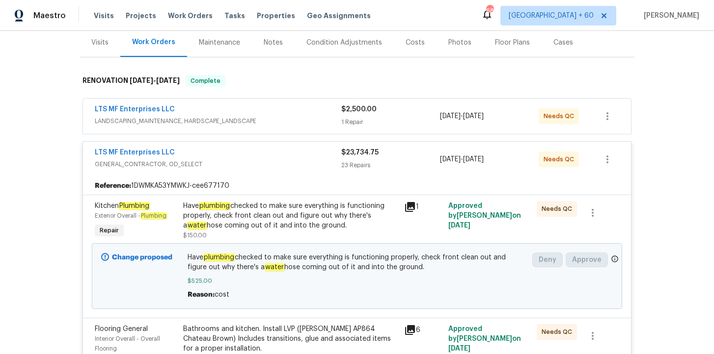
click at [288, 119] on span "LANDSCAPING_MAINTENANCE, HARDSCAPE_LANDSCAPE" at bounding box center [218, 121] width 246 height 10
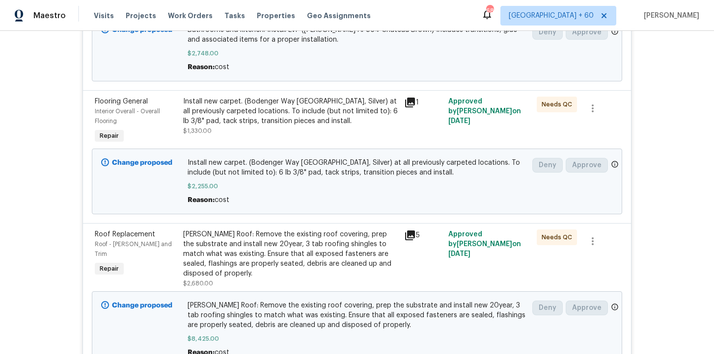
scroll to position [616, 0]
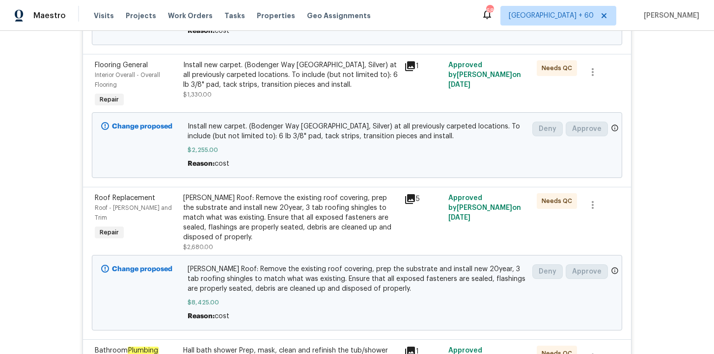
click at [301, 216] on div "Gable Roof: Remove the existing roof covering, prep the substrate and install n…" at bounding box center [290, 217] width 215 height 49
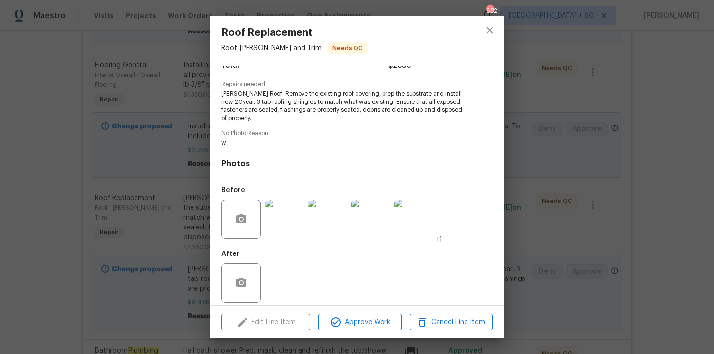
scroll to position [98, 0]
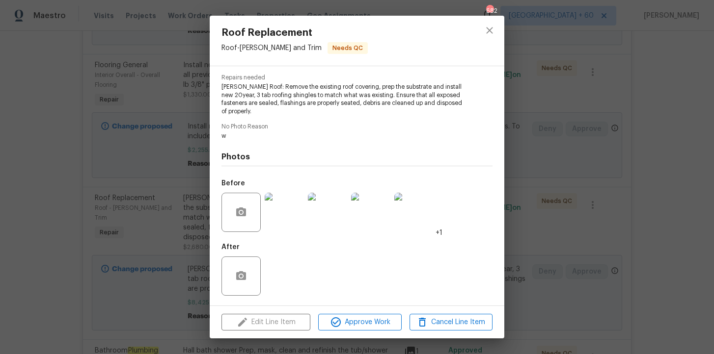
click at [281, 216] on img at bounding box center [284, 212] width 39 height 39
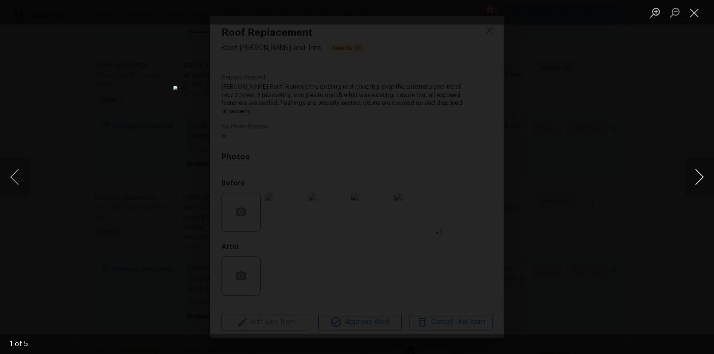
click at [695, 184] on button "Next image" at bounding box center [698, 177] width 29 height 39
click at [630, 119] on div "Lightbox" at bounding box center [357, 177] width 714 height 354
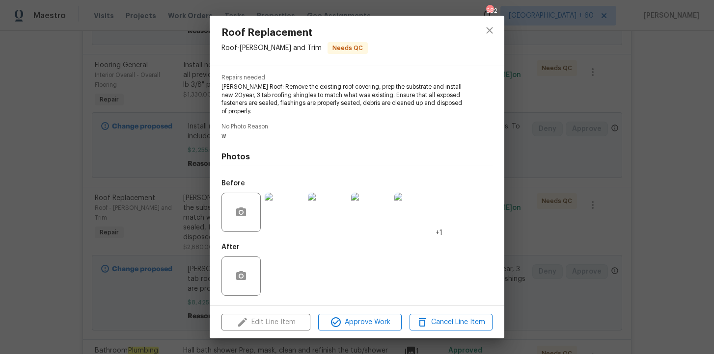
click at [551, 123] on div "Roof Replacement Roof - Eaves and Trim Needs QC Vendor LTS MF Enterprises LLC A…" at bounding box center [357, 177] width 714 height 354
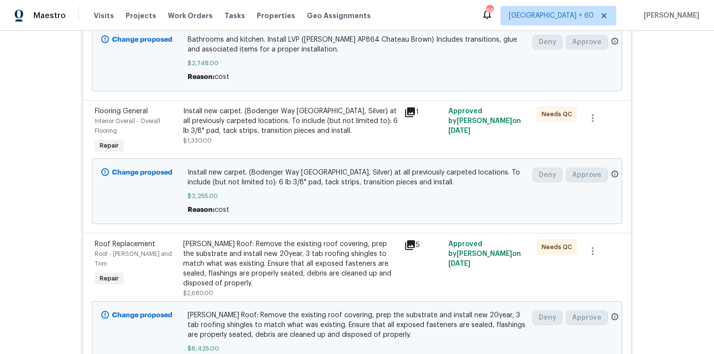
scroll to position [579, 0]
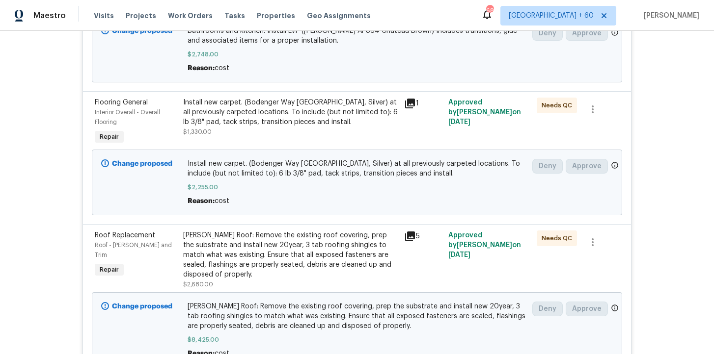
click at [347, 264] on div "Gable Roof: Remove the existing roof covering, prep the substrate and install n…" at bounding box center [290, 255] width 215 height 49
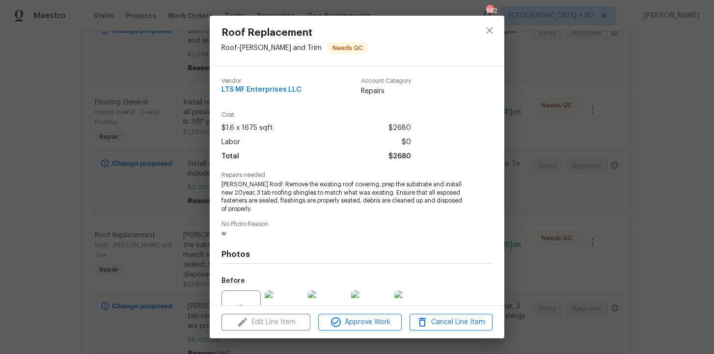
scroll to position [98, 0]
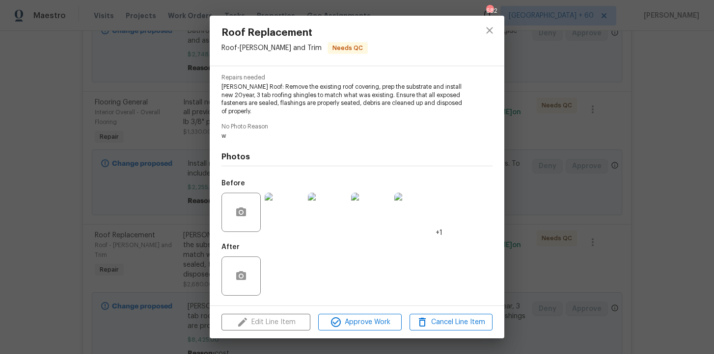
click at [167, 206] on div "Roof Replacement Roof - Eaves and Trim Needs QC Vendor LTS MF Enterprises LLC A…" at bounding box center [357, 177] width 714 height 354
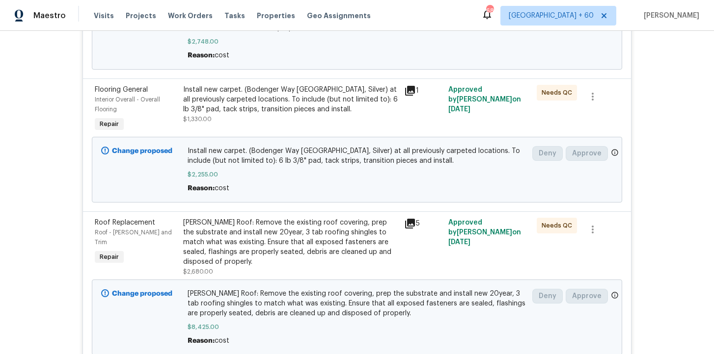
scroll to position [647, 0]
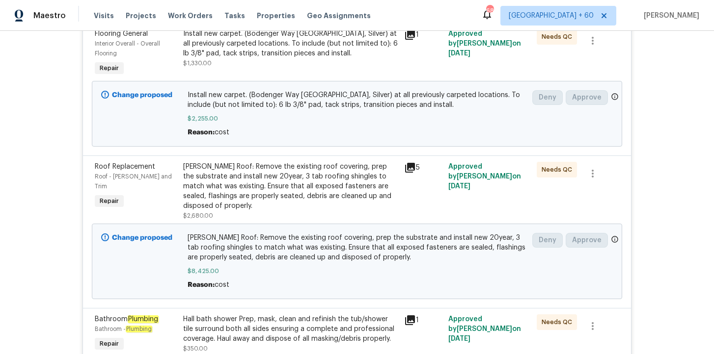
click at [321, 176] on div "Gable Roof: Remove the existing roof covering, prep the substrate and install n…" at bounding box center [290, 186] width 215 height 49
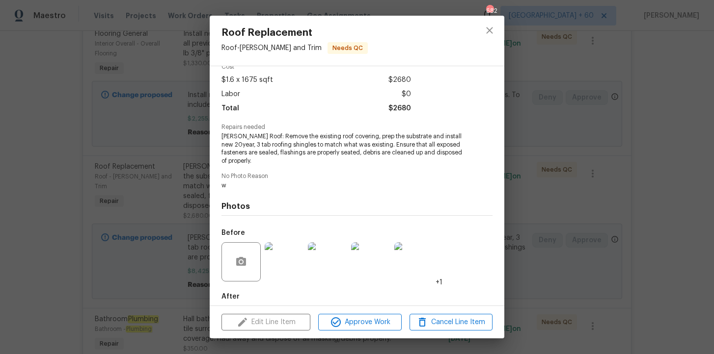
scroll to position [98, 0]
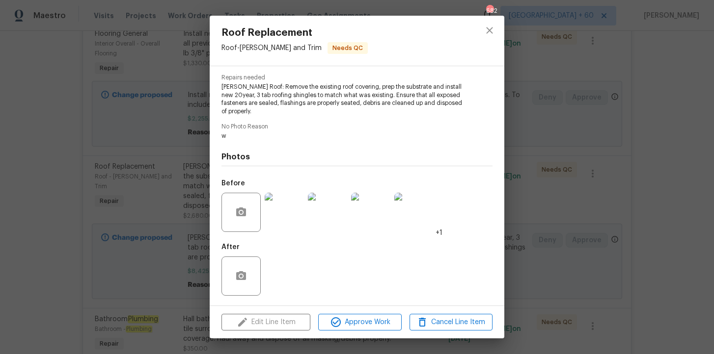
click at [325, 215] on img at bounding box center [327, 212] width 39 height 39
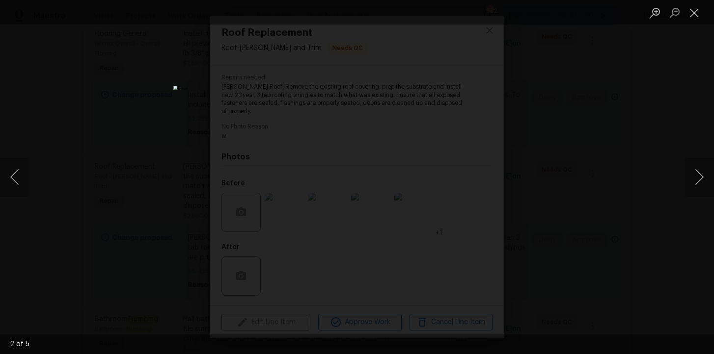
click at [537, 209] on div "Lightbox" at bounding box center [357, 177] width 714 height 354
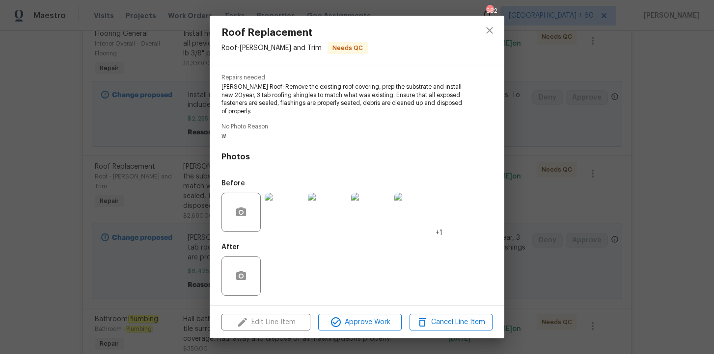
click at [537, 209] on div "Roof Replacement Roof - Eaves and Trim Needs QC Vendor LTS MF Enterprises LLC A…" at bounding box center [357, 177] width 714 height 354
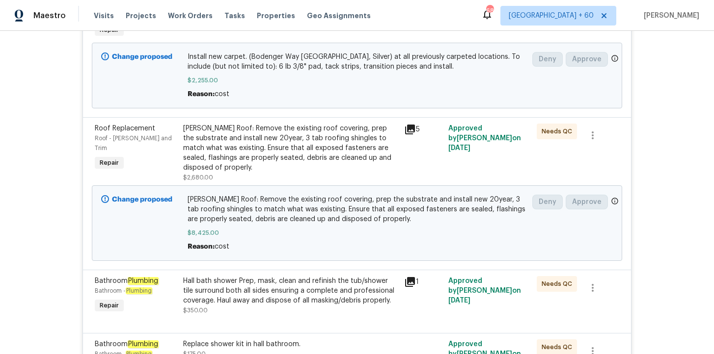
scroll to position [636, 0]
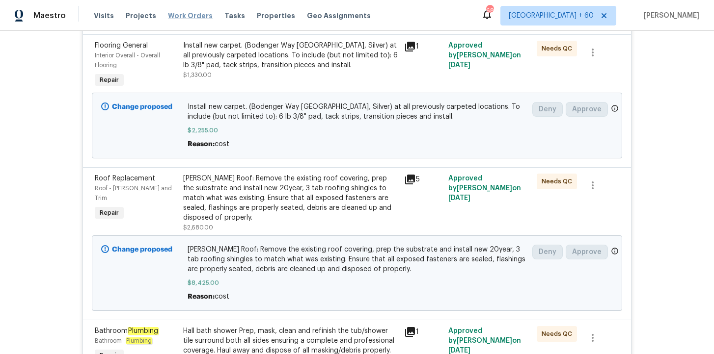
click at [179, 18] on span "Work Orders" at bounding box center [190, 16] width 45 height 10
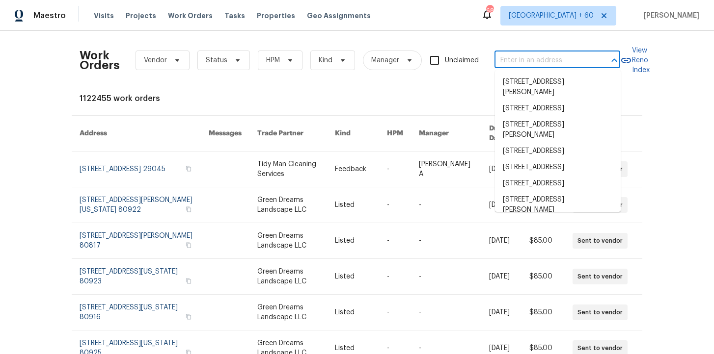
click at [504, 55] on input "text" at bounding box center [543, 60] width 98 height 15
paste input "117 Radford Cir SW Marietta, GA 30060"
type input "117 Radford Cir SW Marietta, GA 30060"
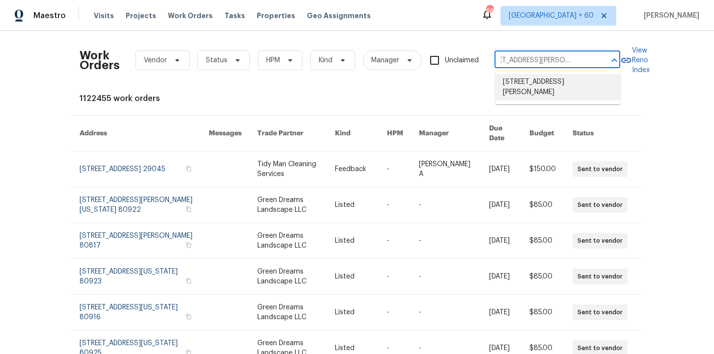
click at [550, 88] on li "117 Radford Cir SW, Marietta, GA 30060" at bounding box center [558, 87] width 126 height 27
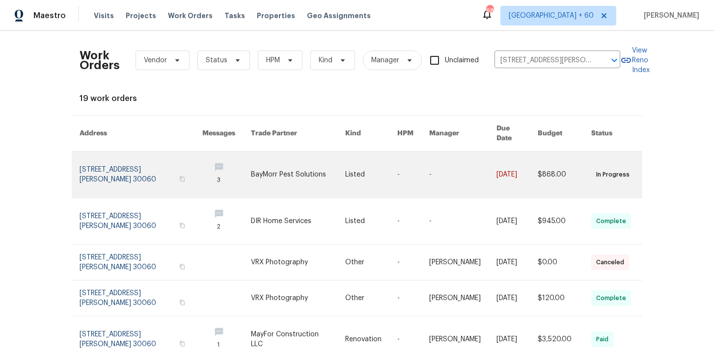
click at [120, 159] on link at bounding box center [141, 175] width 123 height 46
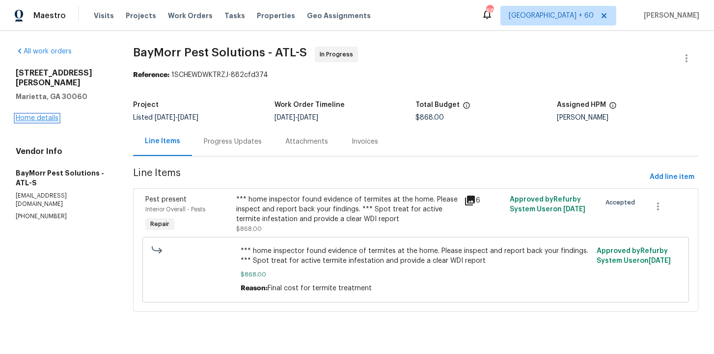
click at [46, 115] on link "Home details" at bounding box center [37, 118] width 43 height 7
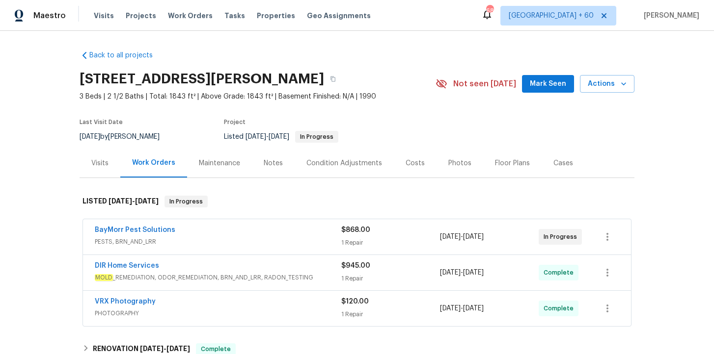
scroll to position [67, 0]
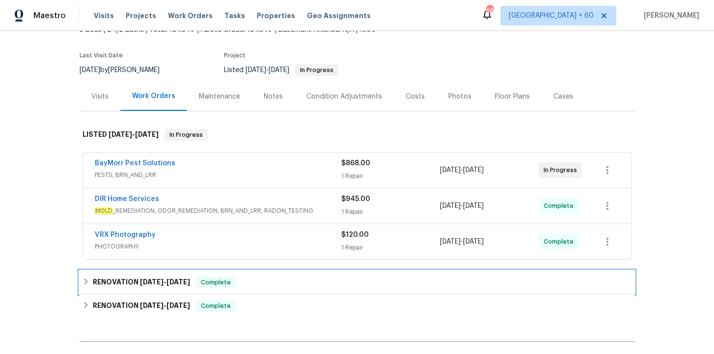
click at [251, 282] on div "RENOVATION 9/3/25 - 9/7/25 Complete" at bounding box center [356, 283] width 549 height 12
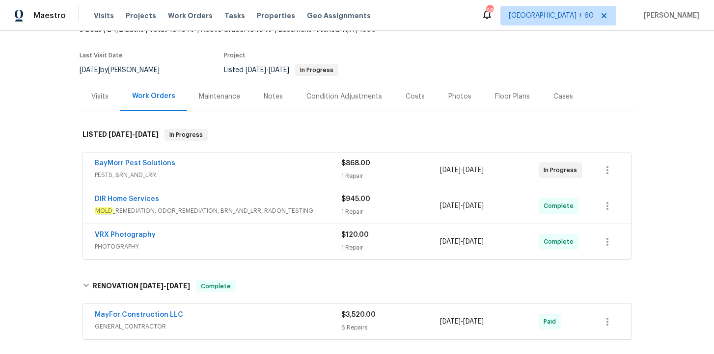
click at [260, 325] on span "GENERAL_CONTRACTOR" at bounding box center [218, 327] width 246 height 10
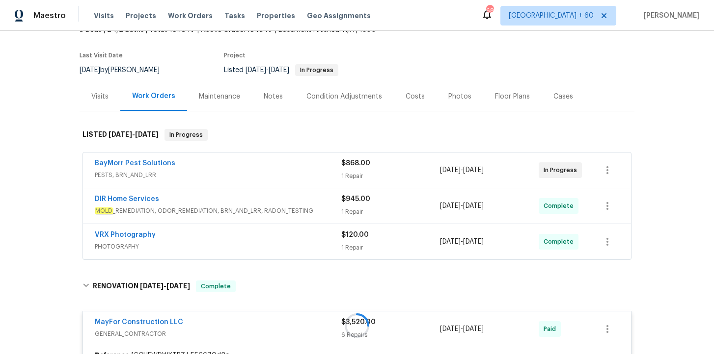
click at [260, 226] on div "VRX Photography PHOTOGRAPHY $120.00 1 Repair 9/12/2025 - 9/13/2025 Complete" at bounding box center [357, 241] width 548 height 35
click at [265, 237] on div "VRX Photography" at bounding box center [218, 236] width 246 height 12
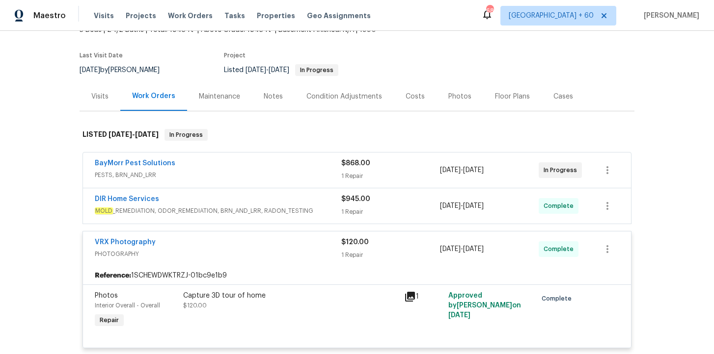
click at [278, 211] on span "MOLD _REMEDIATION, ODOR_REMEDIATION, BRN_AND_LRR, RADON_TESTING" at bounding box center [218, 211] width 246 height 10
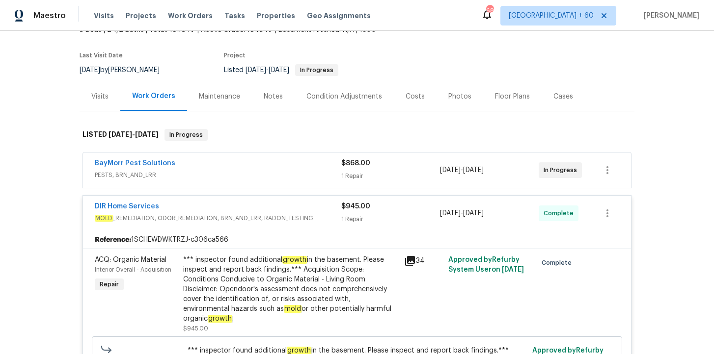
click at [265, 167] on div "BayMorr Pest Solutions" at bounding box center [218, 165] width 246 height 12
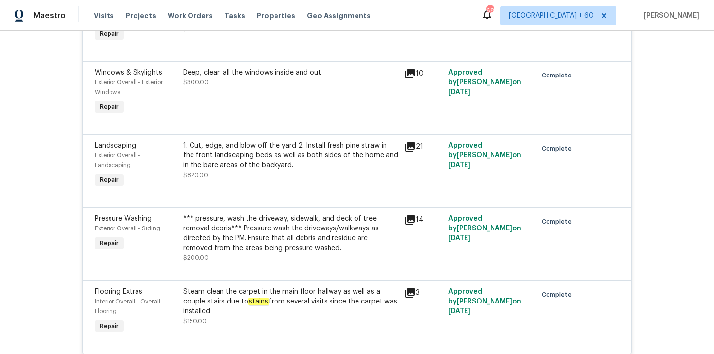
scroll to position [1109, 0]
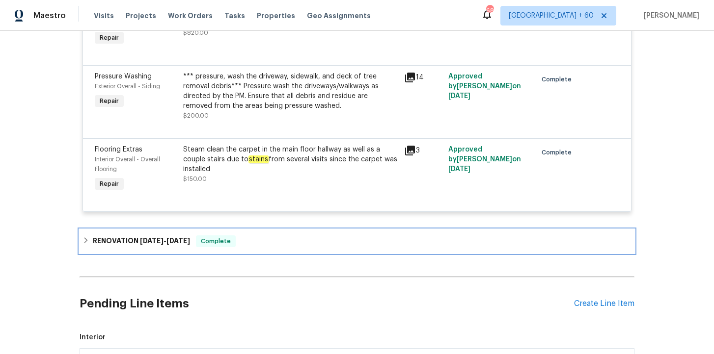
click at [296, 236] on div "RENOVATION 4/22/25 - 8/28/25 Complete" at bounding box center [356, 242] width 549 height 12
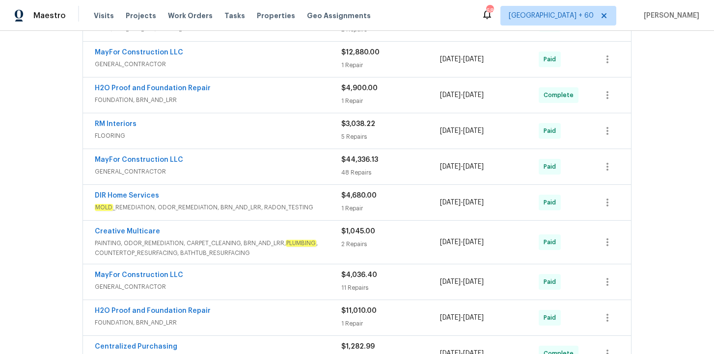
scroll to position [1562, 0]
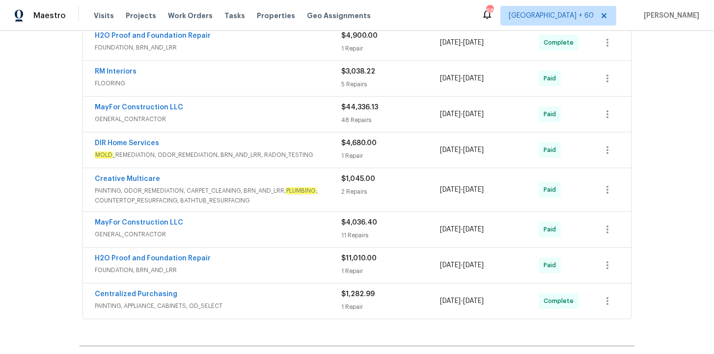
click at [280, 140] on div "DIR Home Services" at bounding box center [218, 144] width 246 height 12
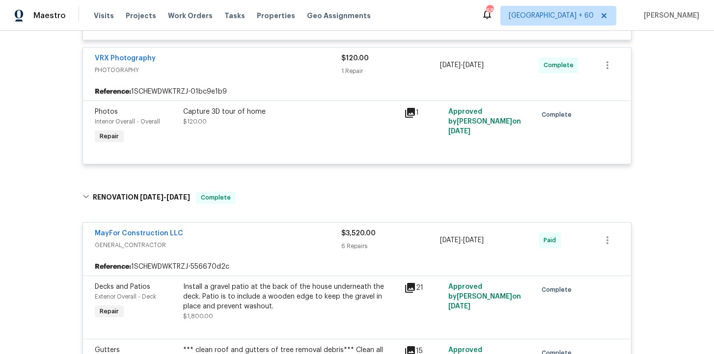
scroll to position [441, 0]
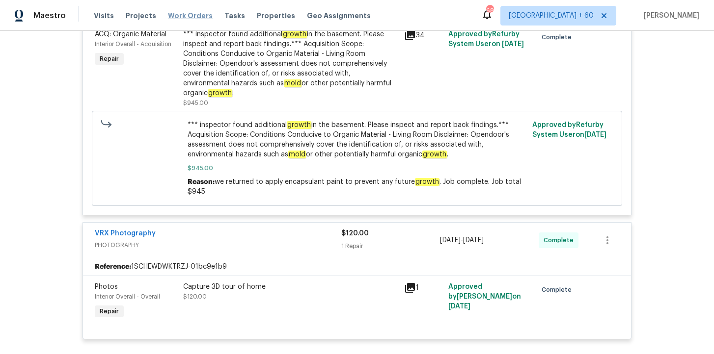
click at [173, 15] on span "Work Orders" at bounding box center [190, 16] width 45 height 10
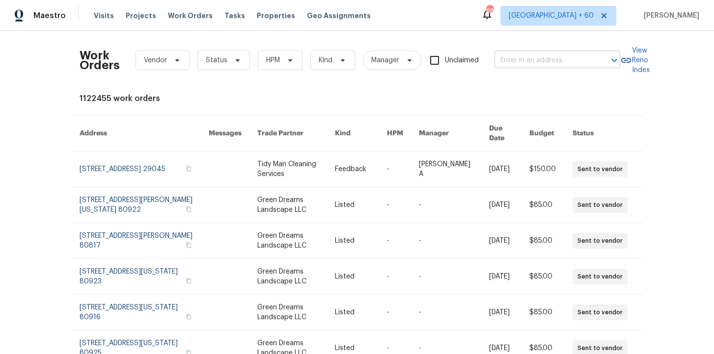
click at [519, 56] on input "text" at bounding box center [543, 60] width 98 height 15
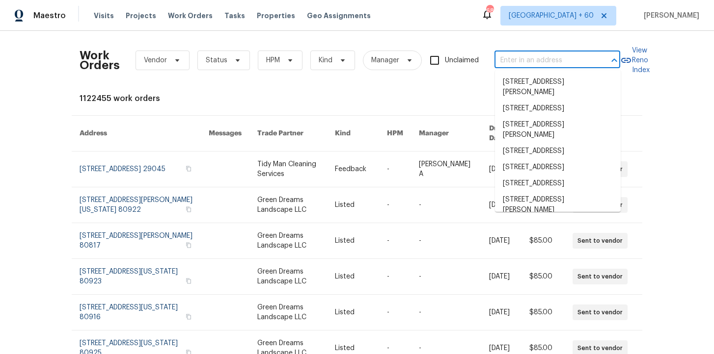
paste input "230 Oak Meadows Pl Covington, GA 30016"
type input "230 Oak Meadows Pl Covington, GA 30016"
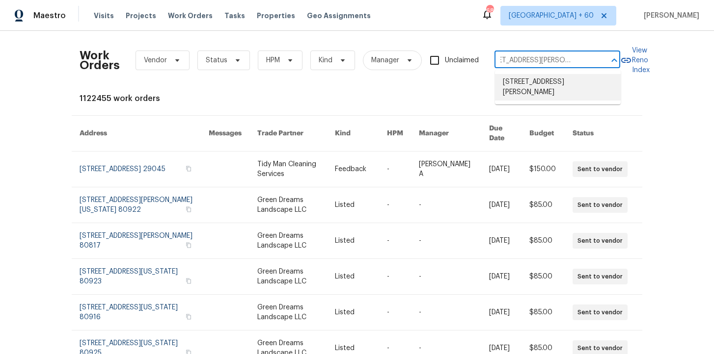
click at [539, 82] on li "230 Oak Meadows Pl, Covington, GA 30016" at bounding box center [558, 87] width 126 height 27
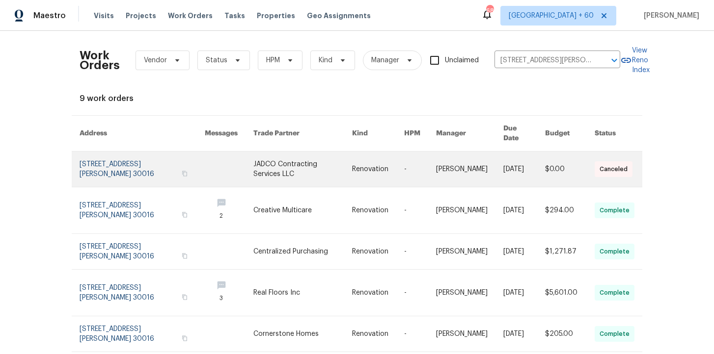
click at [128, 166] on link at bounding box center [142, 169] width 125 height 35
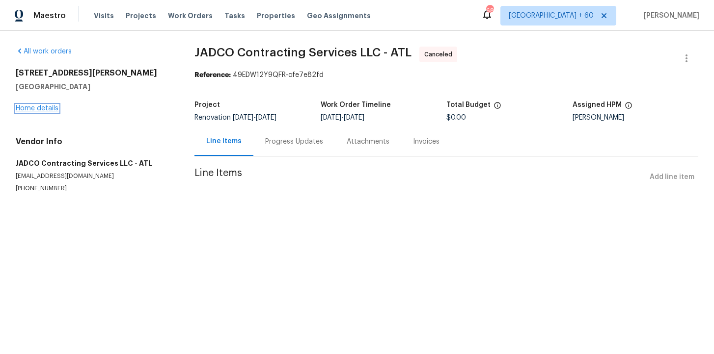
click at [48, 108] on link "Home details" at bounding box center [37, 108] width 43 height 7
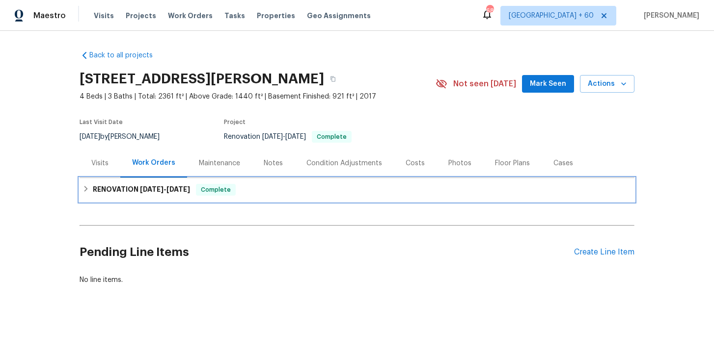
click at [201, 197] on div "RENOVATION 9/8/25 - 10/1/25 Complete" at bounding box center [357, 190] width 555 height 24
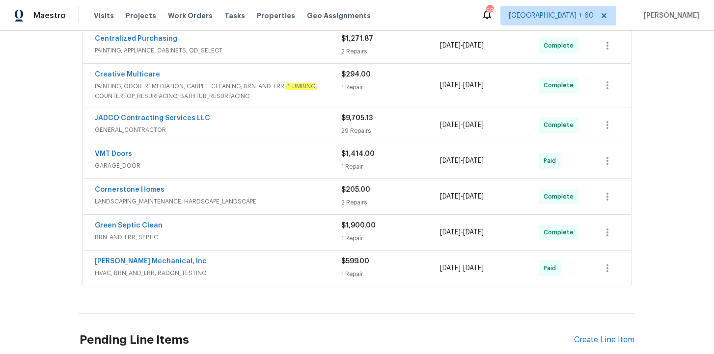
scroll to position [250, 0]
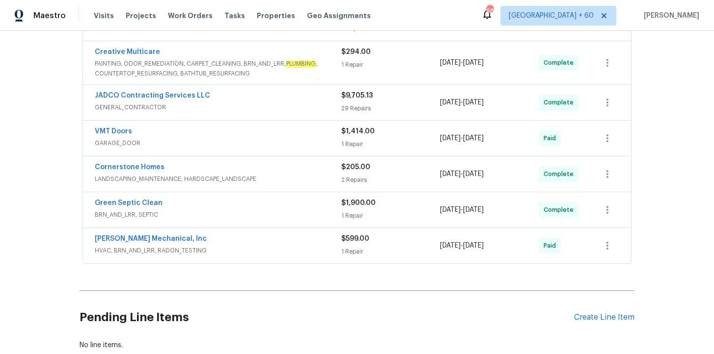
click at [263, 269] on div "Back to all projects 230 Oak Meadows Pl, Covington, GA 30016 4 Beds | 3 Baths |…" at bounding box center [357, 75] width 555 height 565
click at [269, 253] on span "HVAC, BRN_AND_LRR, RADON_TESTING" at bounding box center [218, 251] width 246 height 10
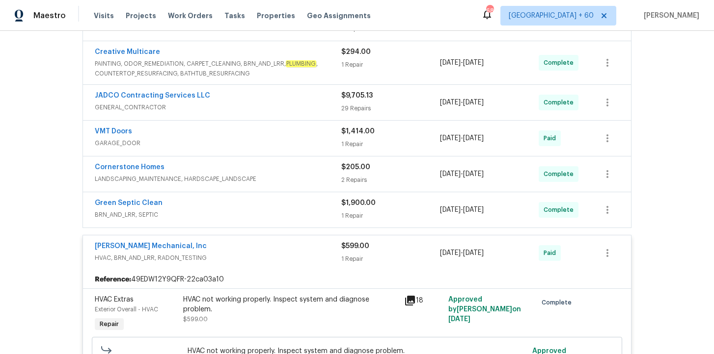
click at [271, 214] on span "BRN_AND_LRR, SEPTIC" at bounding box center [218, 215] width 246 height 10
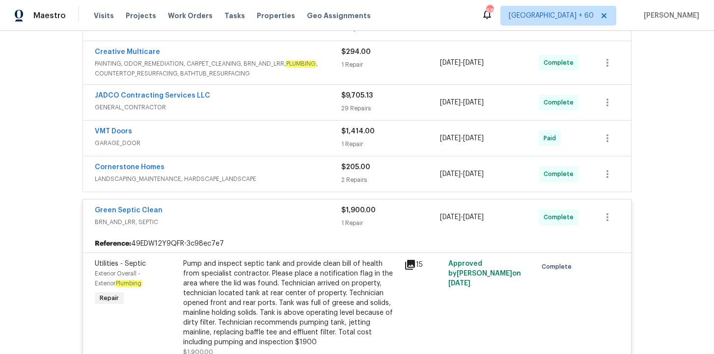
click at [271, 112] on span "GENERAL_CONTRACTOR" at bounding box center [218, 108] width 246 height 10
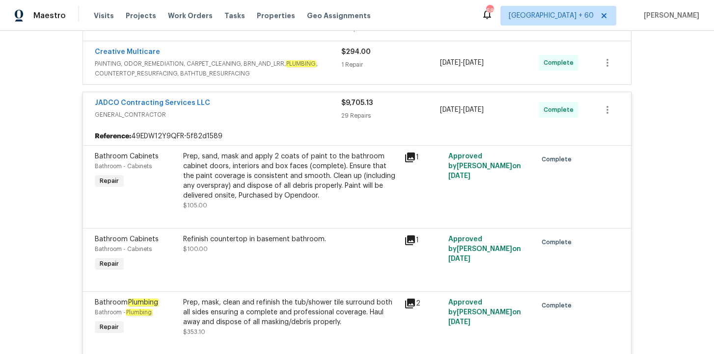
scroll to position [654, 0]
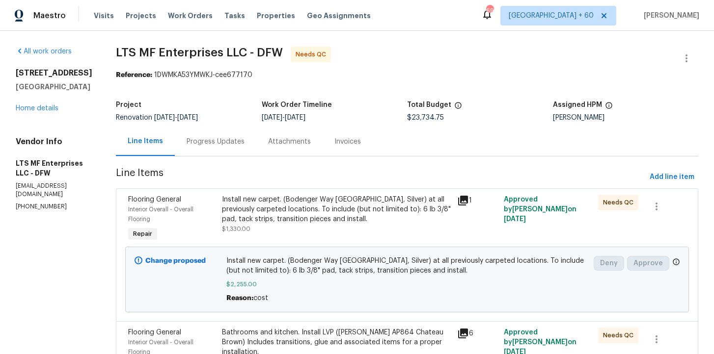
click at [187, 144] on div "Progress Updates" at bounding box center [216, 142] width 58 height 10
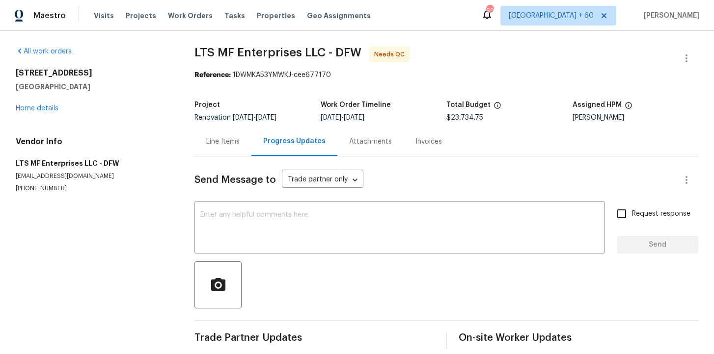
scroll to position [10, 0]
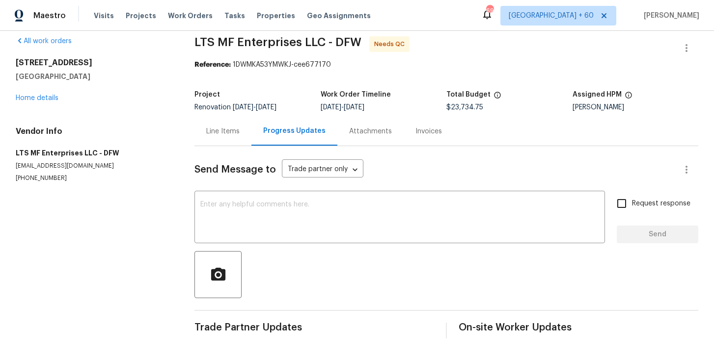
click at [424, 129] on div "Invoices" at bounding box center [428, 132] width 27 height 10
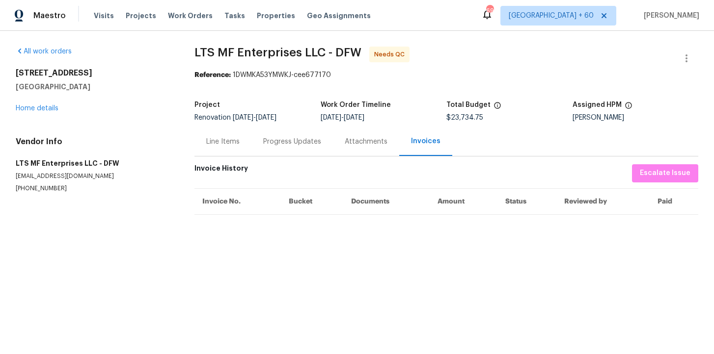
click at [222, 141] on div "Line Items" at bounding box center [222, 142] width 33 height 10
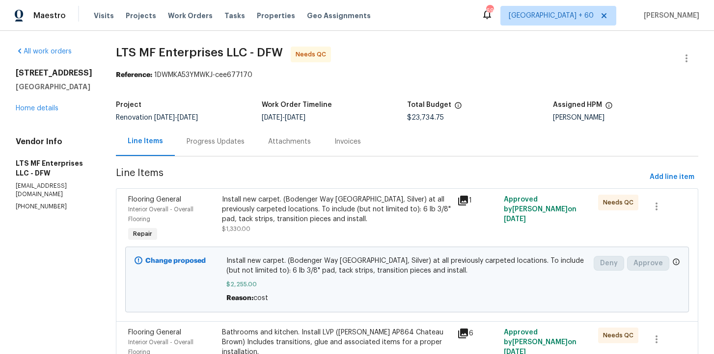
scroll to position [254, 0]
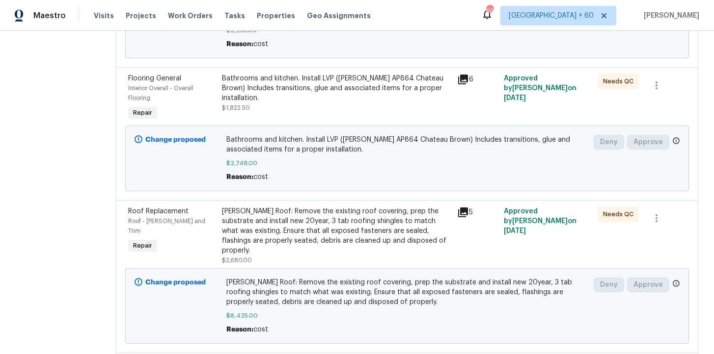
click at [331, 218] on div "[PERSON_NAME] Roof: Remove the existing roof covering, prep the substrate and i…" at bounding box center [336, 231] width 229 height 49
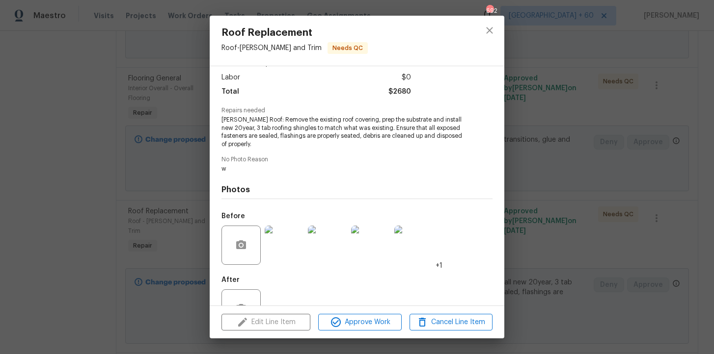
scroll to position [98, 0]
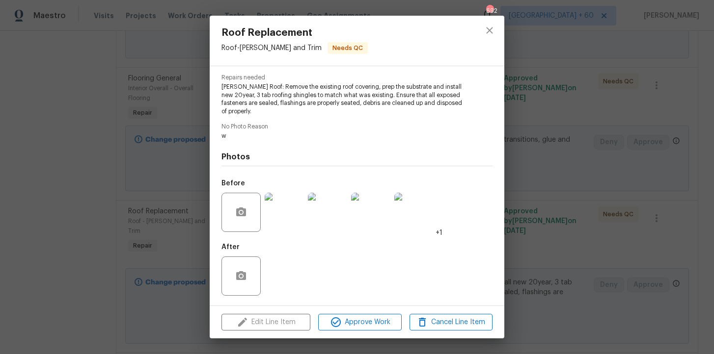
click at [291, 227] on img at bounding box center [284, 212] width 39 height 39
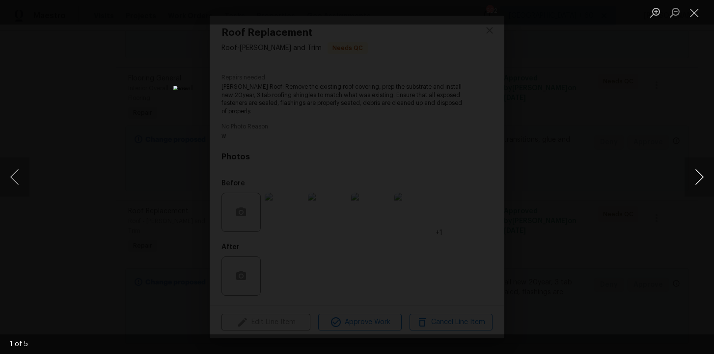
click at [695, 182] on button "Next image" at bounding box center [698, 177] width 29 height 39
click at [704, 186] on button "Next image" at bounding box center [698, 177] width 29 height 39
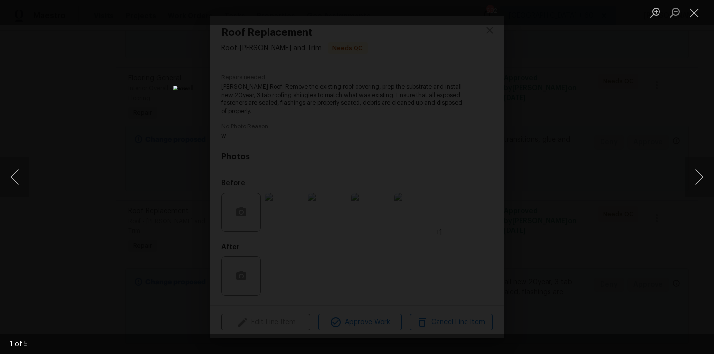
click at [632, 120] on div "Lightbox" at bounding box center [357, 177] width 714 height 354
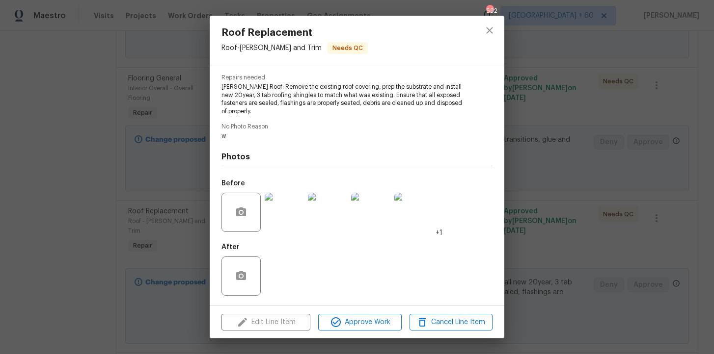
click at [555, 114] on div "Roof Replacement Roof - [PERSON_NAME] and Trim Needs QC Vendor LTS MF Enterpris…" at bounding box center [357, 177] width 714 height 354
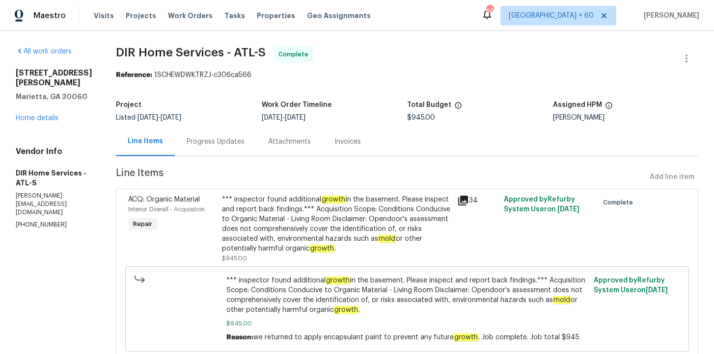
click at [241, 134] on div "Progress Updates" at bounding box center [215, 141] width 81 height 29
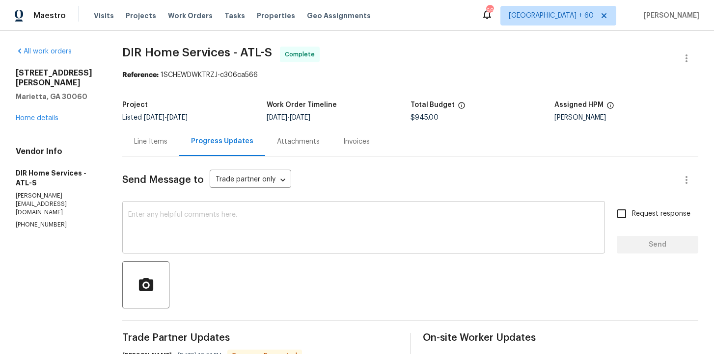
scroll to position [126, 0]
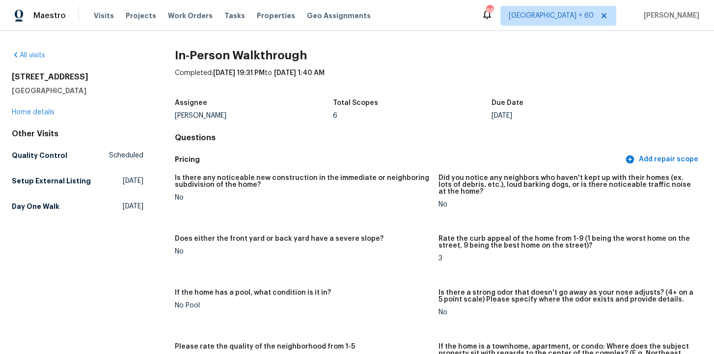
click at [40, 59] on div "All visits" at bounding box center [78, 56] width 132 height 10
click at [67, 73] on h2 "[STREET_ADDRESS]" at bounding box center [78, 77] width 132 height 10
click at [39, 54] on link "All visits" at bounding box center [28, 55] width 33 height 7
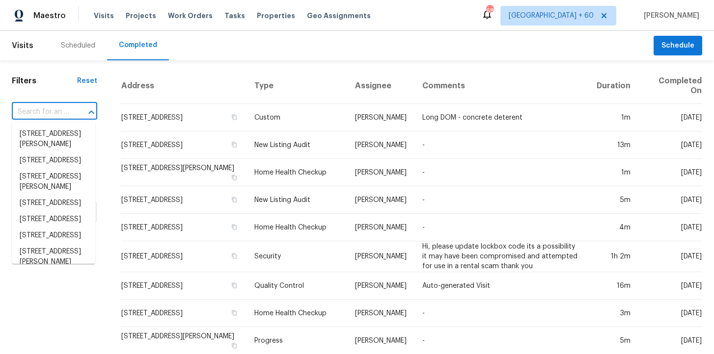
click at [40, 111] on input "text" at bounding box center [41, 112] width 58 height 15
paste input "[STREET_ADDRESS][PERSON_NAME]"
type input "[STREET_ADDRESS][PERSON_NAME]"
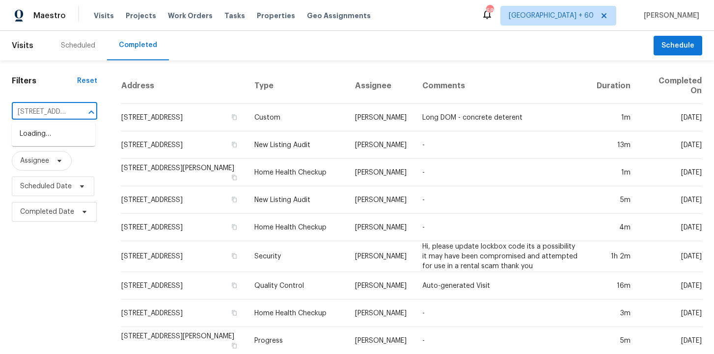
scroll to position [0, 79]
click at [51, 142] on li "[STREET_ADDRESS]" at bounding box center [53, 134] width 83 height 16
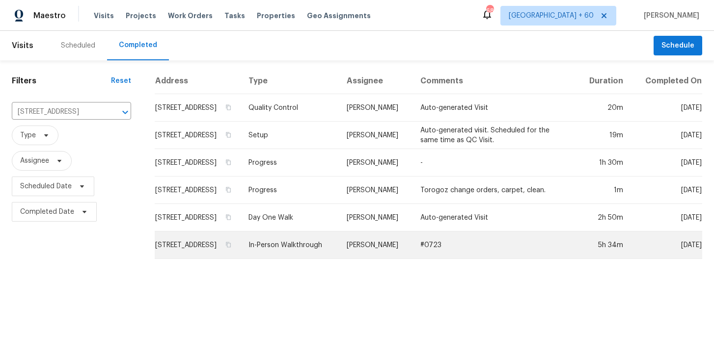
click at [312, 252] on td "In-Person Walkthrough" at bounding box center [290, 245] width 98 height 27
